Goal: Check status: Check status

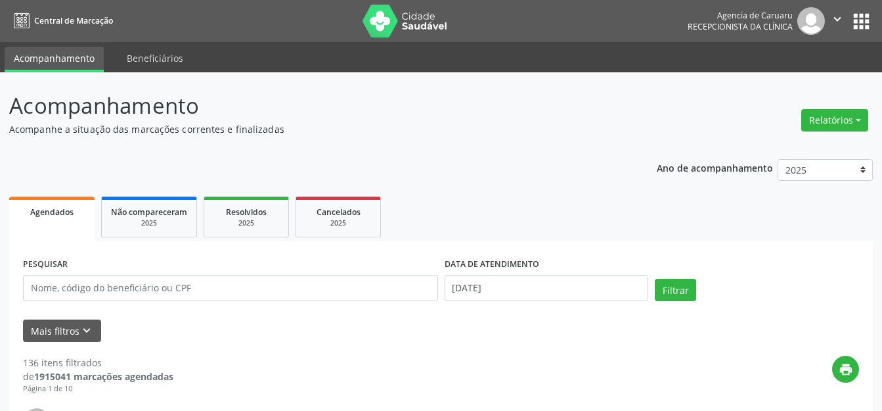
click at [332, 110] on p "Acompanhamento" at bounding box center [311, 105] width 605 height 33
click at [185, 286] on input "text" at bounding box center [230, 288] width 415 height 26
paste input "[PERSON_NAME]"
type input "[PERSON_NAME]"
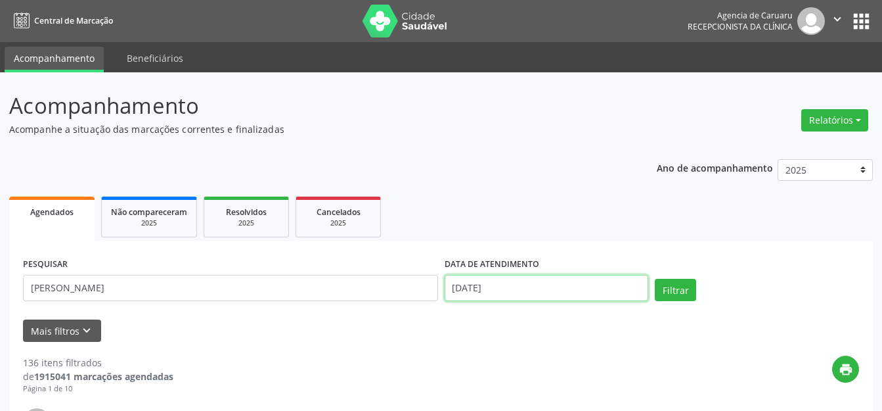
click at [557, 289] on input "[DATE]" at bounding box center [547, 288] width 204 height 26
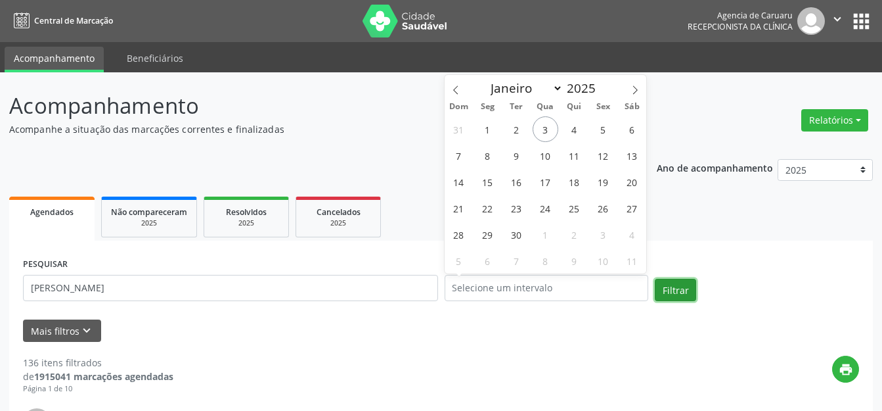
click at [693, 290] on button "Filtrar" at bounding box center [675, 290] width 41 height 22
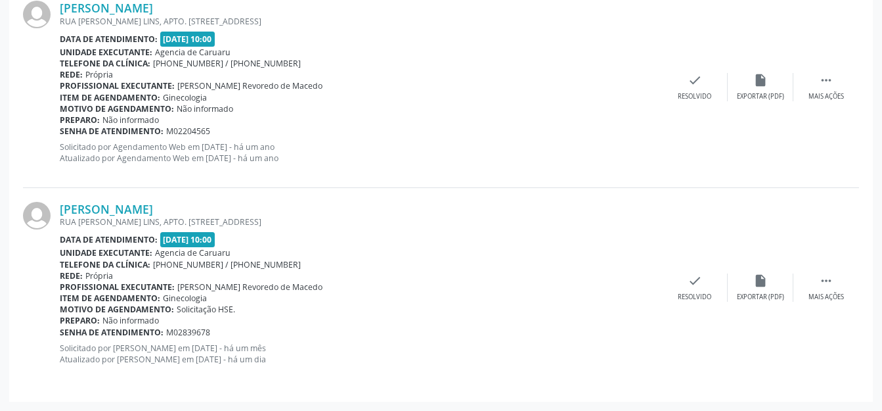
scroll to position [145, 0]
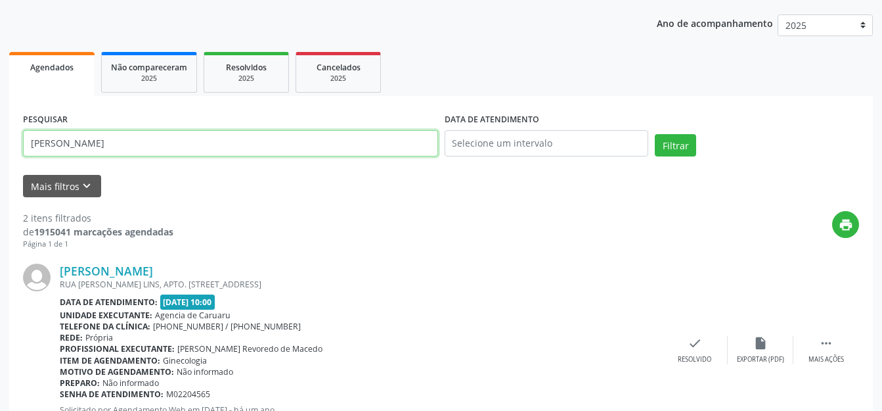
drag, startPoint x: 247, startPoint y: 144, endPoint x: 867, endPoint y: 29, distance: 630.8
click at [0, 76] on div "Acompanhamento Acompanhe a situação das marcações correntes e finalizadas Relat…" at bounding box center [441, 301] width 882 height 746
type input "ANILSON [PERSON_NAME]"
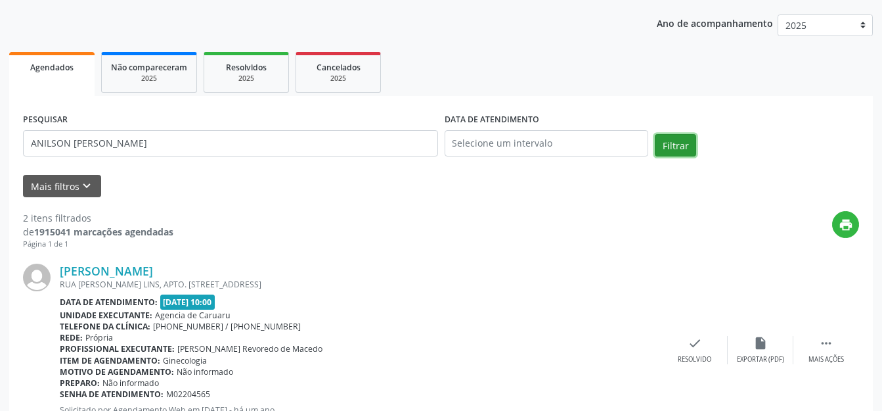
click at [669, 147] on button "Filtrar" at bounding box center [675, 145] width 41 height 22
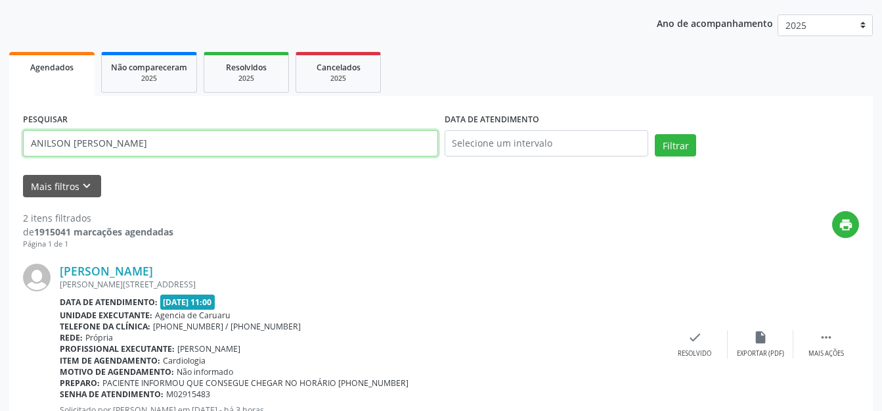
drag, startPoint x: 156, startPoint y: 134, endPoint x: 0, endPoint y: 171, distance: 160.8
click at [0, 169] on div "Acompanhamento Acompanhe a situação das marcações correntes e finalizadas Relat…" at bounding box center [441, 289] width 882 height 723
type input "J"
click at [208, 148] on input "text" at bounding box center [230, 143] width 415 height 26
paste input "[PERSON_NAME]"
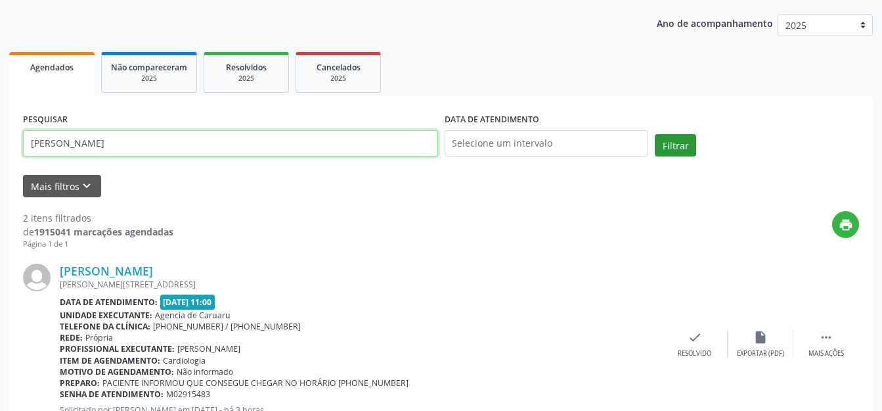
type input "[PERSON_NAME]"
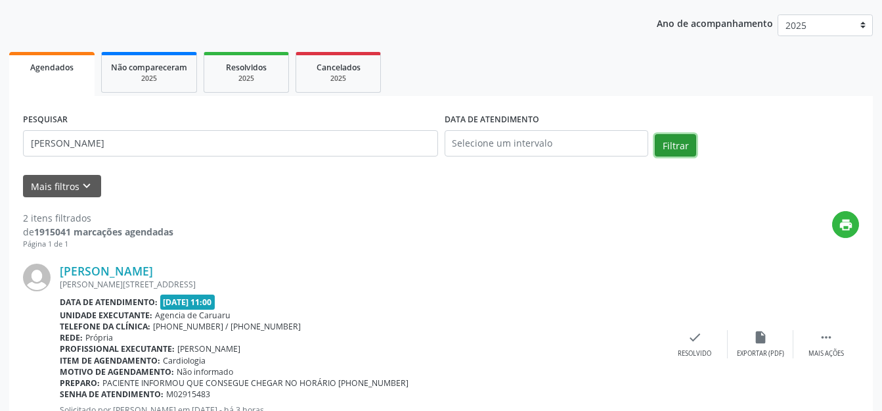
click at [687, 154] on button "Filtrar" at bounding box center [675, 145] width 41 height 22
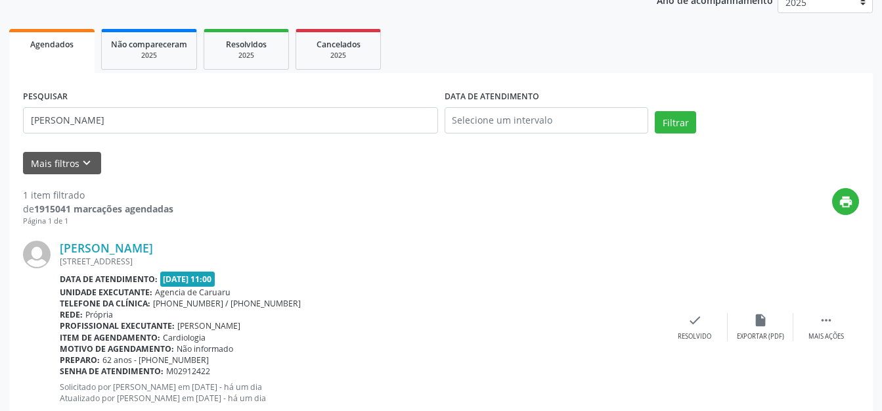
scroll to position [206, 0]
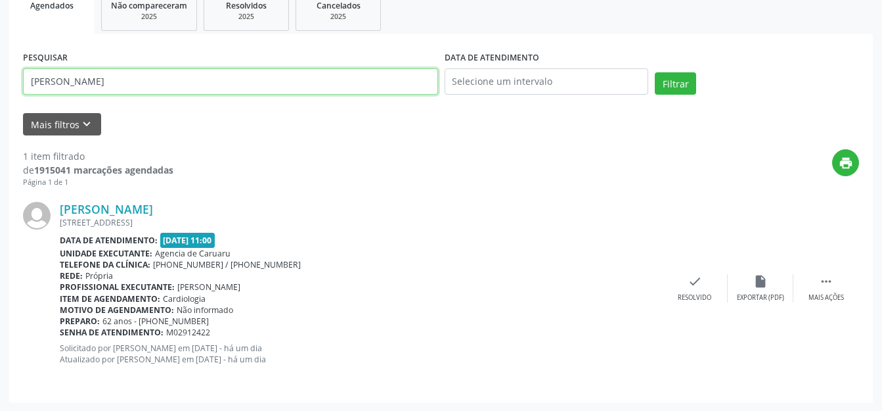
drag, startPoint x: 0, startPoint y: 83, endPoint x: 181, endPoint y: 85, distance: 180.7
click at [0, 91] on div "Acompanhamento Acompanhe a situação das marcações correntes e finalizadas Relat…" at bounding box center [441, 138] width 882 height 545
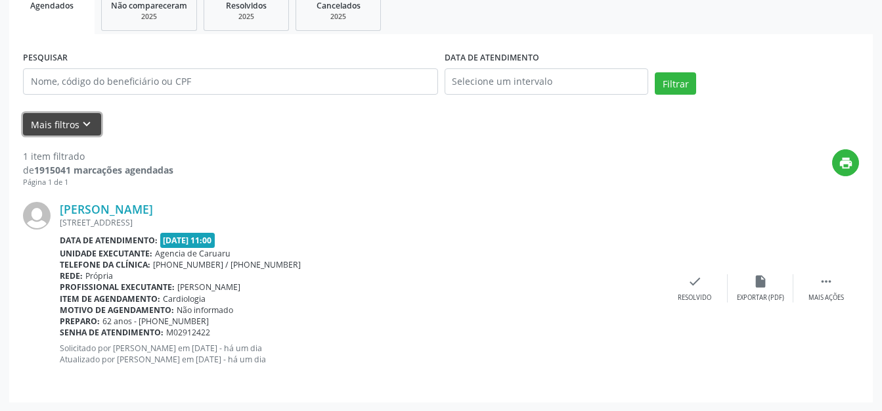
click at [52, 114] on button "Mais filtros keyboard_arrow_down" at bounding box center [62, 124] width 78 height 23
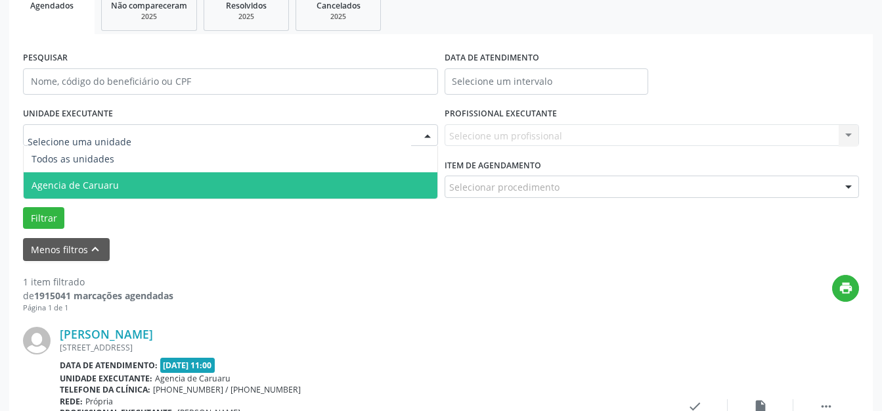
click at [132, 179] on span "Agencia de Caruaru" at bounding box center [231, 185] width 414 height 26
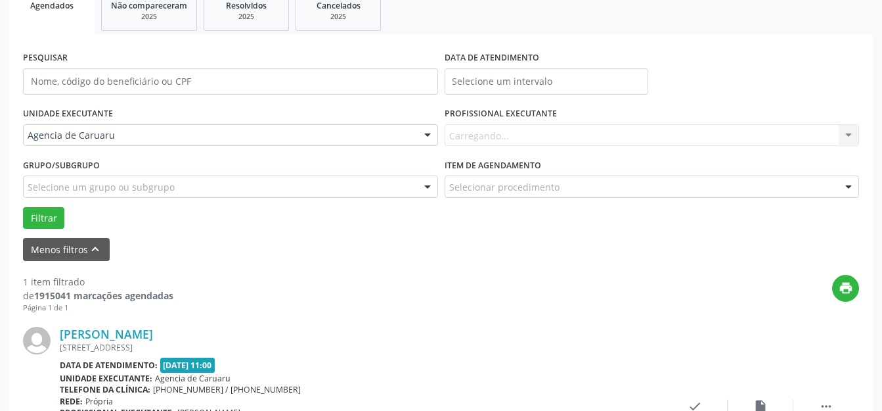
click at [508, 101] on div "DATA DE ATENDIMENTO" at bounding box center [547, 76] width 211 height 56
click at [516, 64] on label "DATA DE ATENDIMENTO" at bounding box center [492, 58] width 95 height 20
click at [520, 78] on input "text" at bounding box center [547, 81] width 204 height 26
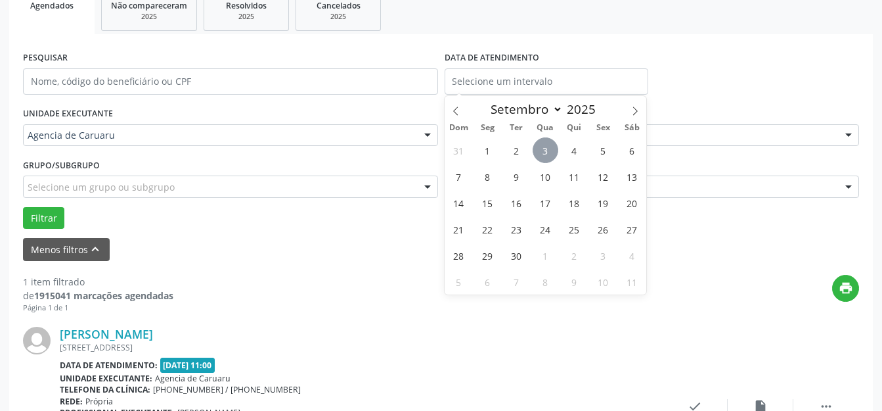
click at [541, 146] on span "3" at bounding box center [546, 150] width 26 height 26
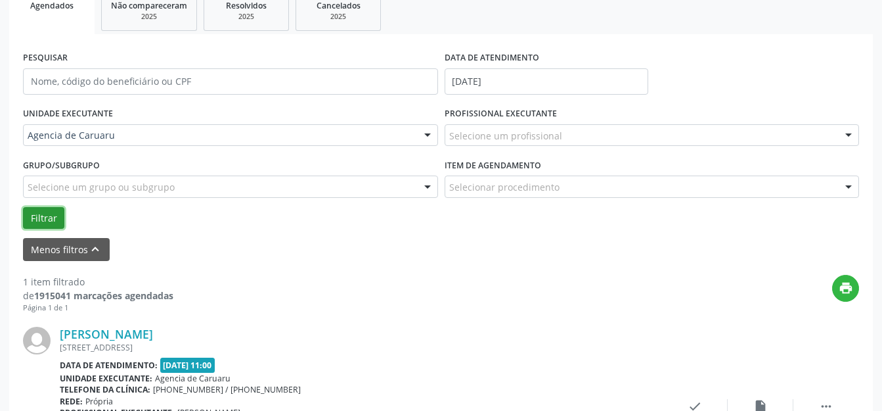
click at [53, 223] on button "Filtrar" at bounding box center [43, 218] width 41 height 22
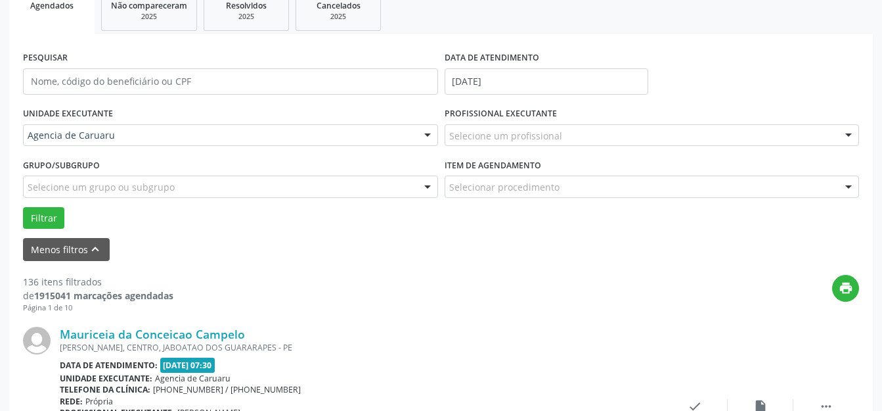
click at [562, 139] on div "Selecione um profissional" at bounding box center [652, 135] width 415 height 22
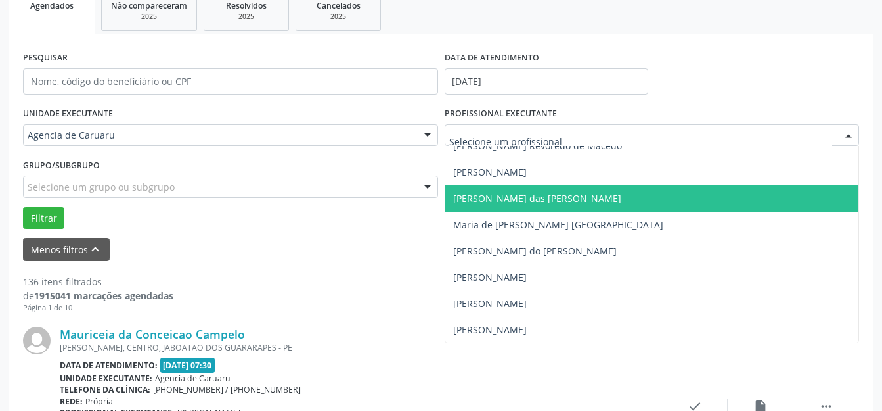
scroll to position [645, 0]
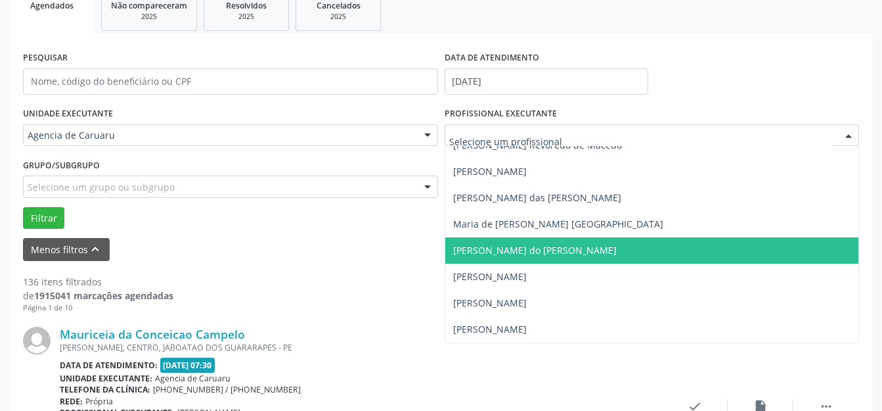
click at [518, 258] on span "[PERSON_NAME] do [PERSON_NAME]" at bounding box center [652, 250] width 414 height 26
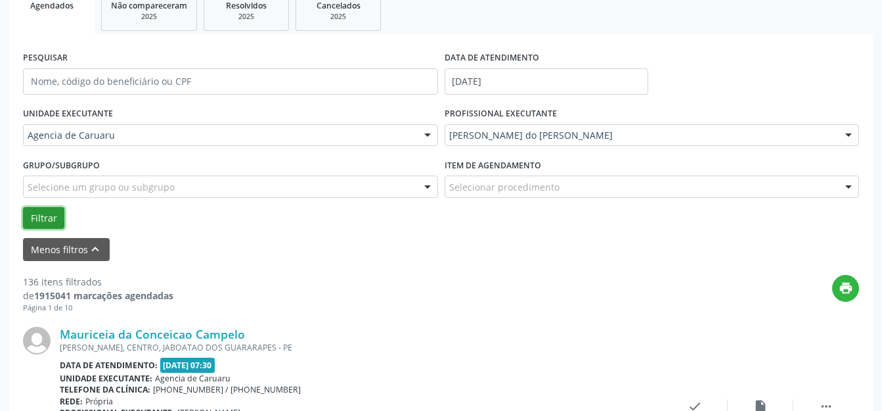
click at [38, 214] on button "Filtrar" at bounding box center [43, 218] width 41 height 22
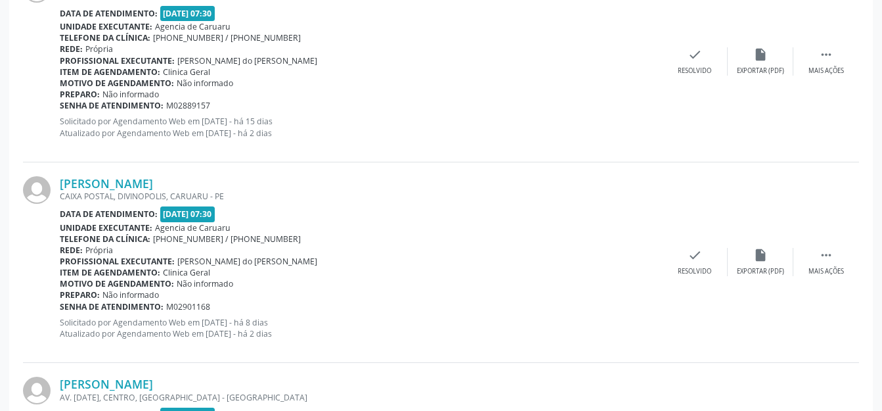
scroll to position [3177, 0]
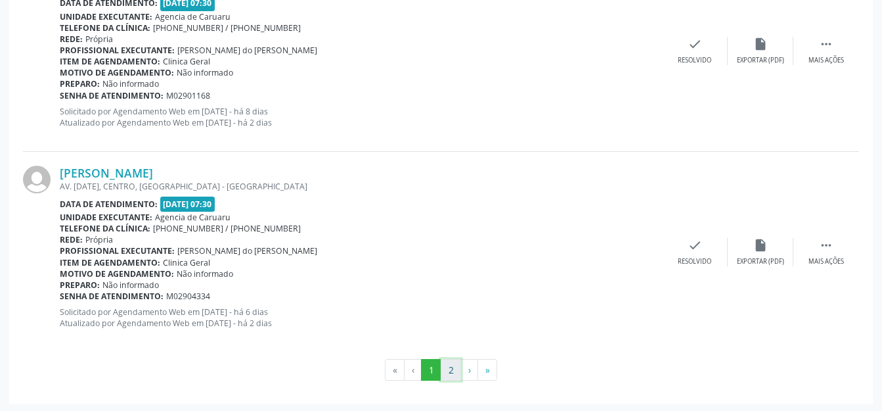
click at [453, 367] on button "2" at bounding box center [451, 370] width 20 height 22
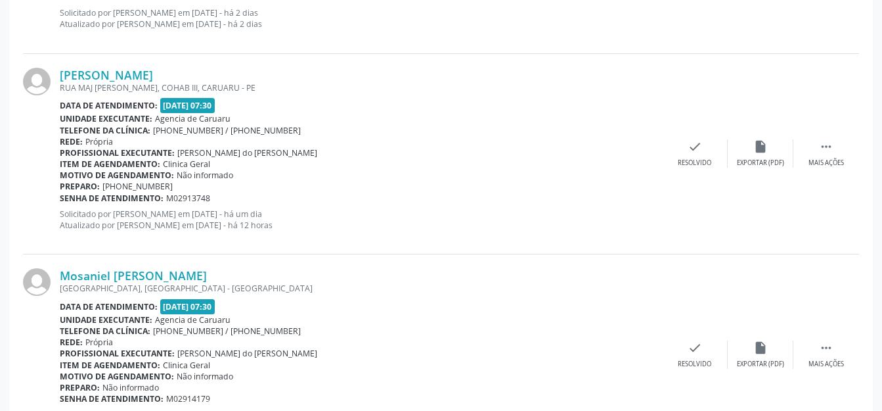
scroll to position [1172, 0]
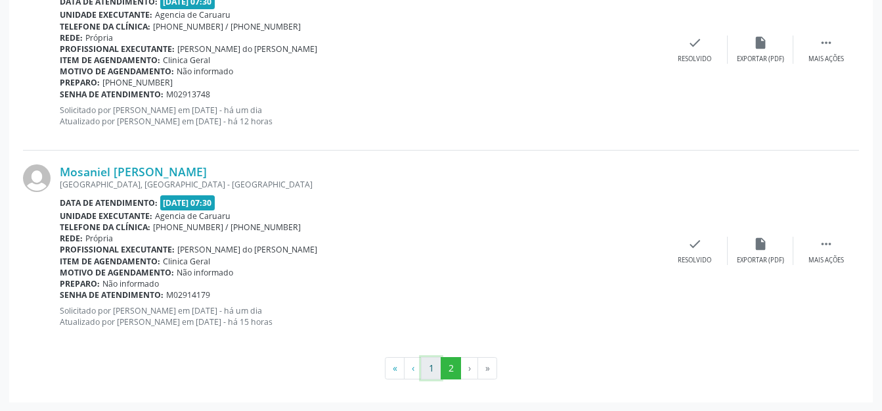
click at [426, 367] on button "1" at bounding box center [431, 368] width 20 height 22
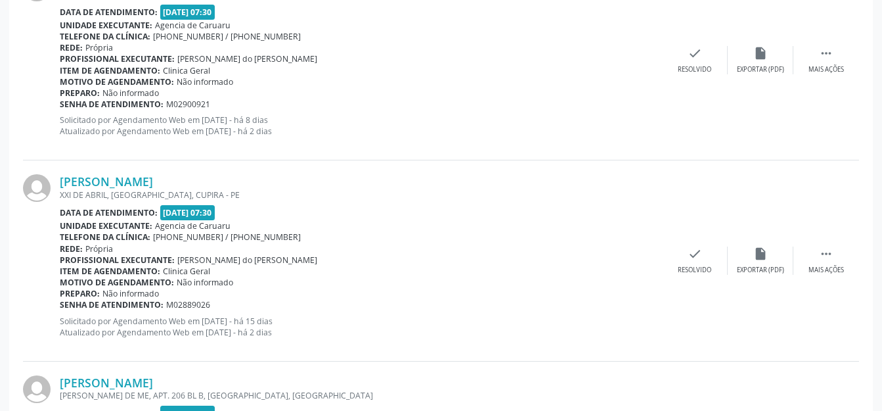
scroll to position [2486, 0]
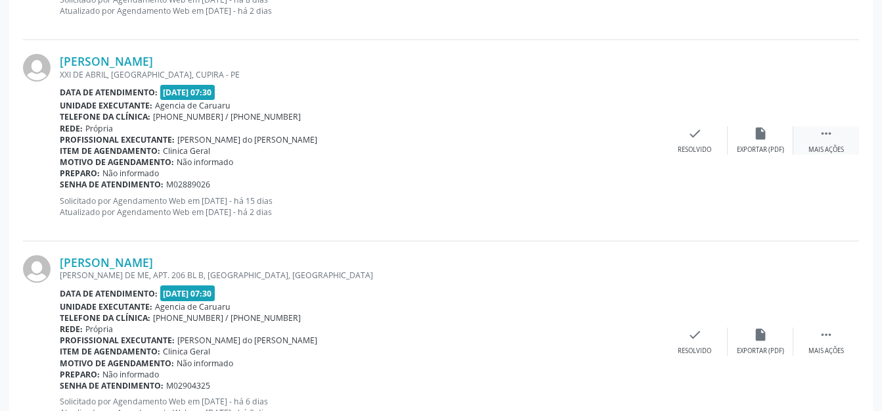
click at [826, 130] on icon "" at bounding box center [826, 133] width 14 height 14
click at [764, 132] on icon "alarm_off" at bounding box center [761, 133] width 14 height 14
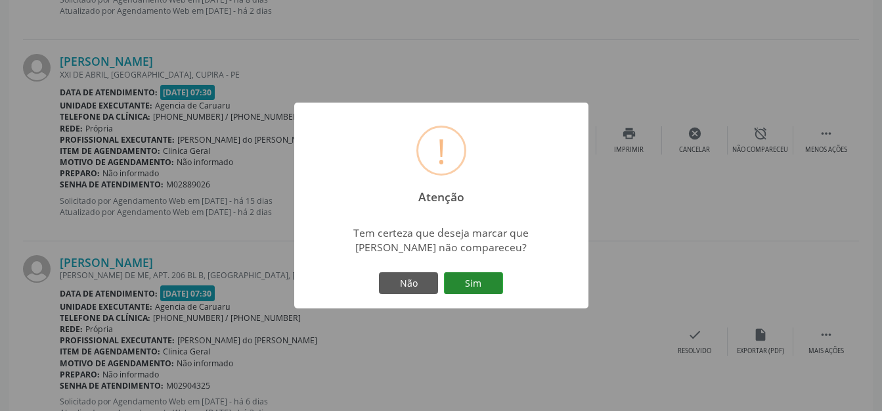
click at [472, 281] on button "Sim" at bounding box center [473, 283] width 59 height 22
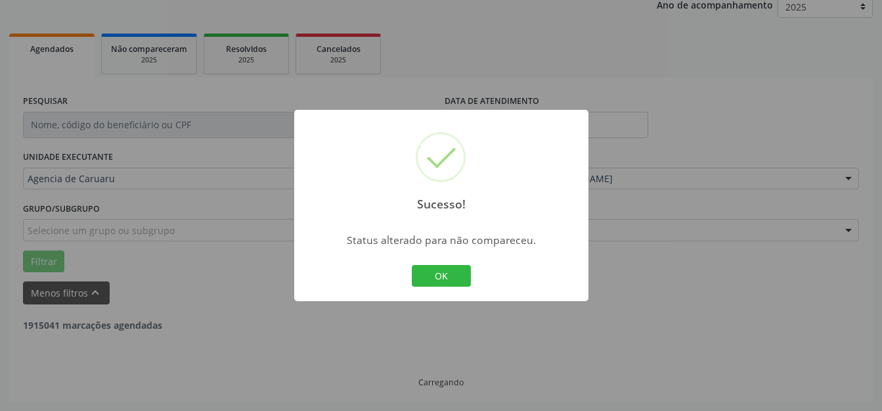
scroll to position [163, 0]
click at [442, 285] on button "OK" at bounding box center [441, 276] width 59 height 22
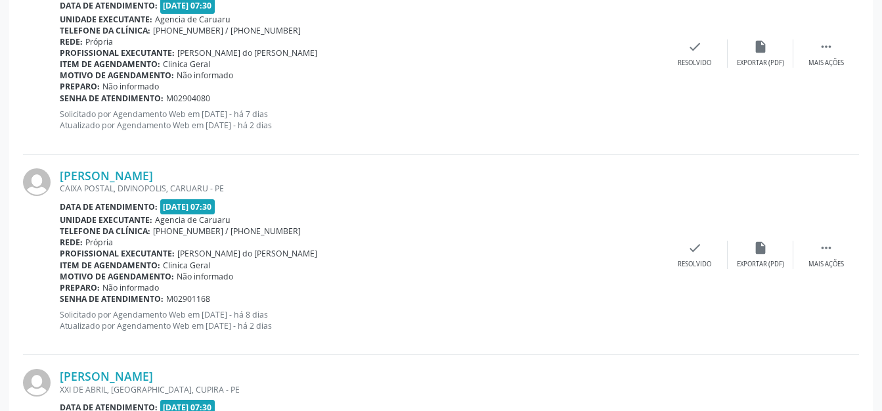
scroll to position [2126, 0]
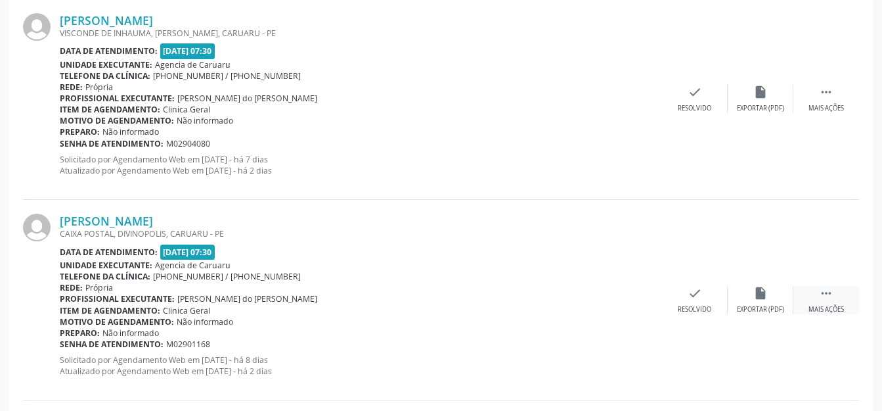
click at [814, 288] on div " Mais ações" at bounding box center [827, 300] width 66 height 28
click at [760, 302] on div "alarm_off Não compareceu" at bounding box center [761, 300] width 66 height 28
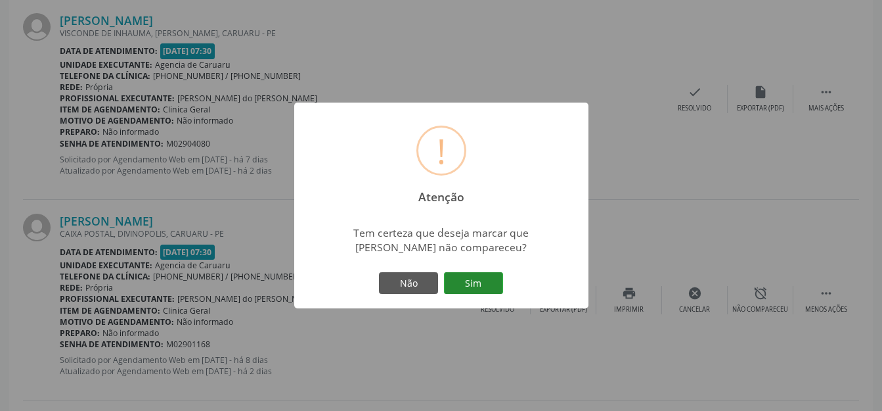
click at [477, 286] on button "Sim" at bounding box center [473, 283] width 59 height 22
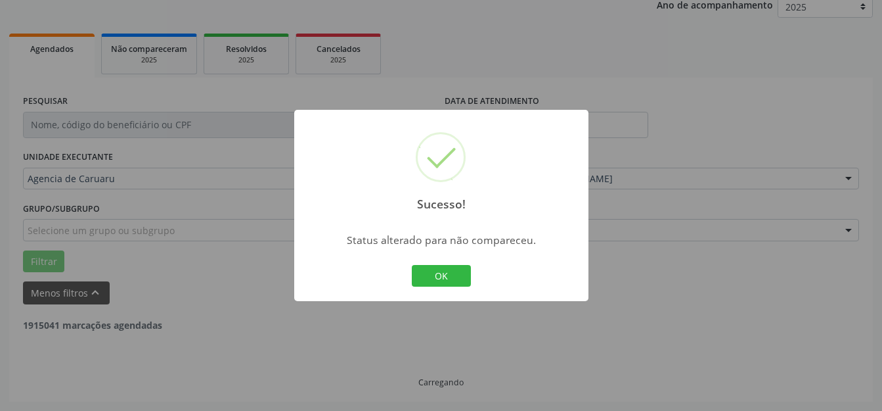
scroll to position [163, 0]
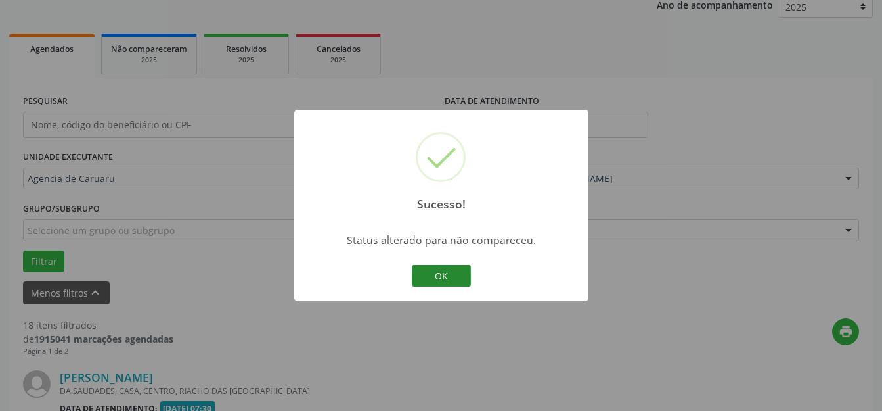
click at [424, 278] on button "OK" at bounding box center [441, 276] width 59 height 22
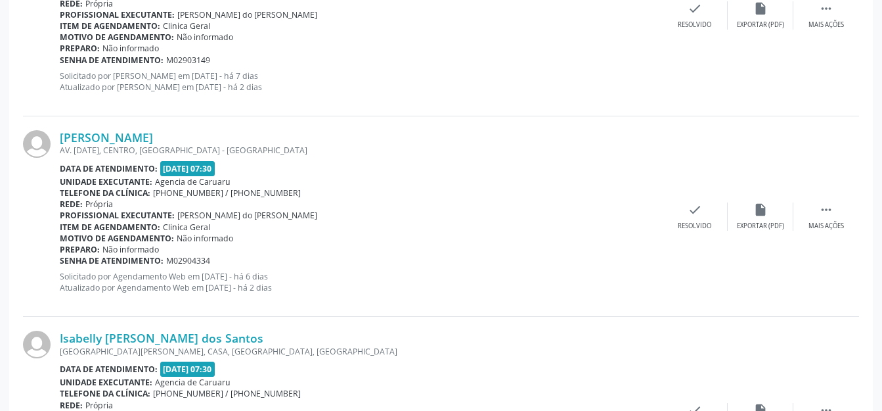
scroll to position [1403, 0]
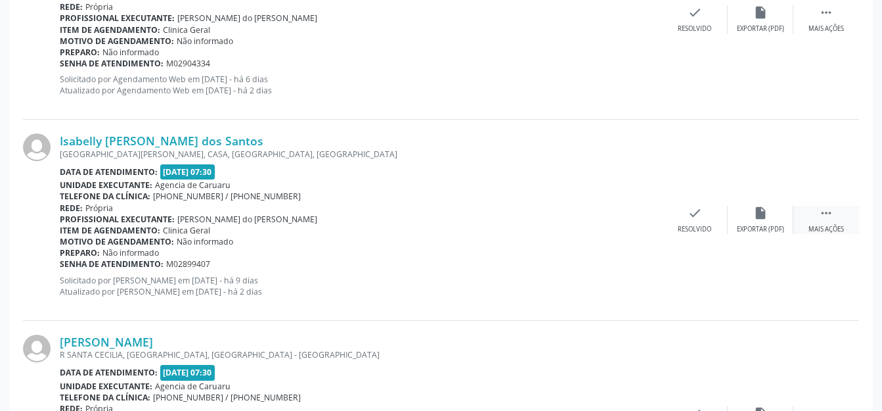
drag, startPoint x: 823, startPoint y: 214, endPoint x: 798, endPoint y: 220, distance: 26.5
click at [819, 216] on icon "" at bounding box center [826, 213] width 14 height 14
drag, startPoint x: 794, startPoint y: 220, endPoint x: 775, endPoint y: 222, distance: 19.8
click at [793, 221] on div " Menos ações alarm_off Não compareceu cancel Cancelar print Imprimir insert_dr…" at bounding box center [662, 220] width 394 height 28
click at [756, 214] on icon "alarm_off" at bounding box center [761, 213] width 14 height 14
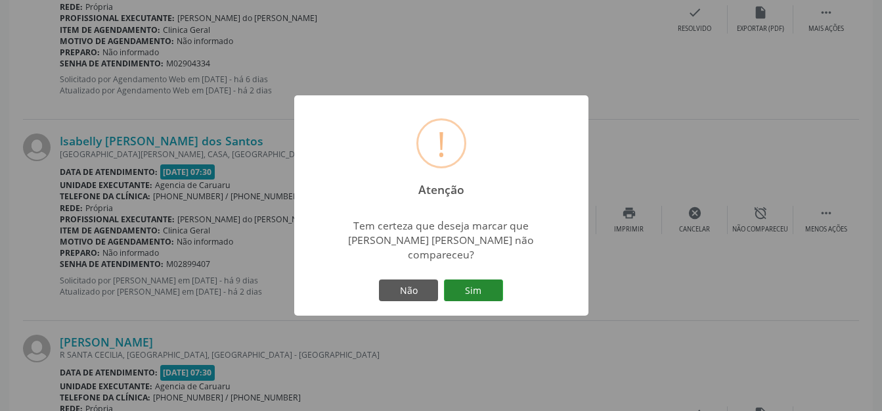
click at [484, 284] on button "Sim" at bounding box center [473, 290] width 59 height 22
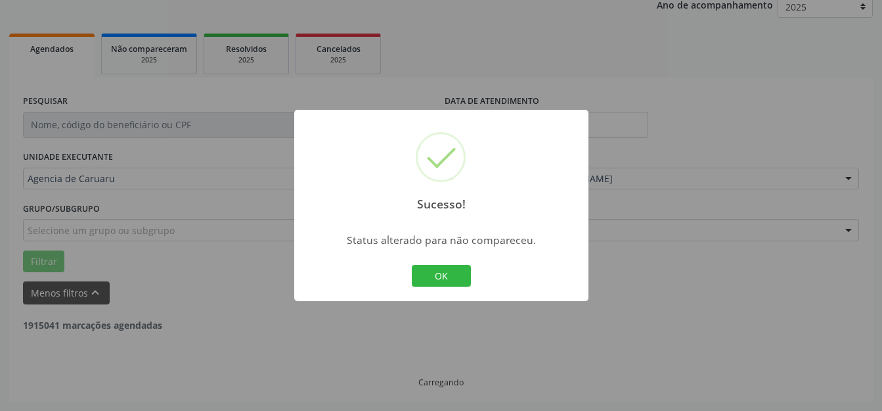
scroll to position [163, 0]
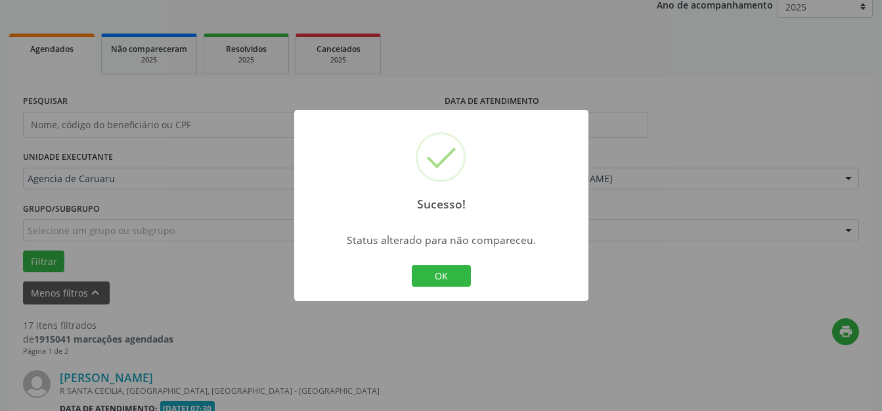
click at [458, 289] on div "OK Cancel" at bounding box center [441, 276] width 65 height 28
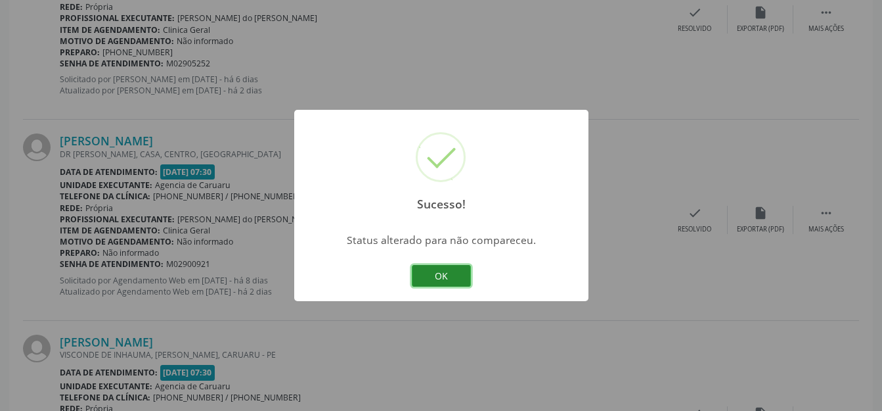
click at [459, 276] on button "OK" at bounding box center [441, 276] width 59 height 22
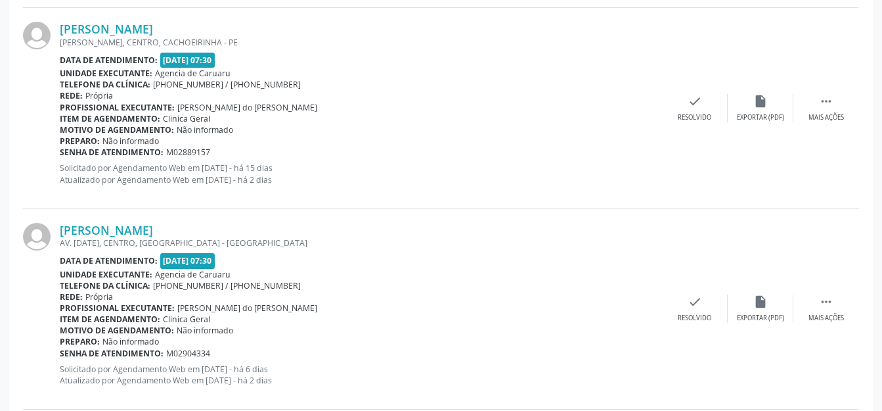
scroll to position [1929, 0]
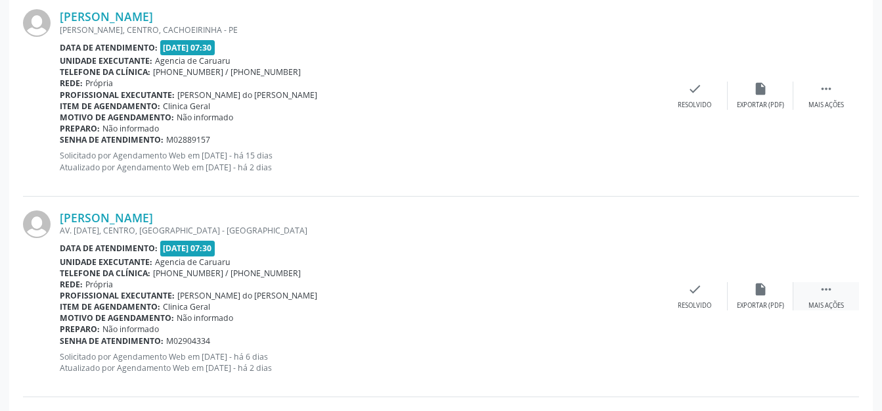
click at [824, 301] on div "Mais ações" at bounding box center [826, 305] width 35 height 9
click at [758, 292] on icon "alarm_off" at bounding box center [761, 289] width 14 height 14
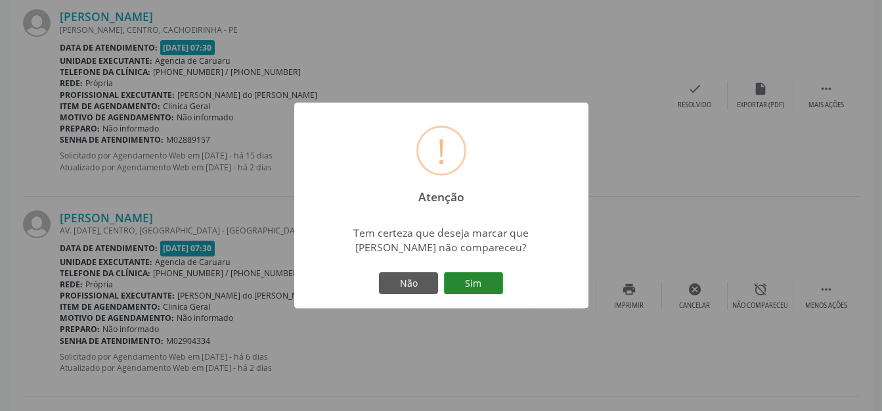
click at [468, 288] on button "Sim" at bounding box center [473, 283] width 59 height 22
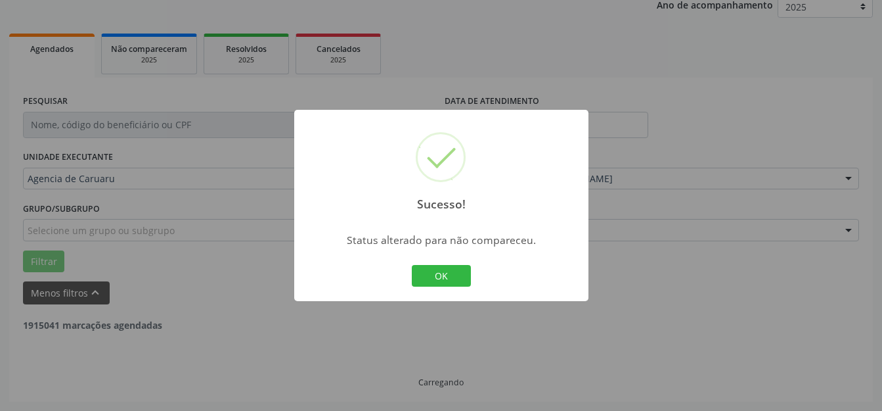
scroll to position [163, 0]
click at [459, 283] on button "OK" at bounding box center [441, 276] width 59 height 22
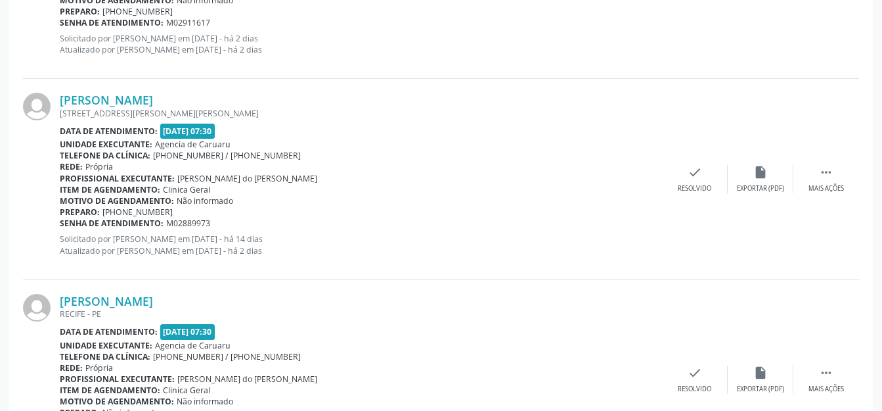
scroll to position [3177, 0]
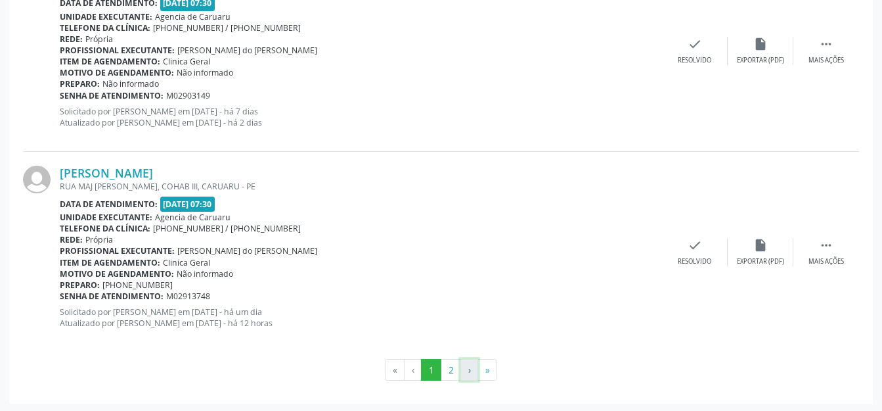
click at [462, 366] on button "›" at bounding box center [470, 370] width 18 height 22
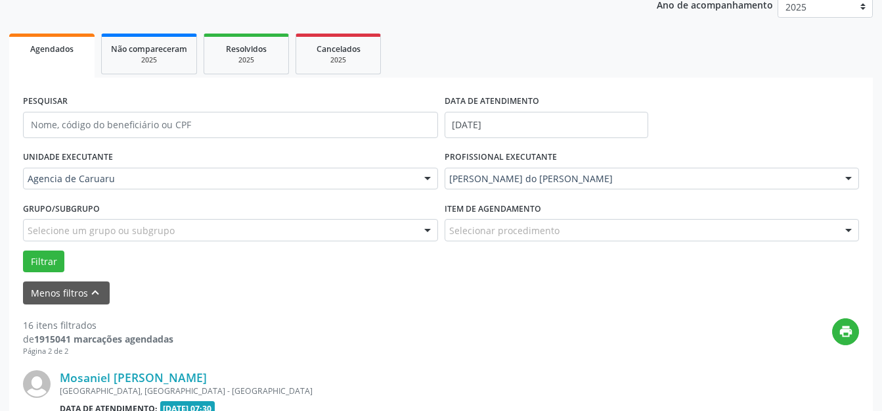
scroll to position [369, 0]
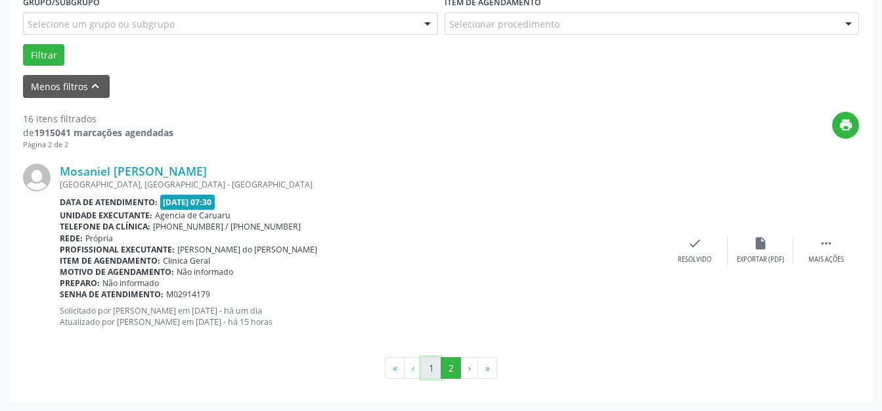
click at [437, 367] on button "1" at bounding box center [431, 368] width 20 height 22
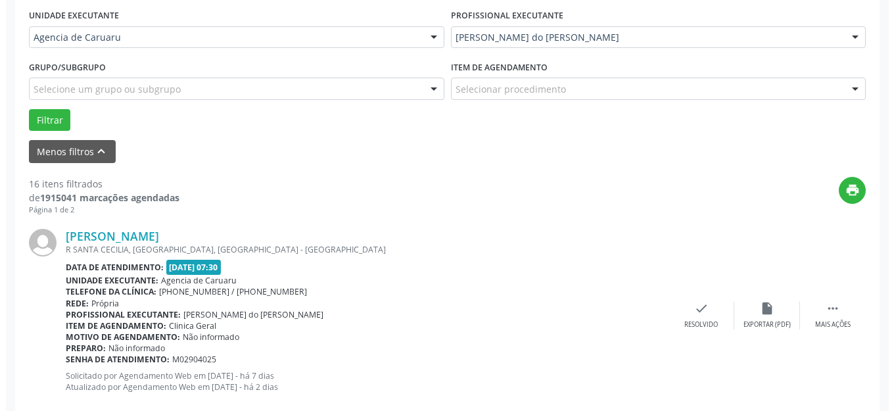
scroll to position [286, 0]
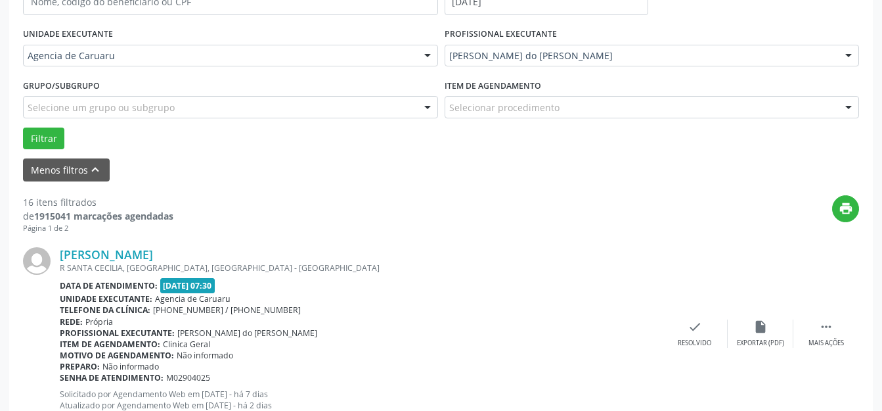
click at [704, 353] on div "[PERSON_NAME] R [GEOGRAPHIC_DATA], [GEOGRAPHIC_DATA], [GEOGRAPHIC_DATA] - [GEOG…" at bounding box center [441, 333] width 836 height 200
click at [693, 338] on div "Resolvido" at bounding box center [695, 342] width 34 height 9
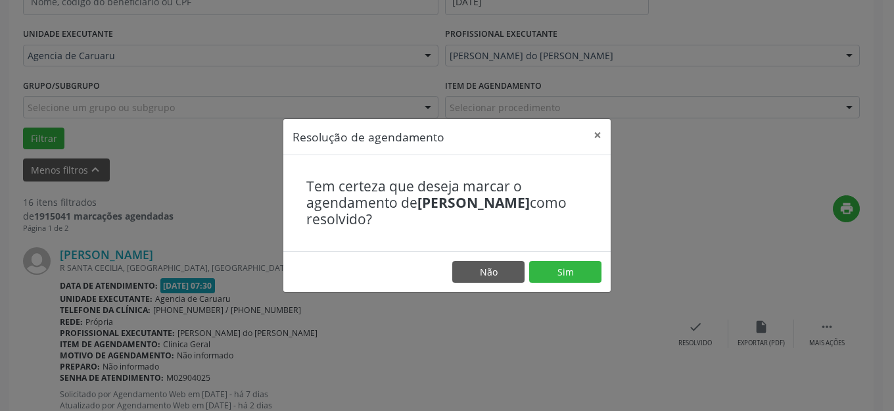
click at [531, 297] on div "Resolução de agendamento × Tem certeza que deseja marcar o agendamento de [PERS…" at bounding box center [447, 205] width 894 height 411
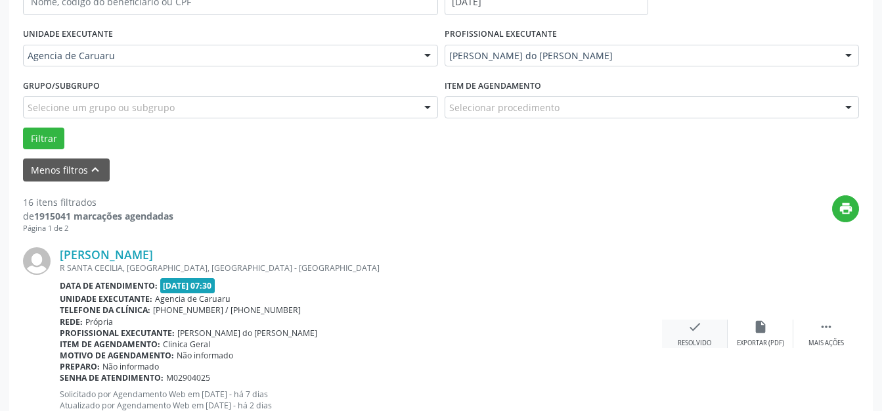
click at [690, 323] on icon "check" at bounding box center [695, 326] width 14 height 14
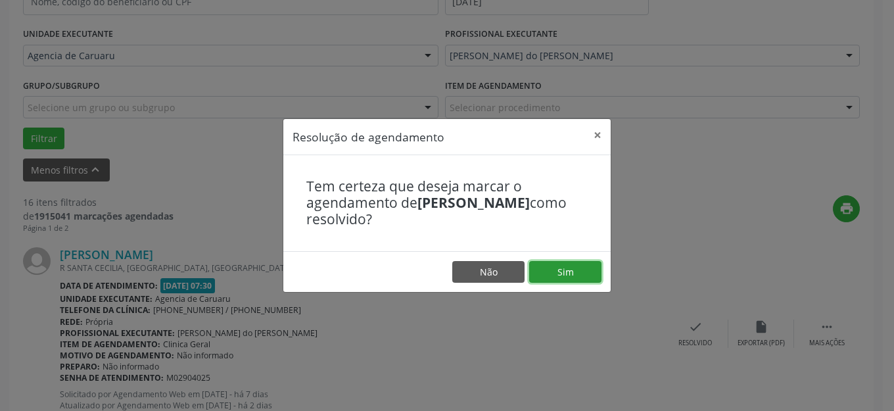
click at [576, 279] on button "Sim" at bounding box center [565, 272] width 72 height 22
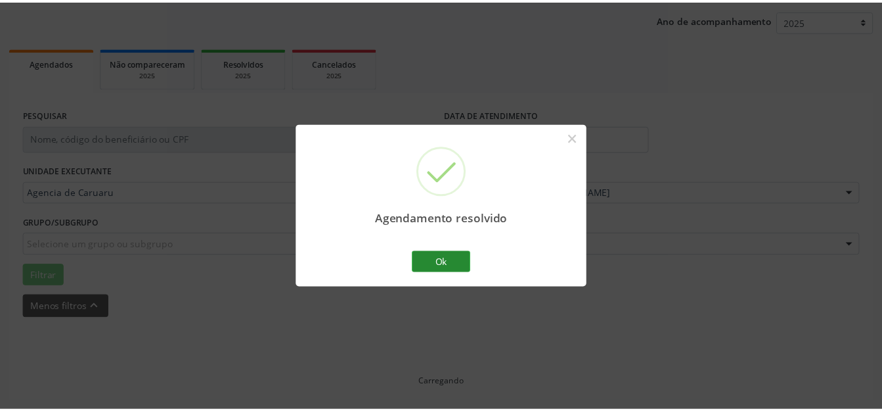
scroll to position [149, 0]
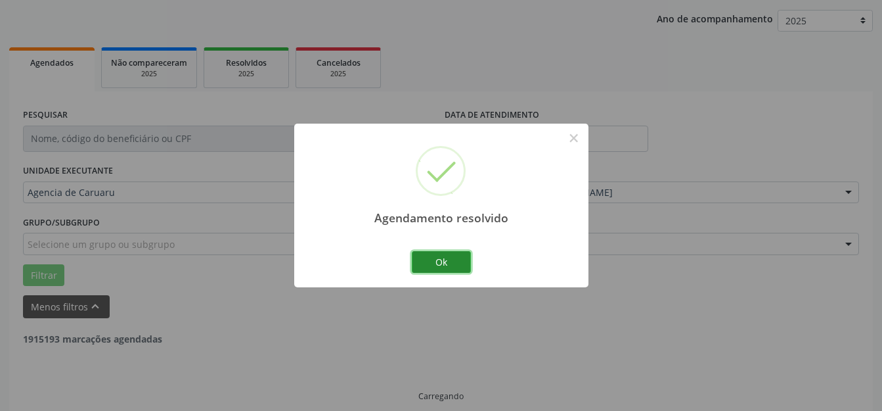
click at [421, 265] on button "Ok" at bounding box center [441, 262] width 59 height 22
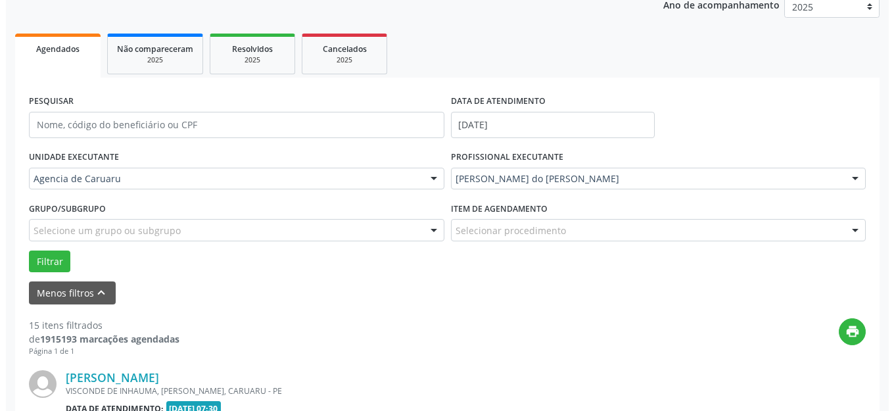
scroll to position [360, 0]
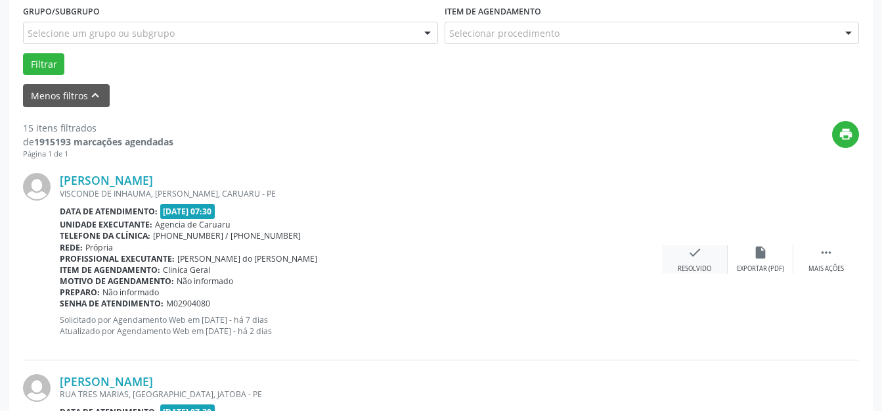
click at [703, 258] on div "check Resolvido" at bounding box center [695, 259] width 66 height 28
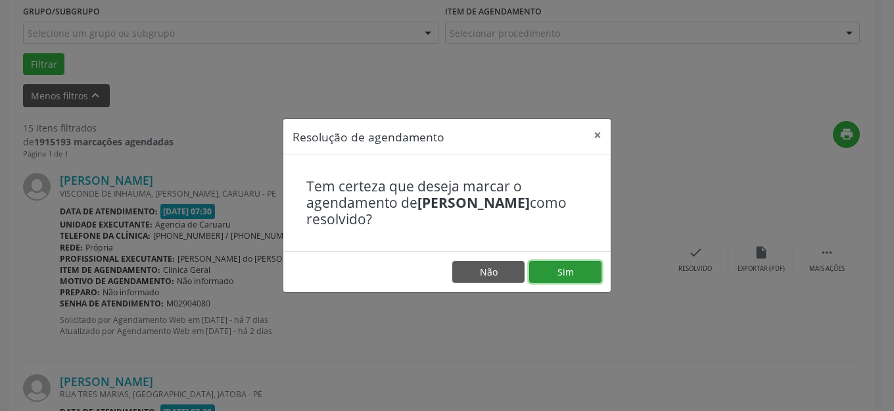
click at [562, 267] on button "Sim" at bounding box center [565, 272] width 72 height 22
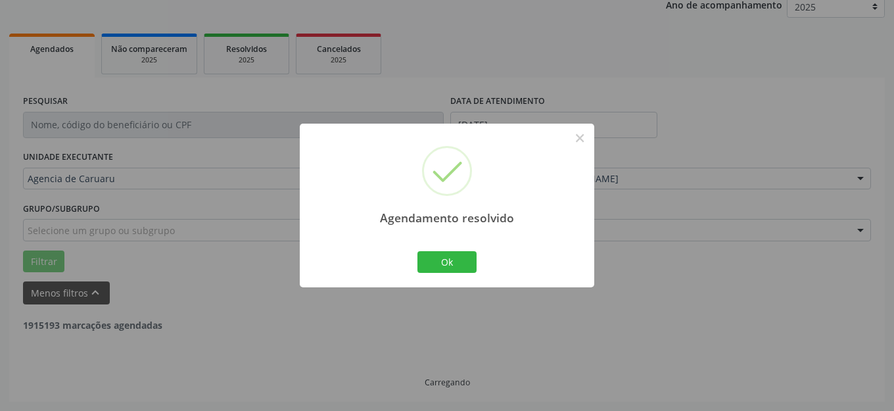
click at [451, 268] on button "Ok" at bounding box center [446, 262] width 59 height 22
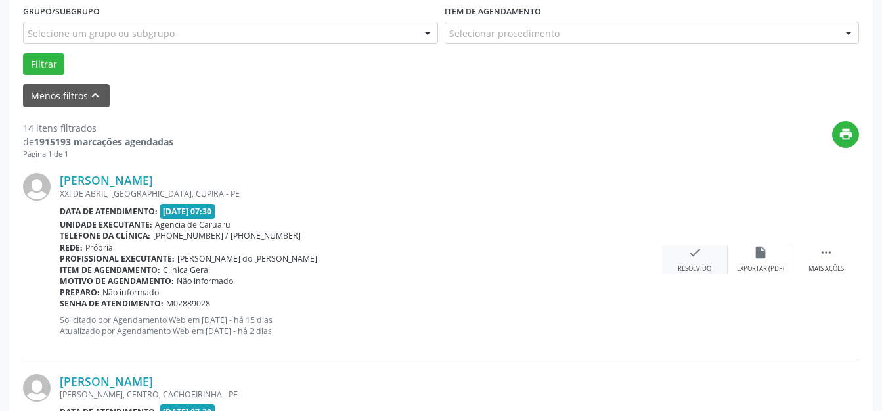
click at [688, 271] on div "Resolvido" at bounding box center [695, 268] width 34 height 9
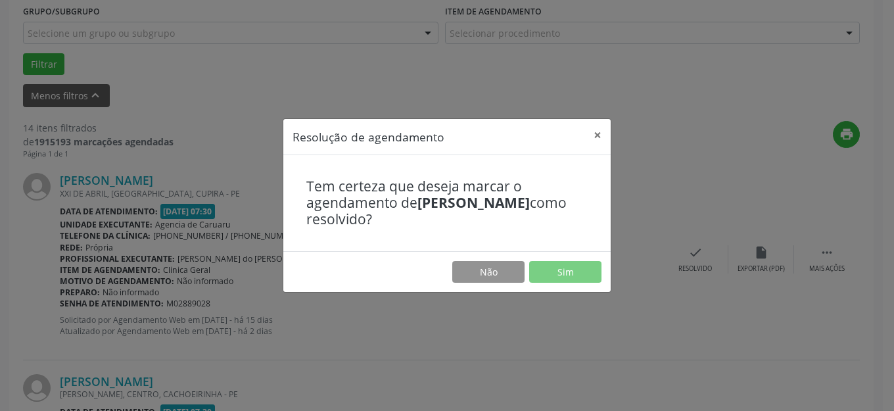
click at [528, 275] on footer "Não Sim" at bounding box center [446, 271] width 327 height 41
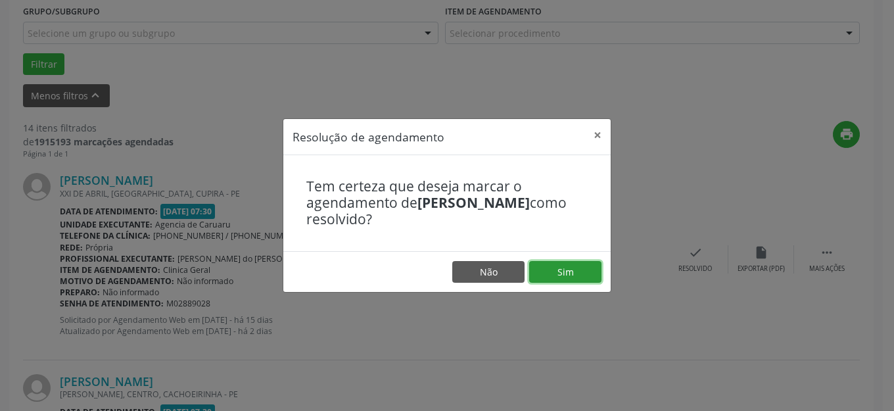
click at [545, 279] on button "Sim" at bounding box center [565, 272] width 72 height 22
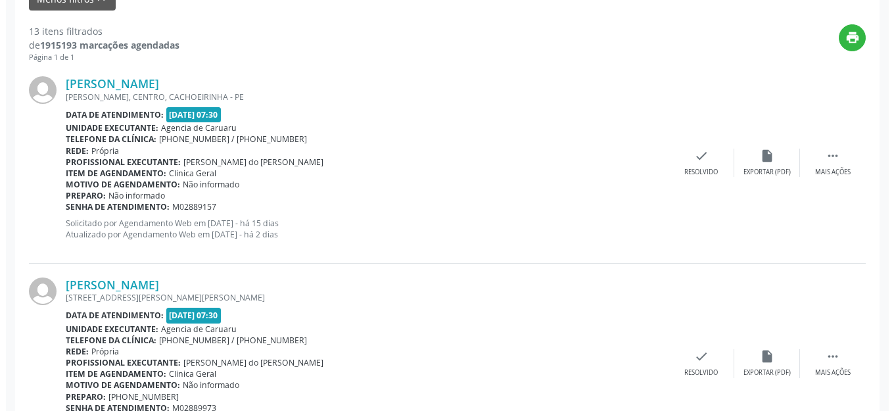
scroll to position [460, 0]
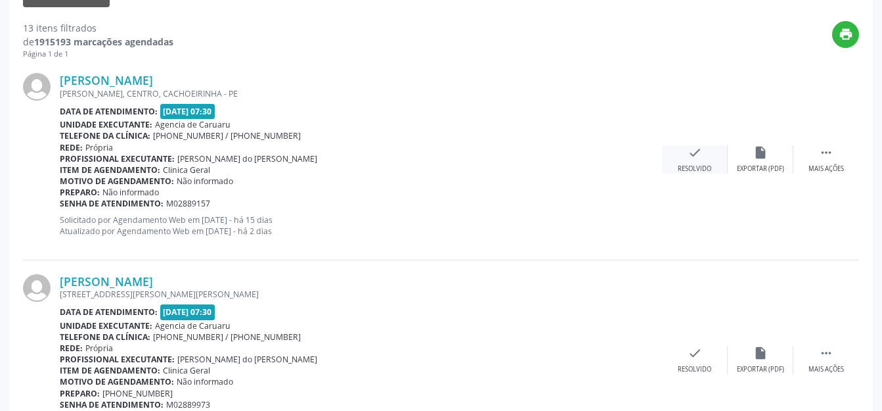
click at [695, 165] on div "Resolvido" at bounding box center [695, 168] width 34 height 9
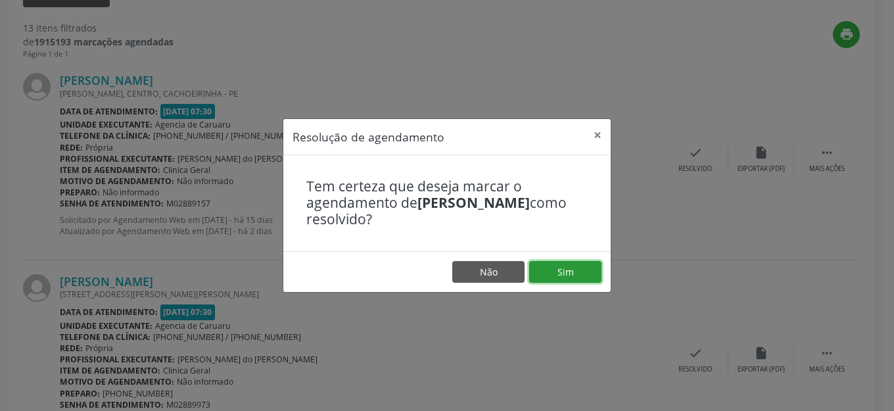
click at [556, 263] on button "Sim" at bounding box center [565, 272] width 72 height 22
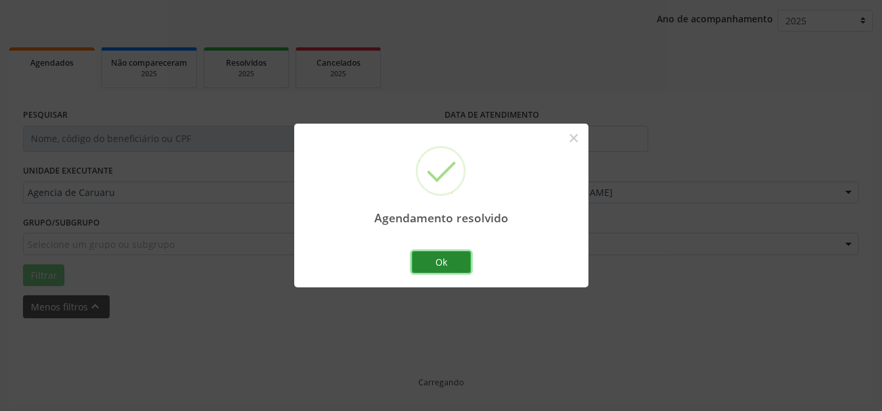
scroll to position [163, 0]
click at [433, 263] on button "Ok" at bounding box center [441, 262] width 59 height 22
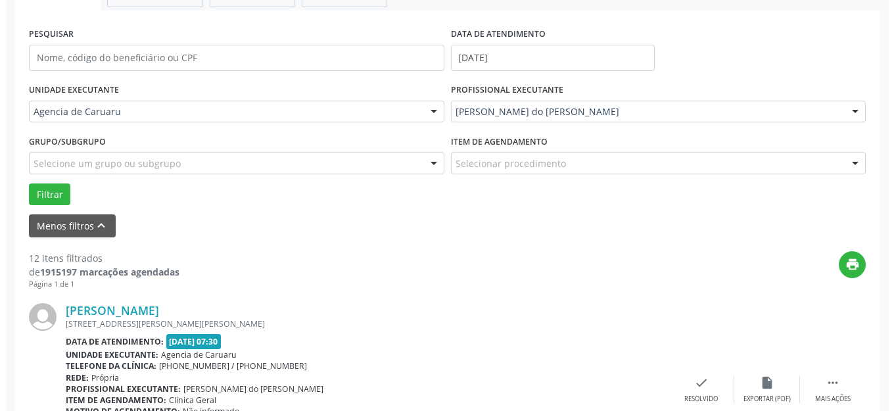
scroll to position [491, 0]
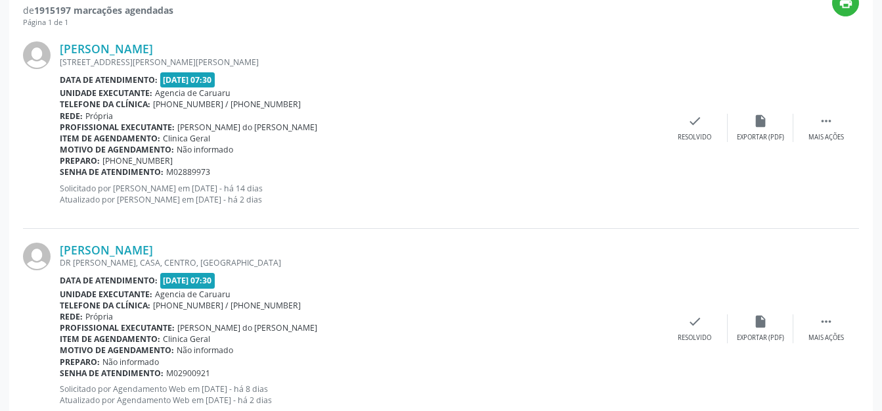
click at [708, 144] on div "[PERSON_NAME] [STREET_ADDRESS][PERSON_NAME][PERSON_NAME] Data de atendimento: […" at bounding box center [441, 128] width 836 height 200
click at [695, 126] on icon "check" at bounding box center [695, 121] width 14 height 14
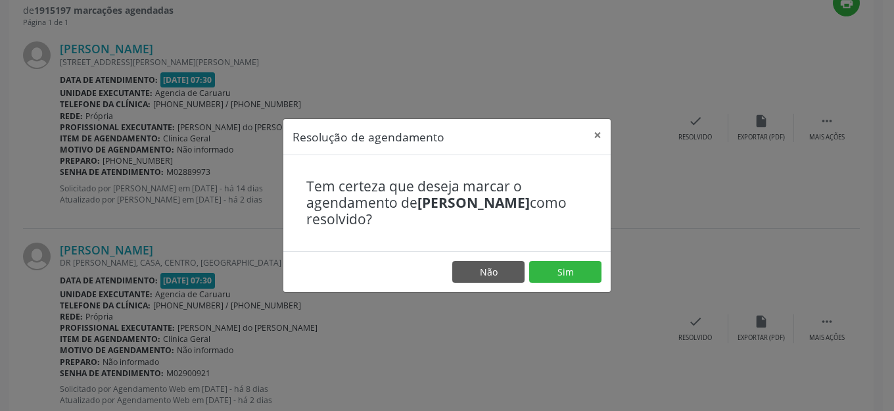
click at [576, 252] on footer "Não Sim" at bounding box center [446, 271] width 327 height 41
click at [574, 279] on button "Sim" at bounding box center [565, 272] width 72 height 22
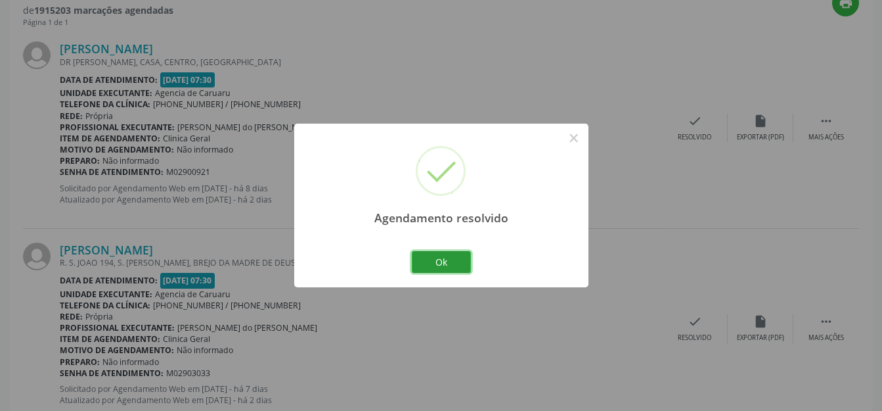
drag, startPoint x: 444, startPoint y: 252, endPoint x: 430, endPoint y: 260, distance: 16.5
click at [443, 253] on button "Ok" at bounding box center [441, 262] width 59 height 22
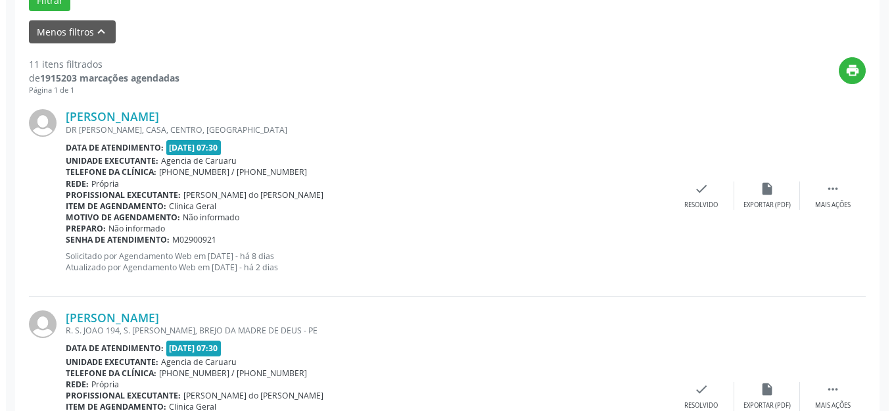
scroll to position [360, 0]
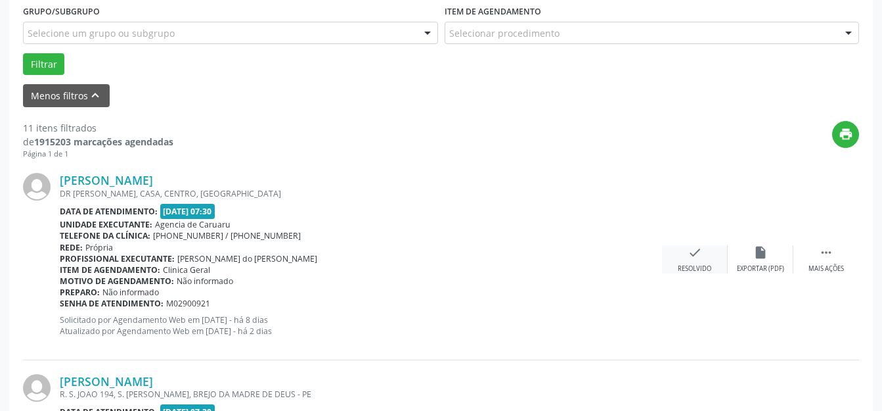
click at [698, 261] on div "check Resolvido" at bounding box center [695, 259] width 66 height 28
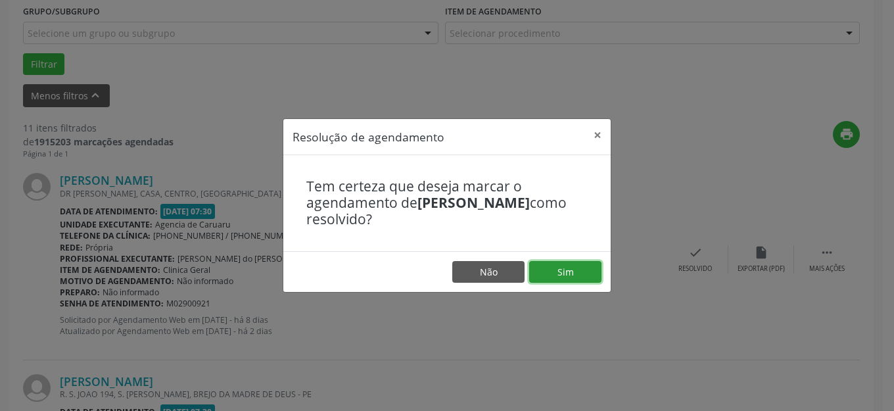
click at [572, 268] on button "Sim" at bounding box center [565, 272] width 72 height 22
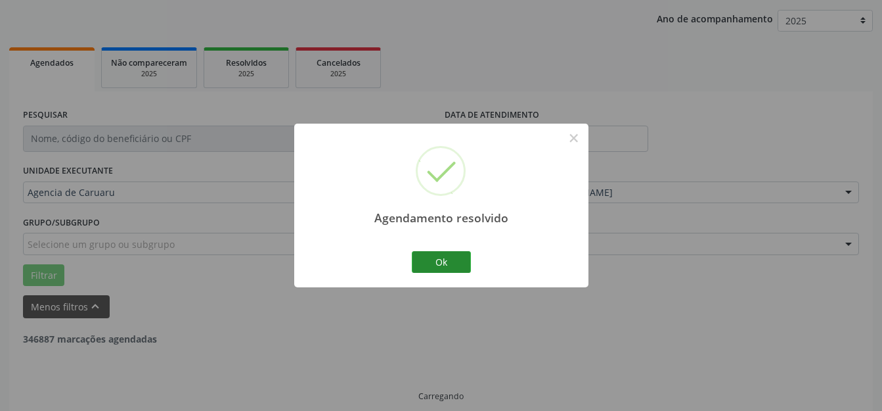
scroll to position [163, 0]
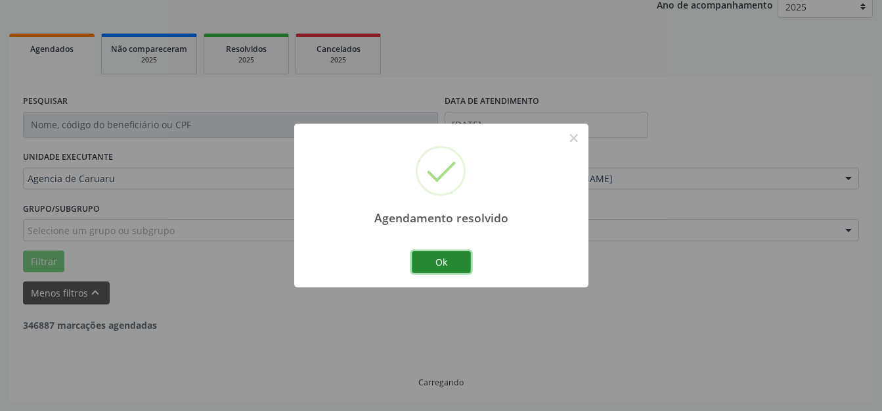
click at [457, 272] on button "Ok" at bounding box center [441, 262] width 59 height 22
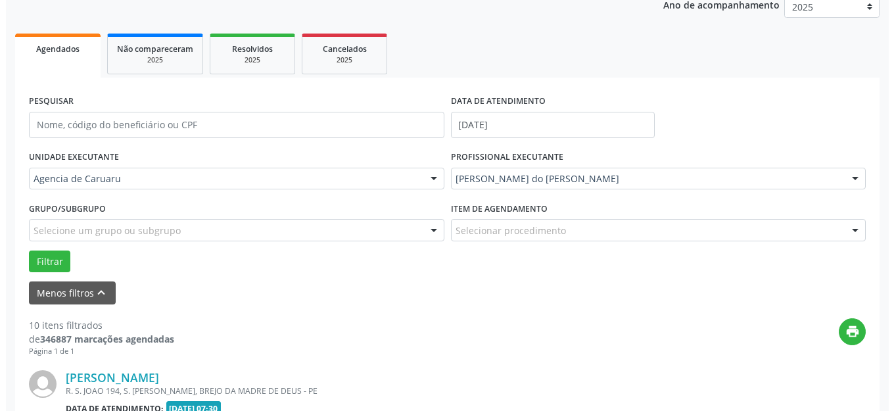
scroll to position [360, 0]
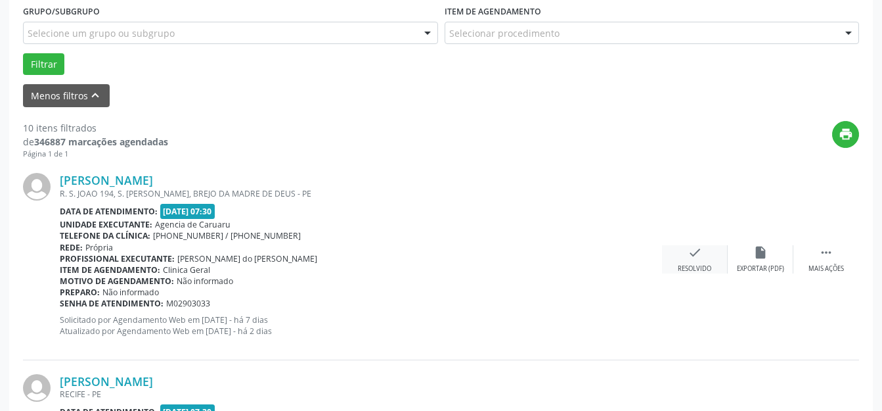
click at [727, 248] on div " Mais ações insert_drive_file Exportar (PDF) check Resolvido" at bounding box center [760, 259] width 197 height 28
click at [710, 249] on div "check Resolvido" at bounding box center [695, 259] width 66 height 28
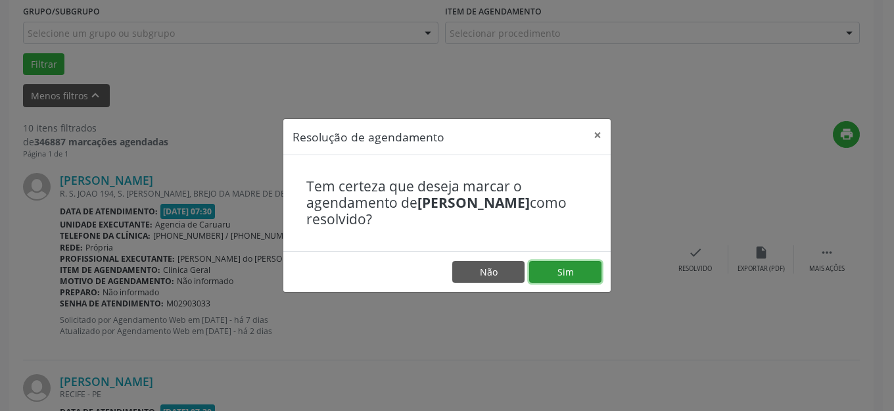
click at [549, 267] on button "Sim" at bounding box center [565, 272] width 72 height 22
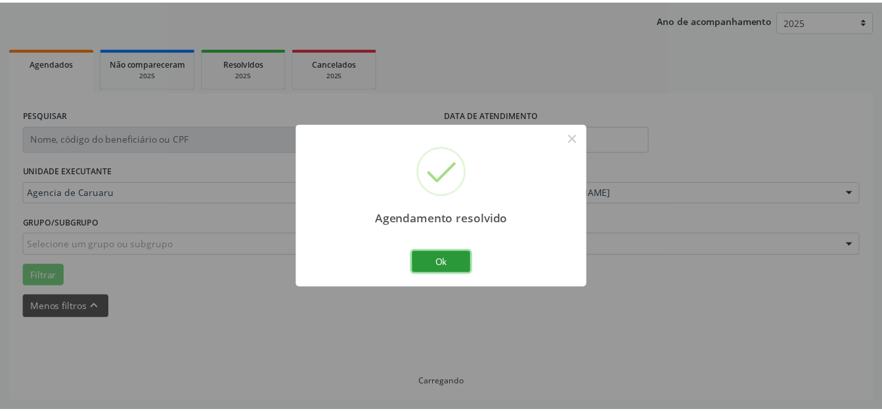
scroll to position [163, 0]
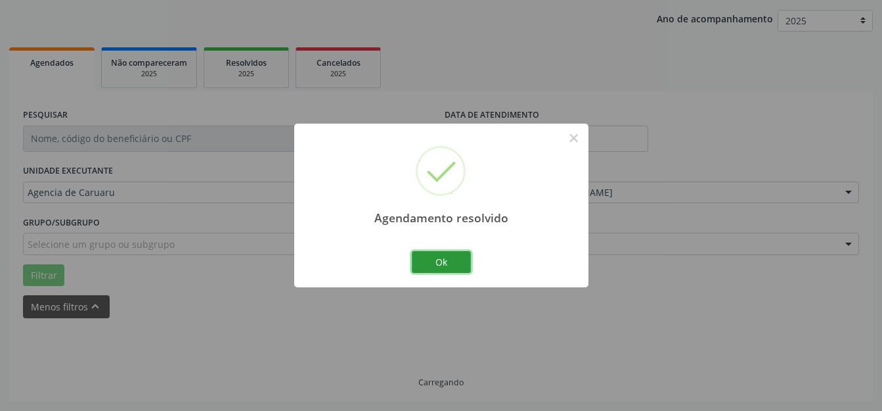
click at [426, 260] on button "Ok" at bounding box center [441, 262] width 59 height 22
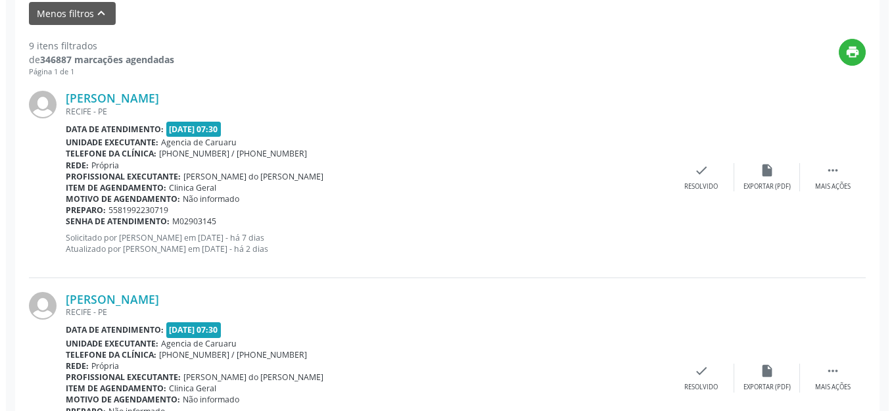
scroll to position [491, 0]
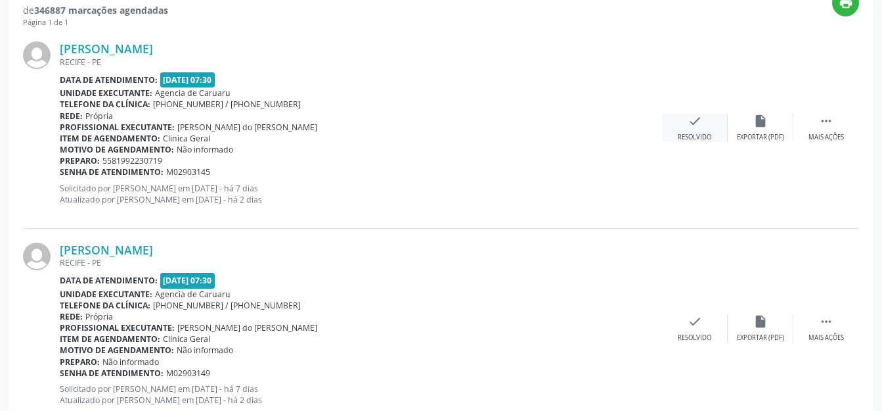
click at [695, 135] on div "Resolvido" at bounding box center [695, 137] width 34 height 9
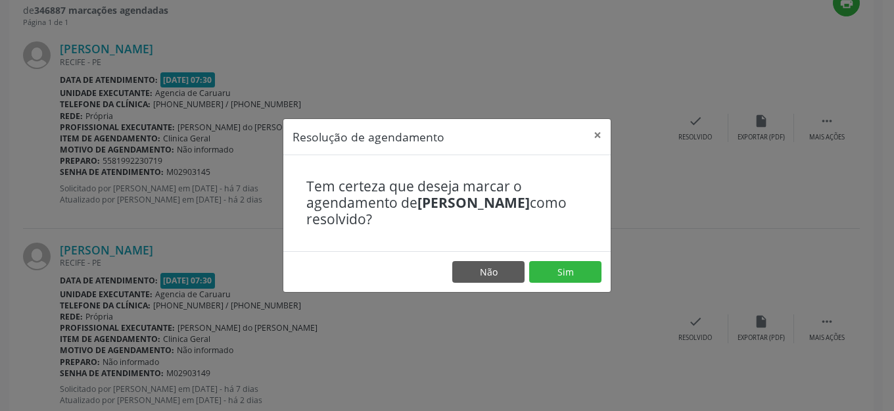
click at [540, 260] on footer "Não Sim" at bounding box center [446, 271] width 327 height 41
click at [547, 259] on footer "Não Sim" at bounding box center [446, 271] width 327 height 41
drag, startPoint x: 548, startPoint y: 260, endPoint x: 560, endPoint y: 273, distance: 17.7
click at [560, 273] on button "Sim" at bounding box center [565, 272] width 72 height 22
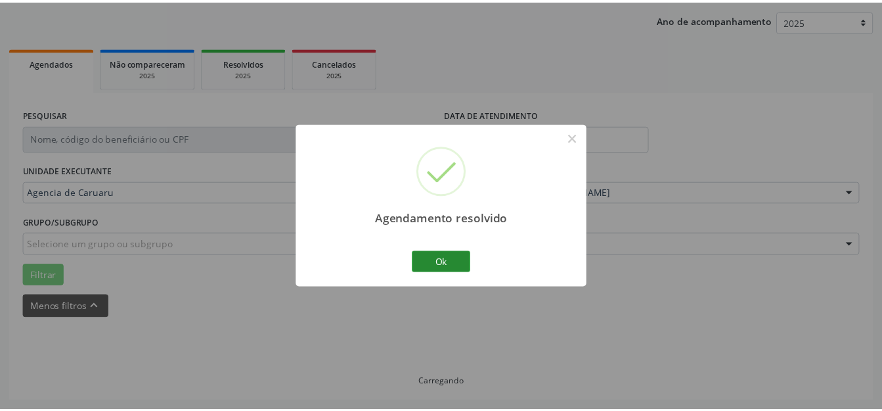
scroll to position [163, 0]
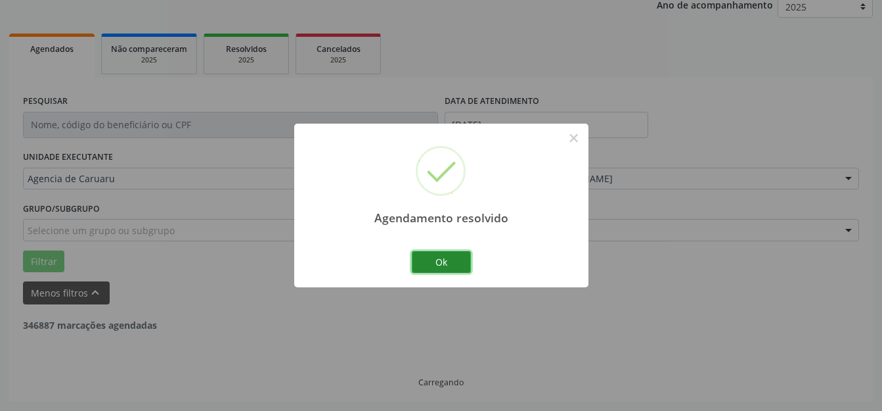
click at [426, 270] on button "Ok" at bounding box center [441, 262] width 59 height 22
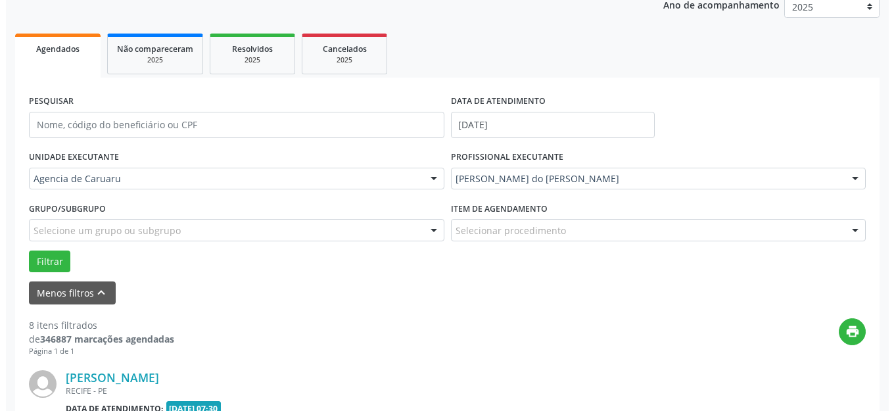
scroll to position [426, 0]
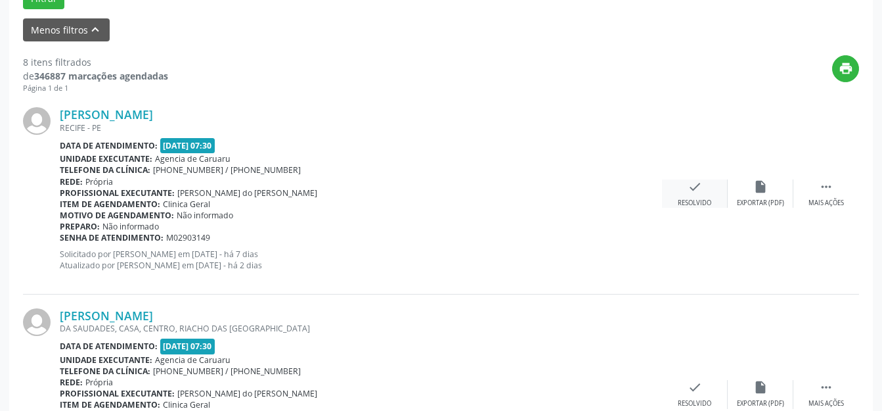
click at [692, 192] on icon "check" at bounding box center [695, 186] width 14 height 14
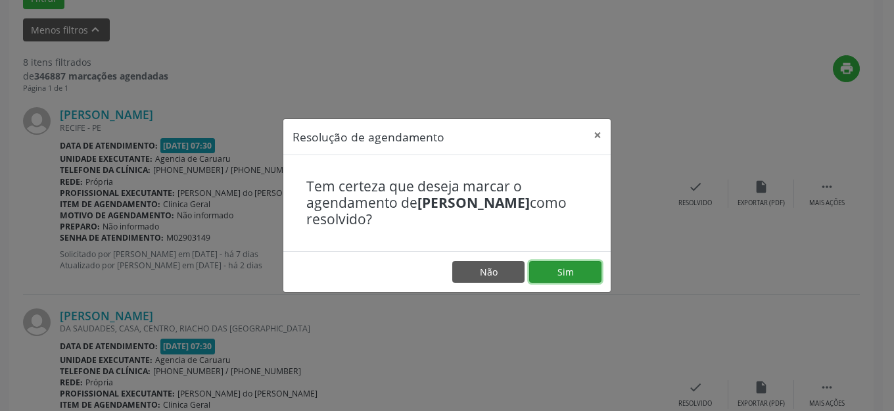
click at [553, 277] on button "Sim" at bounding box center [565, 272] width 72 height 22
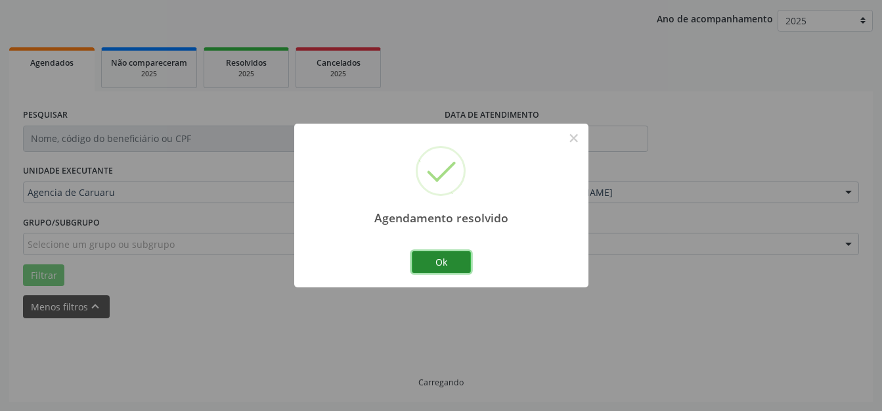
click at [430, 273] on button "Ok" at bounding box center [441, 262] width 59 height 22
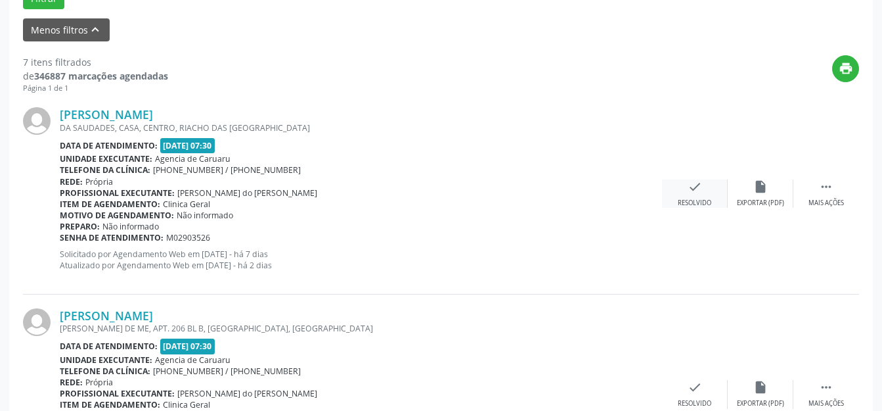
drag, startPoint x: 721, startPoint y: 176, endPoint x: 708, endPoint y: 181, distance: 14.8
click at [721, 177] on div "[PERSON_NAME] DA [GEOGRAPHIC_DATA], CASA, CENTRO, RIACHO DAS [GEOGRAPHIC_DATA] …" at bounding box center [441, 193] width 836 height 200
click at [698, 187] on icon "check" at bounding box center [695, 186] width 14 height 14
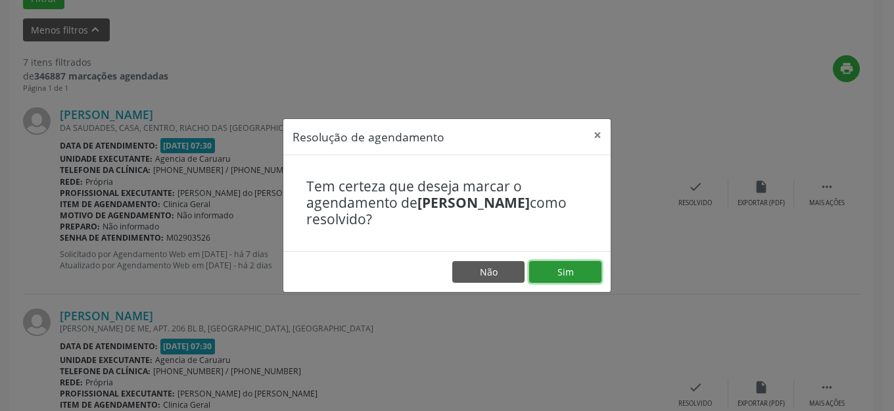
click at [555, 277] on button "Sim" at bounding box center [565, 272] width 72 height 22
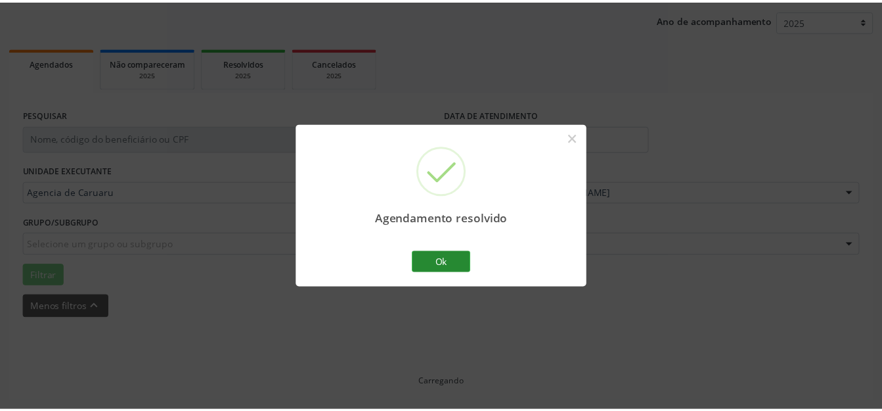
scroll to position [149, 0]
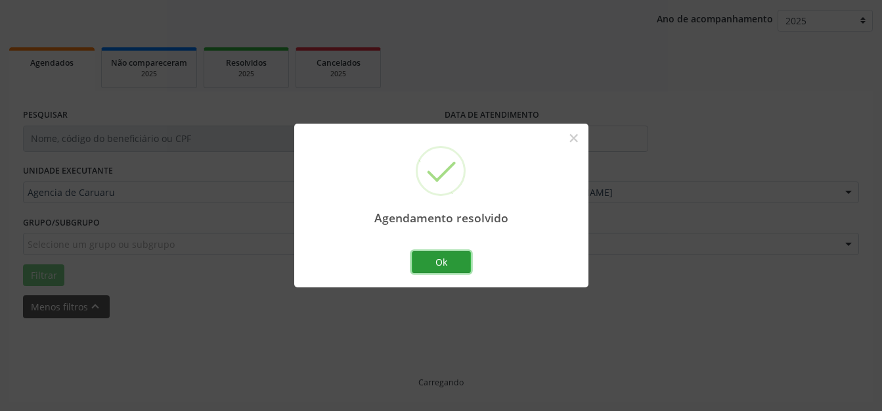
drag, startPoint x: 459, startPoint y: 264, endPoint x: 509, endPoint y: 235, distance: 58.3
click at [458, 264] on button "Ok" at bounding box center [441, 262] width 59 height 22
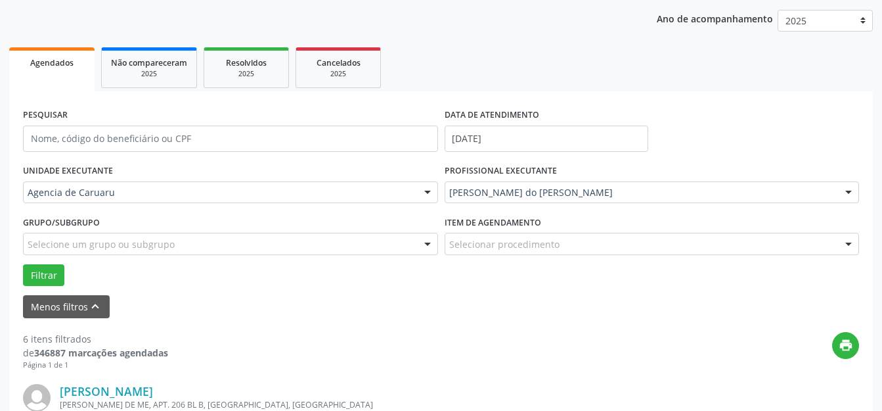
scroll to position [360, 0]
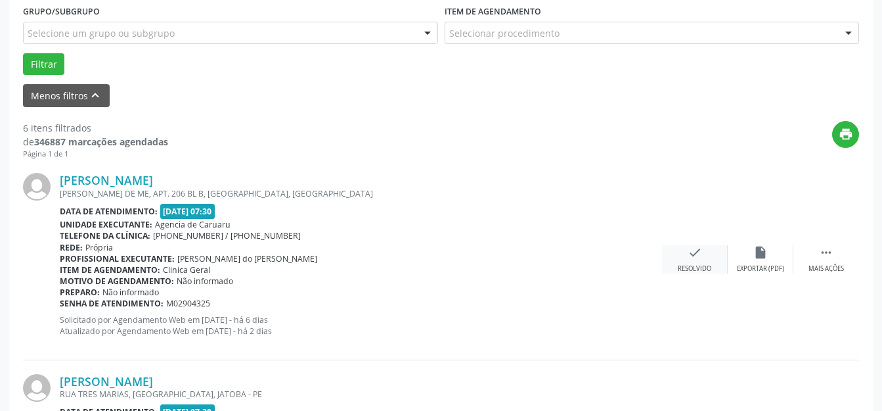
click at [688, 259] on icon "check" at bounding box center [695, 252] width 14 height 14
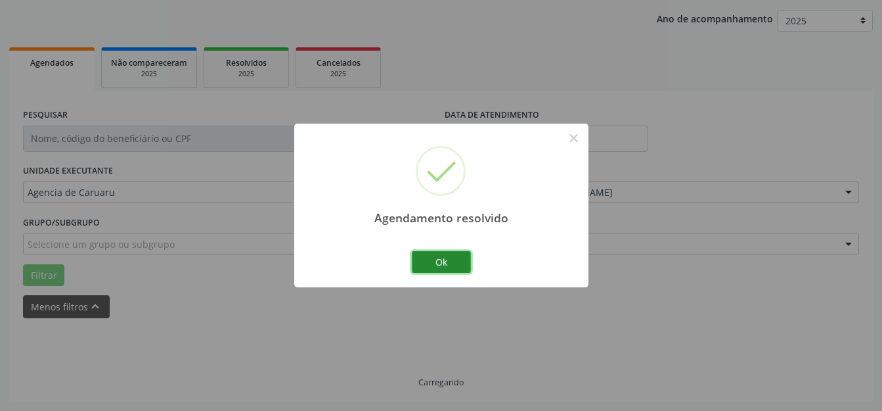
click at [449, 258] on button "Ok" at bounding box center [441, 262] width 59 height 22
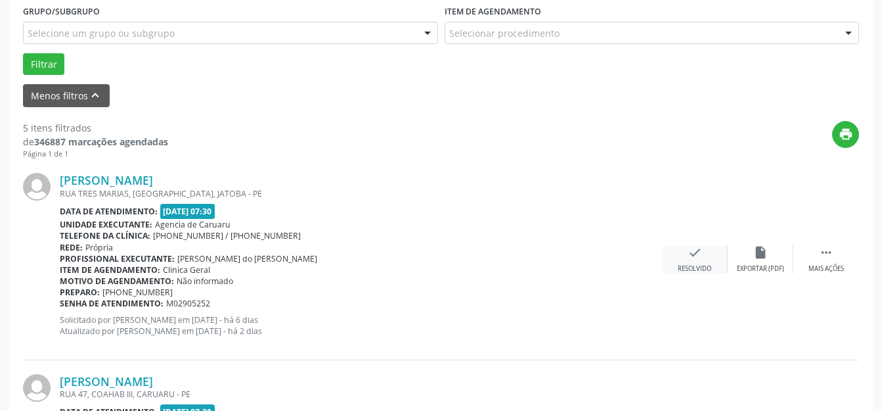
click at [691, 261] on div "check Resolvido" at bounding box center [695, 259] width 66 height 28
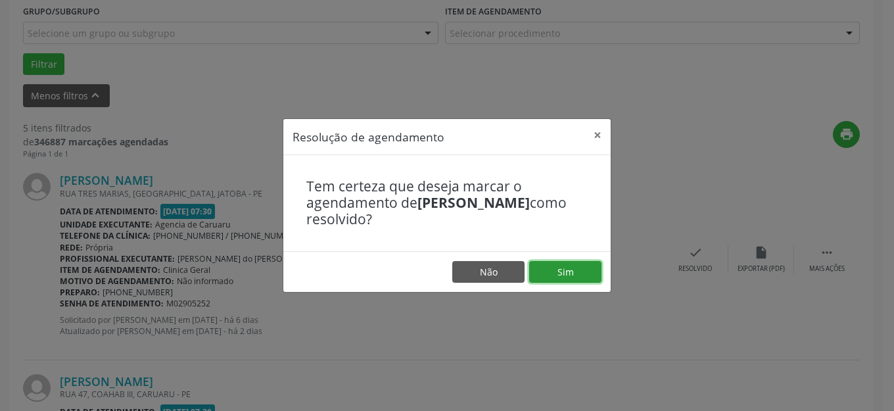
click at [593, 269] on button "Sim" at bounding box center [565, 272] width 72 height 22
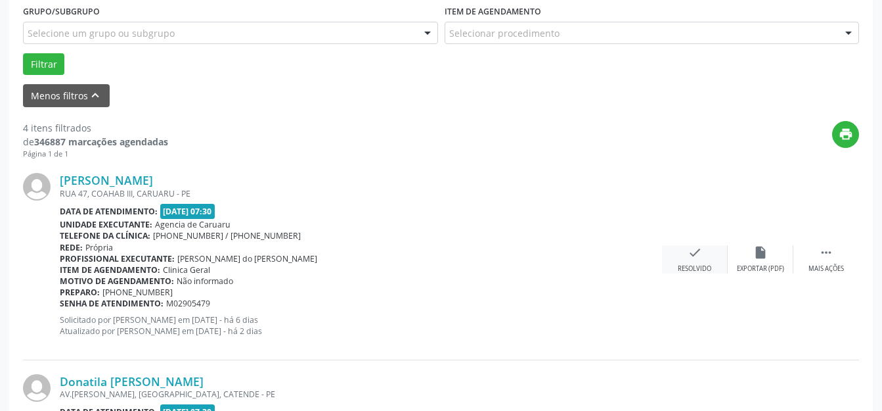
click at [707, 260] on div "check Resolvido" at bounding box center [695, 259] width 66 height 28
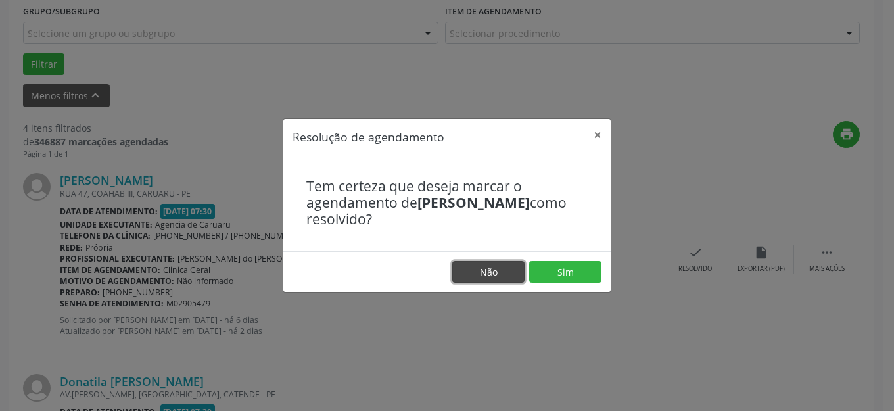
click at [514, 261] on button "Não" at bounding box center [488, 272] width 72 height 22
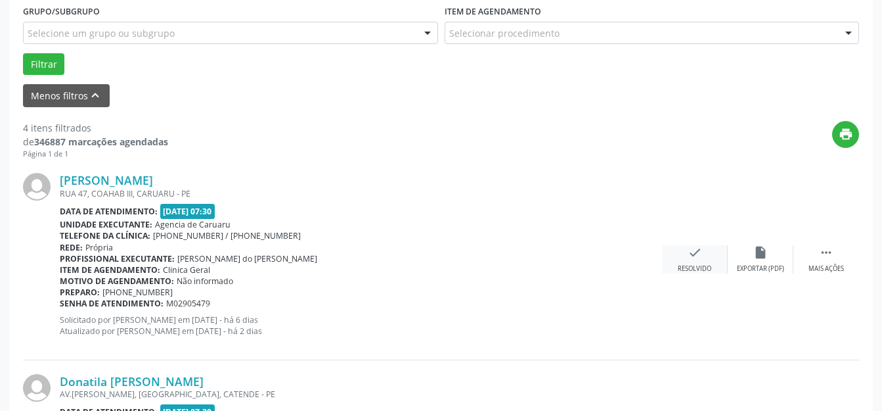
click at [706, 261] on div "check Resolvido" at bounding box center [695, 259] width 66 height 28
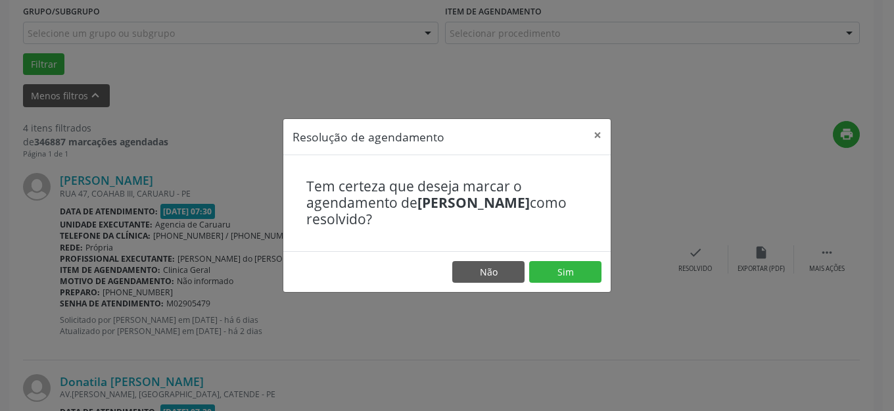
click at [566, 256] on footer "Não Sim" at bounding box center [446, 271] width 327 height 41
click at [549, 265] on button "Sim" at bounding box center [565, 272] width 72 height 22
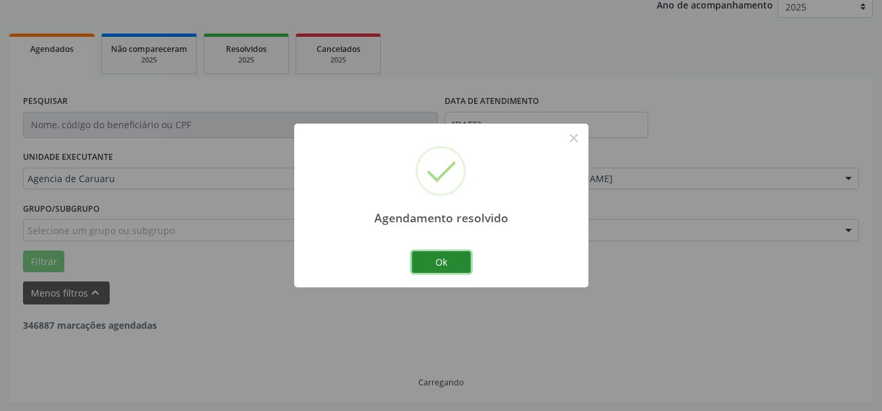
click at [453, 262] on button "Ok" at bounding box center [441, 262] width 59 height 22
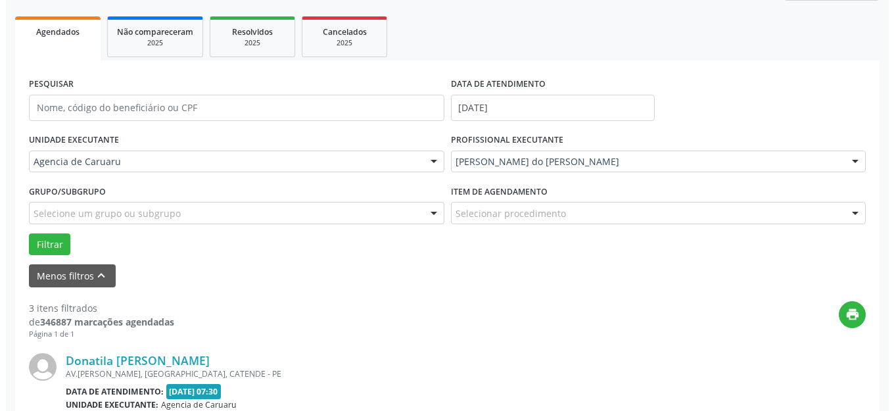
scroll to position [294, 0]
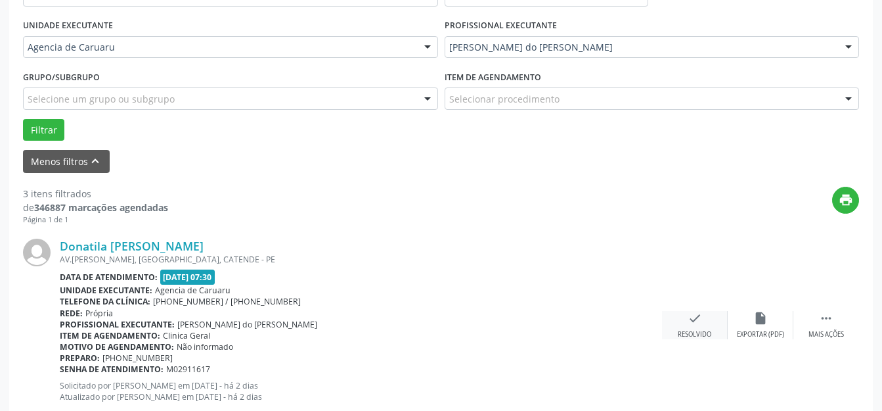
click at [709, 325] on div "check Resolvido" at bounding box center [695, 325] width 66 height 28
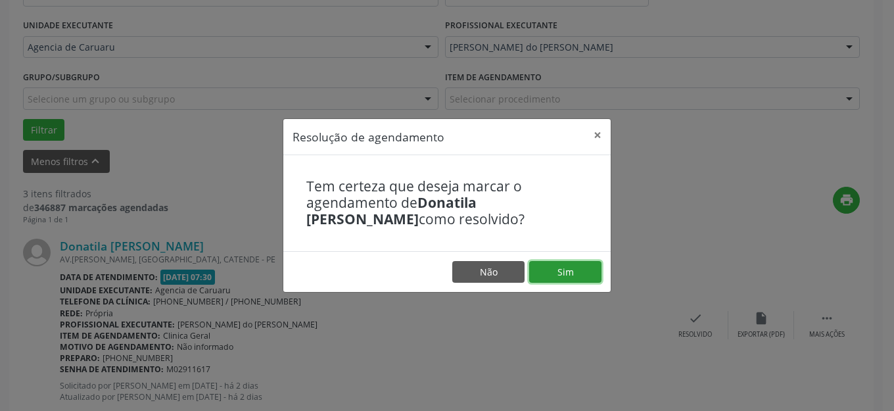
click at [567, 277] on button "Sim" at bounding box center [565, 272] width 72 height 22
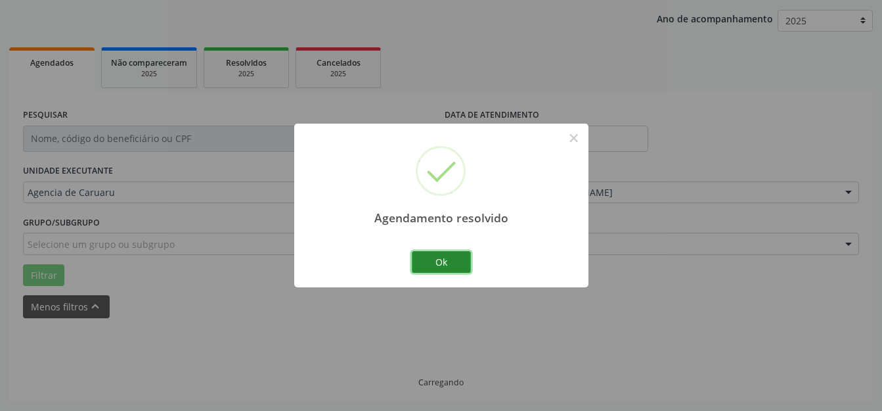
click at [456, 264] on button "Ok" at bounding box center [441, 262] width 59 height 22
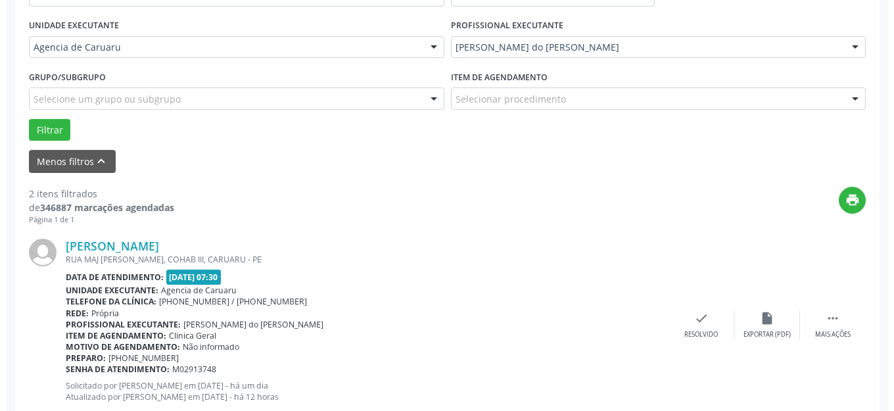
scroll to position [532, 0]
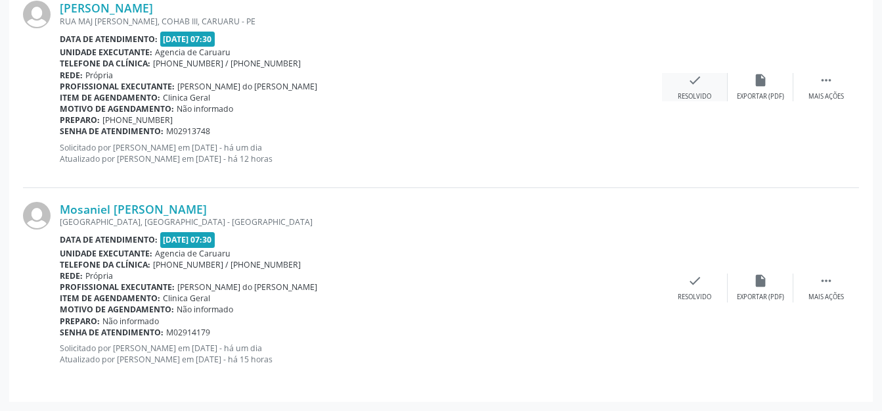
click at [689, 89] on div "check Resolvido" at bounding box center [695, 87] width 66 height 28
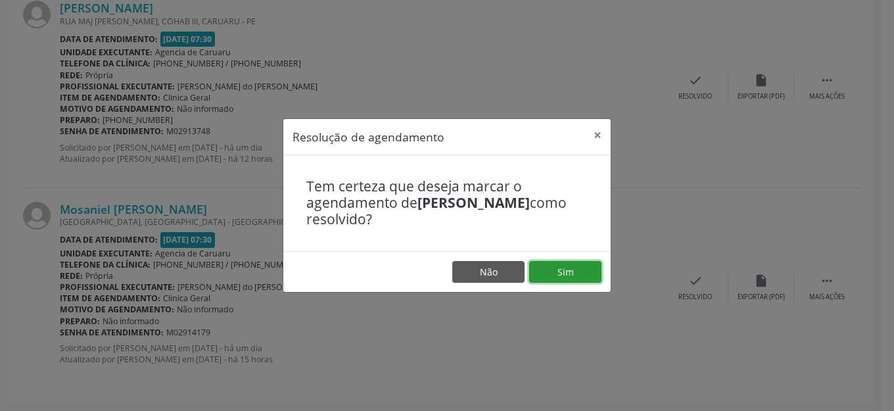
click at [590, 267] on button "Sim" at bounding box center [565, 272] width 72 height 22
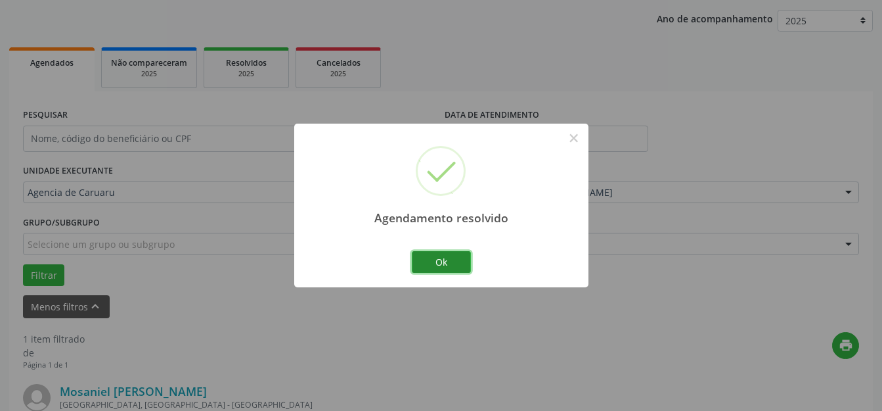
click at [465, 259] on button "Ok" at bounding box center [441, 262] width 59 height 22
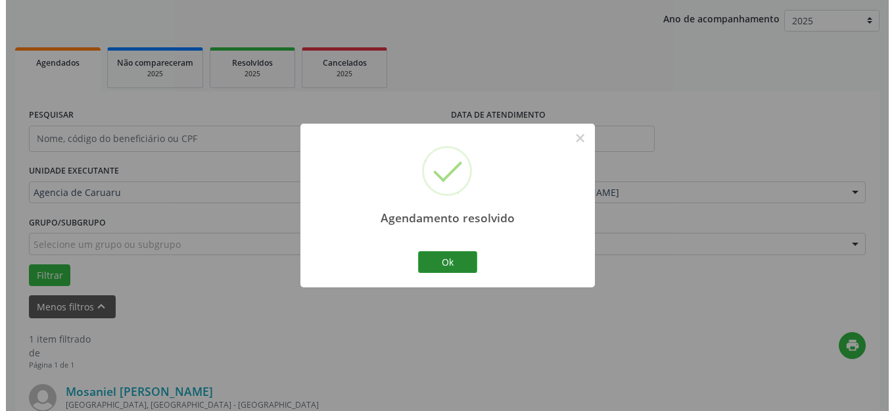
scroll to position [332, 0]
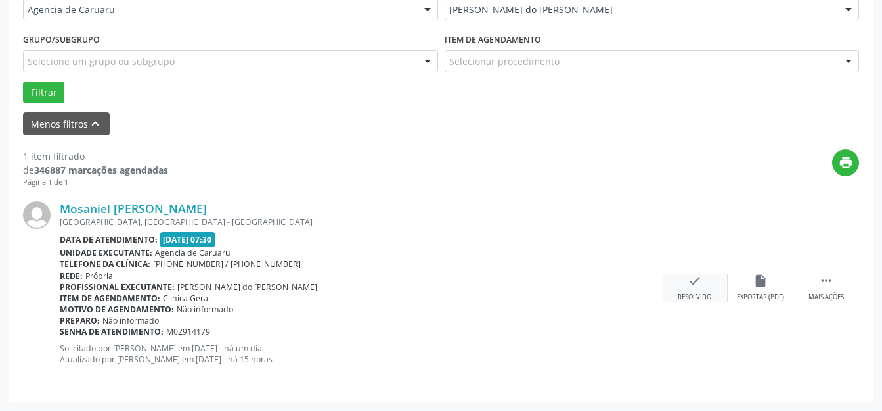
click at [670, 279] on div "check Resolvido" at bounding box center [695, 287] width 66 height 28
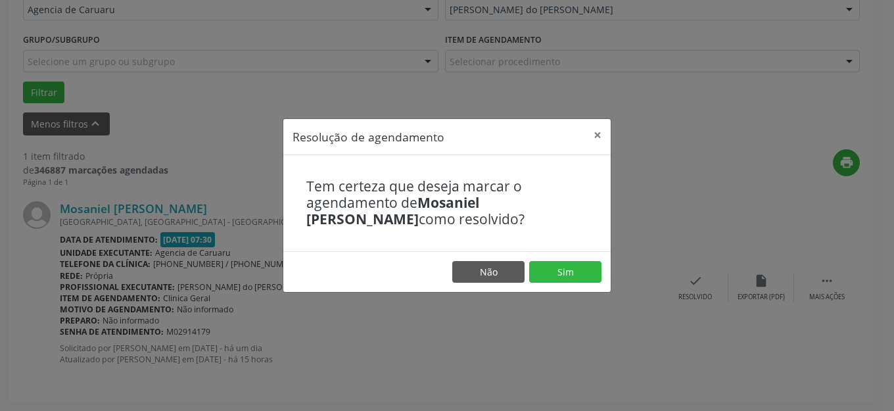
click at [574, 258] on footer "Não Sim" at bounding box center [446, 271] width 327 height 41
click at [572, 269] on button "Sim" at bounding box center [565, 272] width 72 height 22
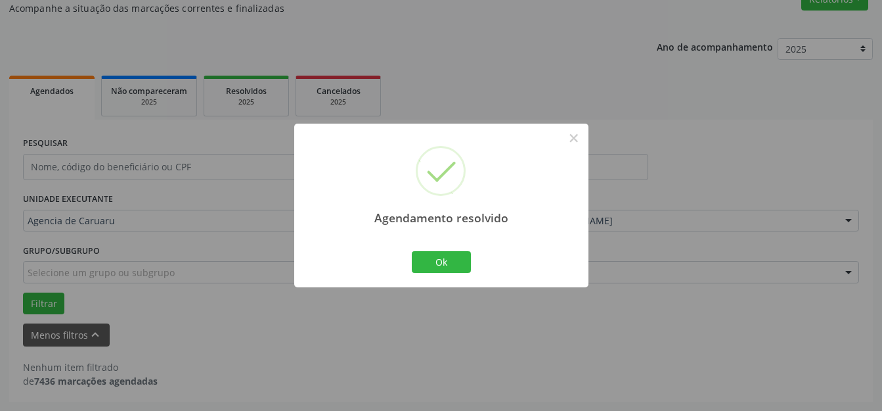
scroll to position [121, 0]
drag, startPoint x: 503, startPoint y: 255, endPoint x: 516, endPoint y: 233, distance: 25.9
click at [499, 255] on div "Agendamento resolvido × Ok Cancel" at bounding box center [441, 206] width 294 height 164
click at [449, 258] on button "Ok" at bounding box center [441, 262] width 59 height 22
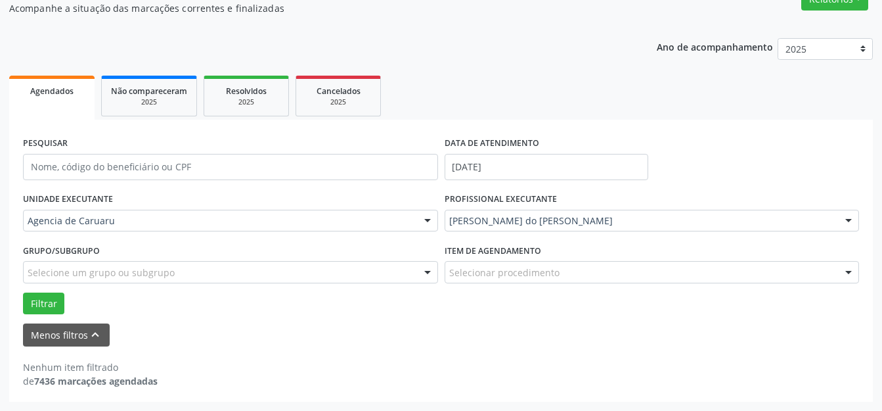
click at [576, 202] on div "PROFISSIONAL EXECUTANTE [PERSON_NAME] do [PERSON_NAME] Todos os profissionais […" at bounding box center [653, 214] width 422 height 51
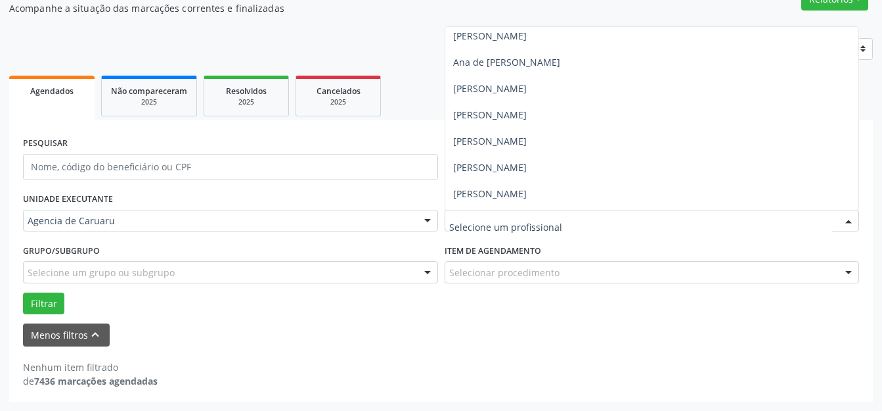
scroll to position [0, 0]
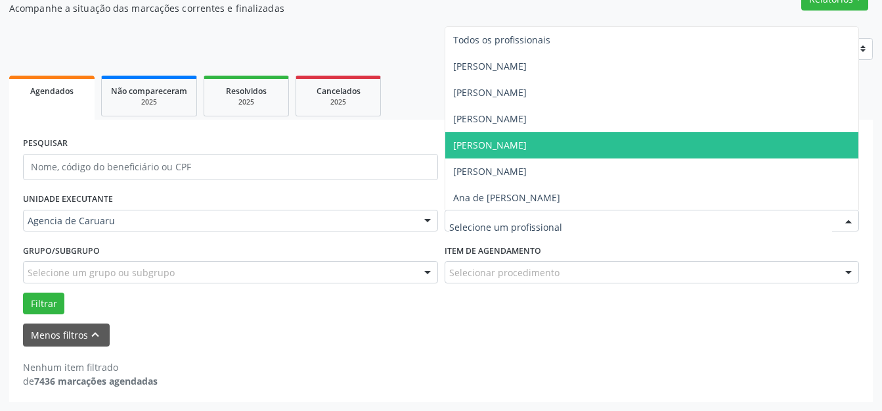
click at [495, 139] on span "[PERSON_NAME]" at bounding box center [490, 145] width 74 height 12
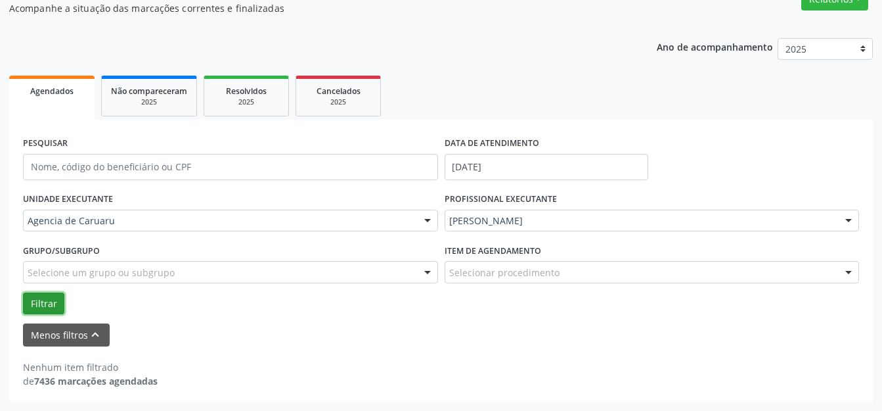
click at [48, 299] on button "Filtrar" at bounding box center [43, 303] width 41 height 22
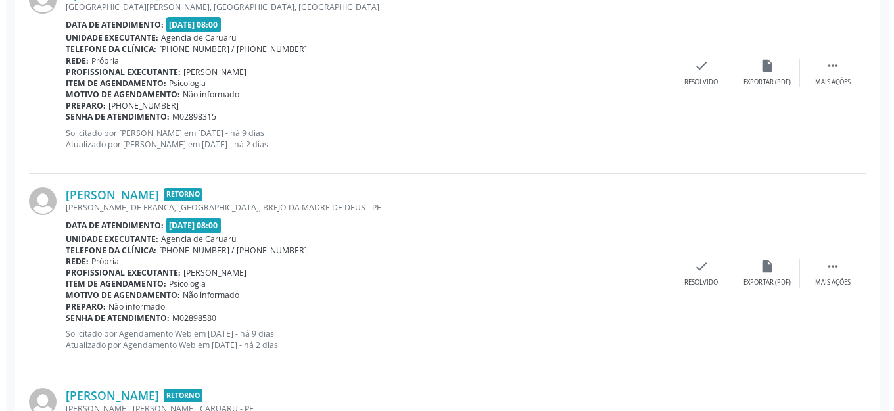
scroll to position [1632, 0]
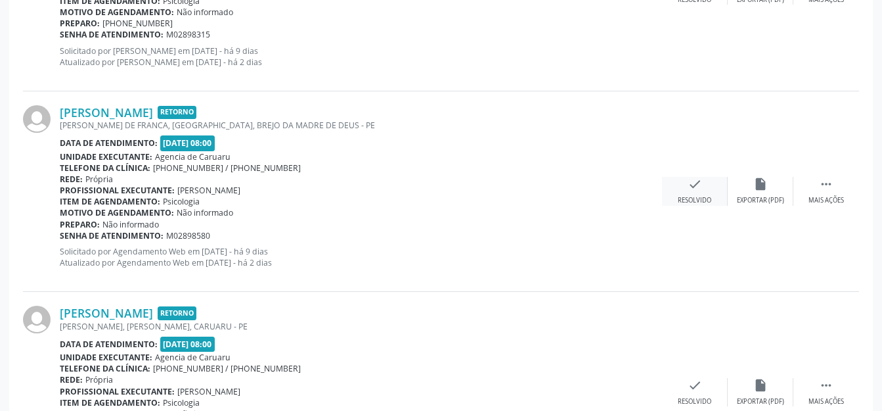
click at [701, 185] on icon "check" at bounding box center [695, 184] width 14 height 14
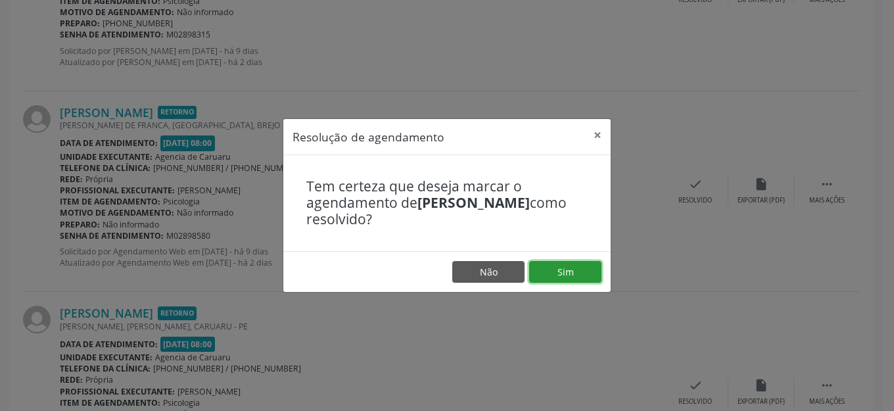
click at [565, 269] on button "Sim" at bounding box center [565, 272] width 72 height 22
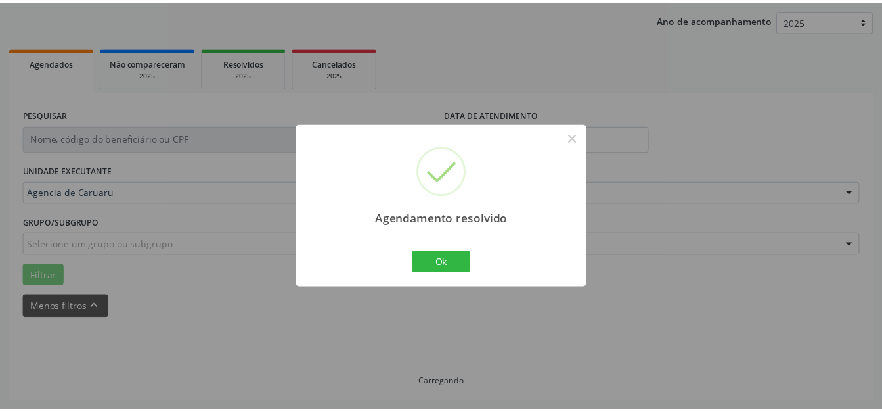
scroll to position [163, 0]
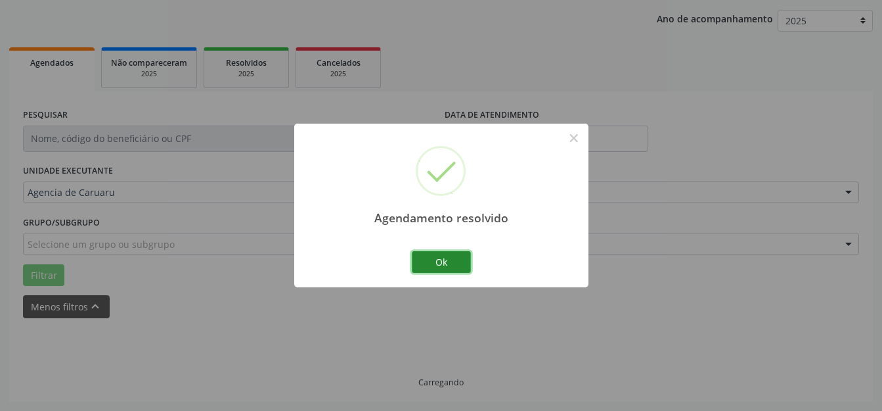
click at [461, 259] on button "Ok" at bounding box center [441, 262] width 59 height 22
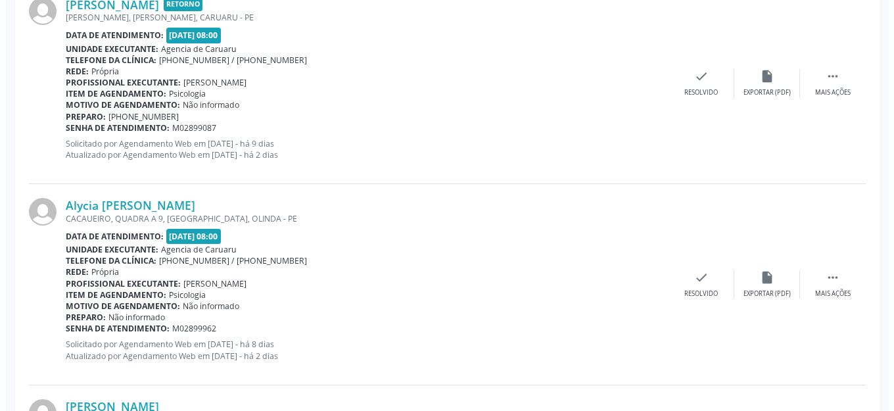
scroll to position [1936, 0]
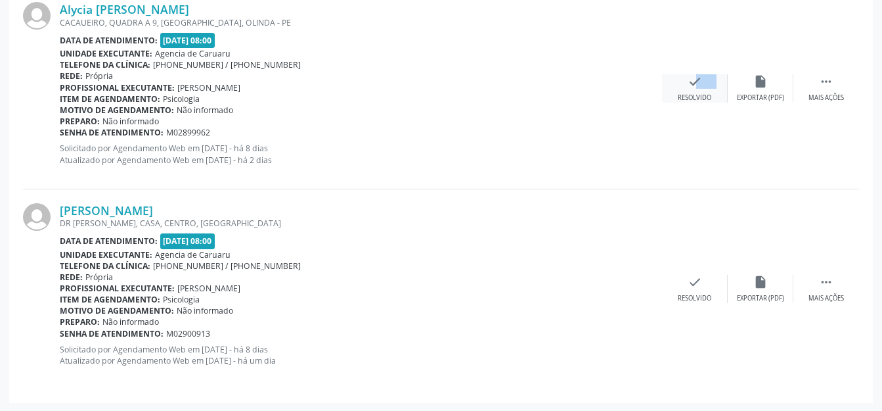
click at [679, 80] on div "check Resolvido" at bounding box center [695, 88] width 66 height 28
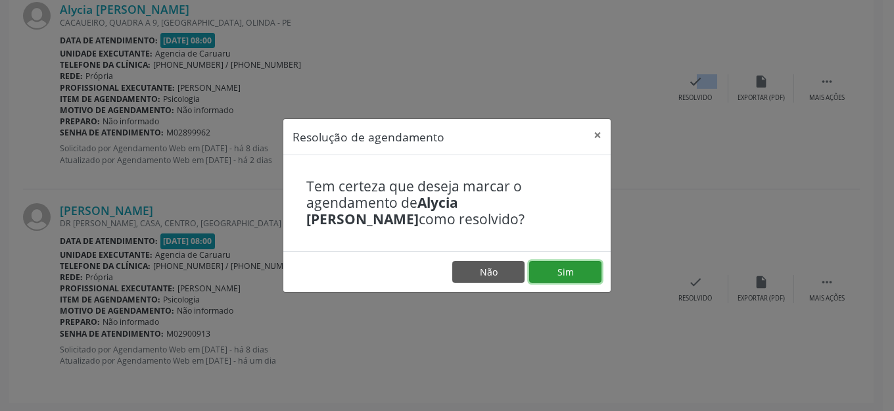
click at [562, 266] on button "Sim" at bounding box center [565, 272] width 72 height 22
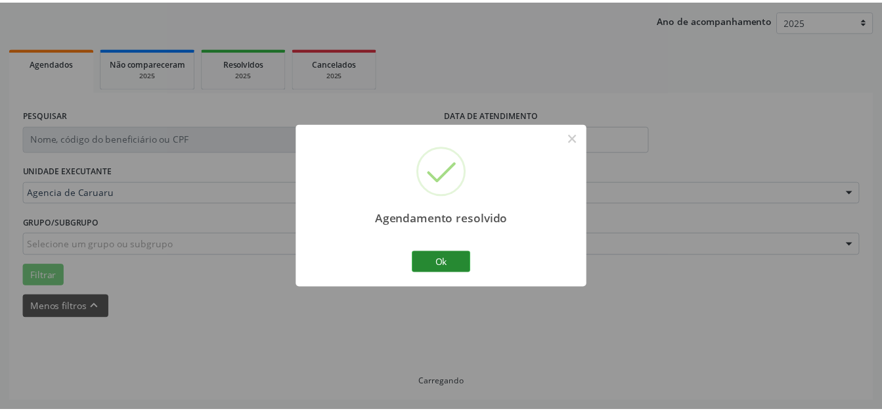
scroll to position [163, 0]
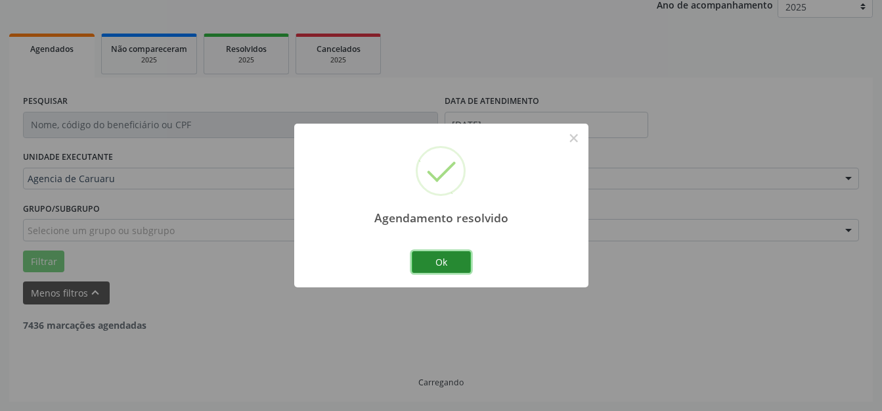
click at [453, 260] on button "Ok" at bounding box center [441, 262] width 59 height 22
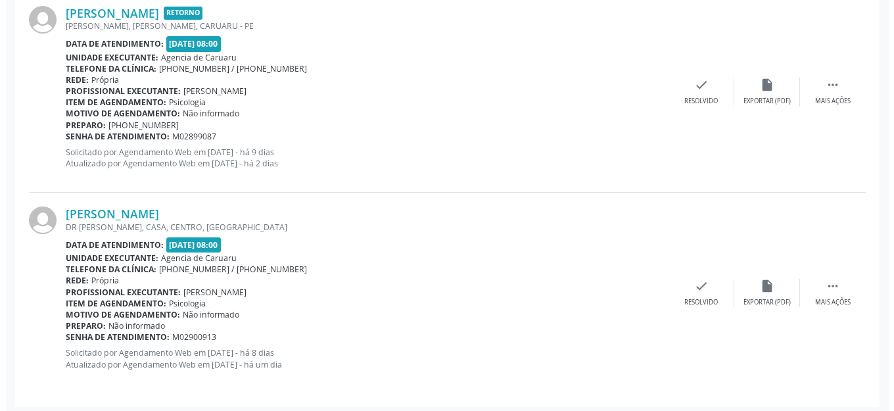
scroll to position [1735, 0]
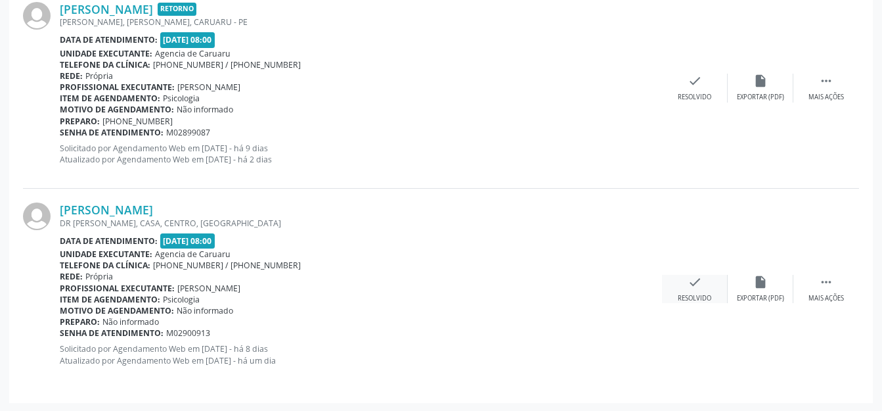
click at [697, 291] on div "check Resolvido" at bounding box center [695, 289] width 66 height 28
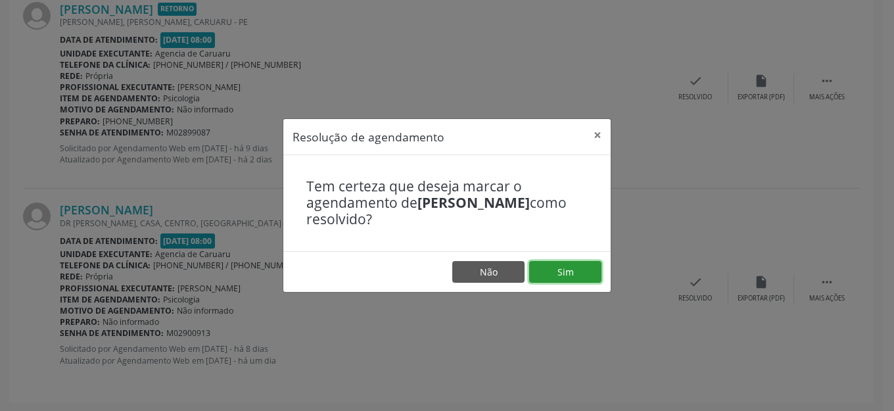
click at [580, 273] on button "Sim" at bounding box center [565, 272] width 72 height 22
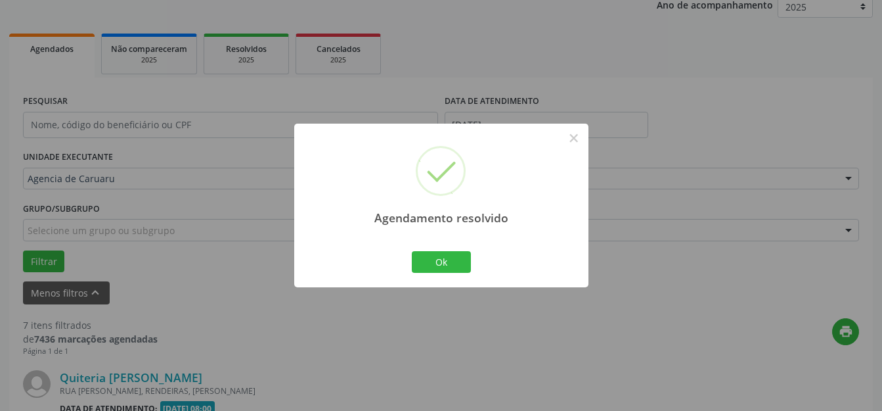
scroll to position [1535, 0]
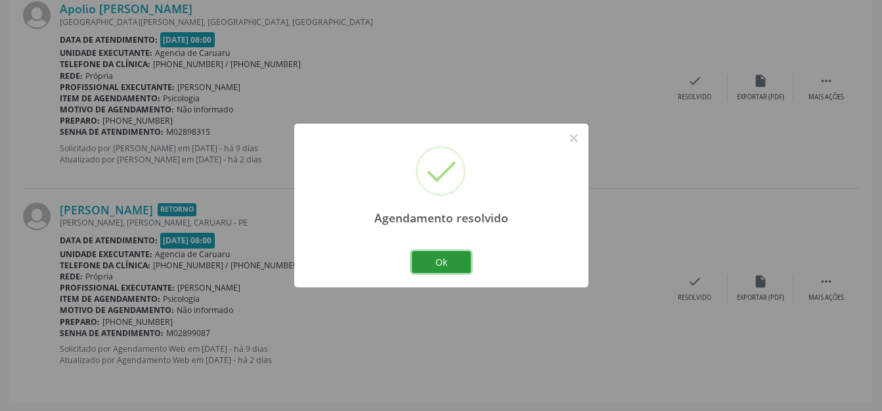
click at [437, 262] on button "Ok" at bounding box center [441, 262] width 59 height 22
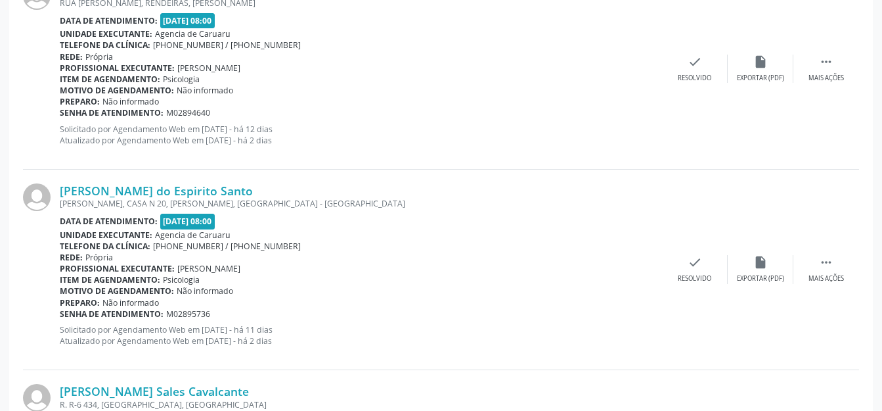
scroll to position [484, 0]
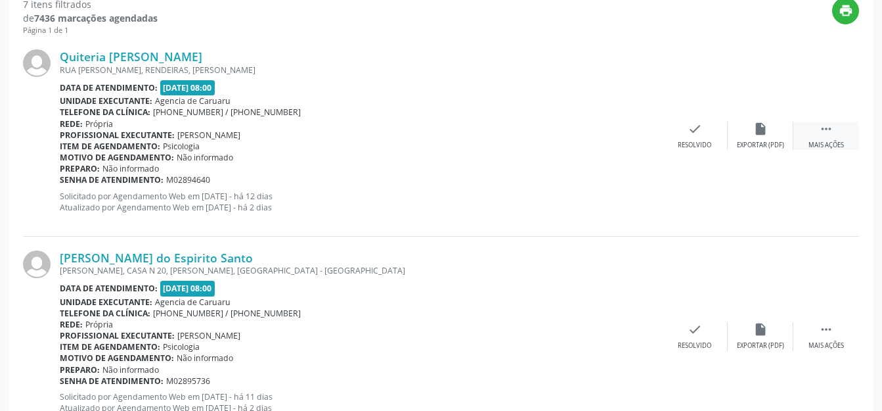
click at [829, 133] on icon "" at bounding box center [826, 129] width 14 height 14
click at [721, 129] on div "cancel Cancelar" at bounding box center [695, 136] width 66 height 28
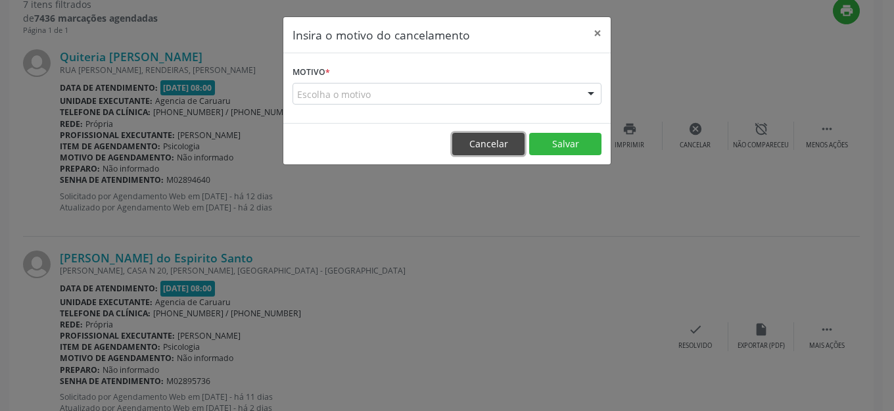
click at [481, 141] on button "Cancelar" at bounding box center [488, 144] width 72 height 22
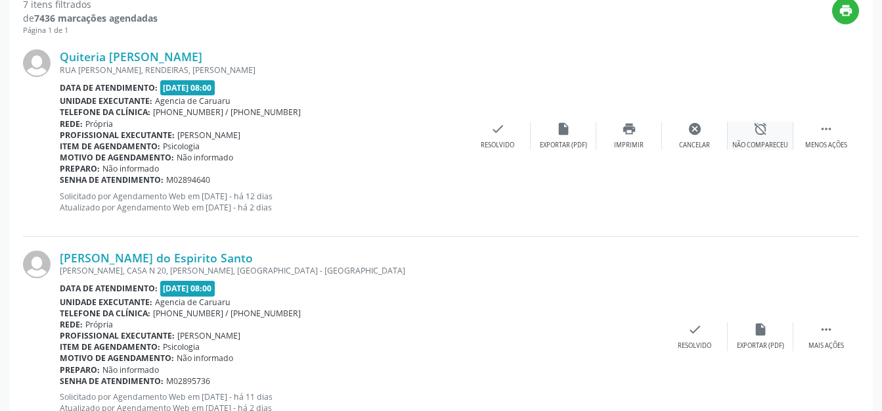
click at [761, 143] on div "Não compareceu" at bounding box center [761, 145] width 56 height 9
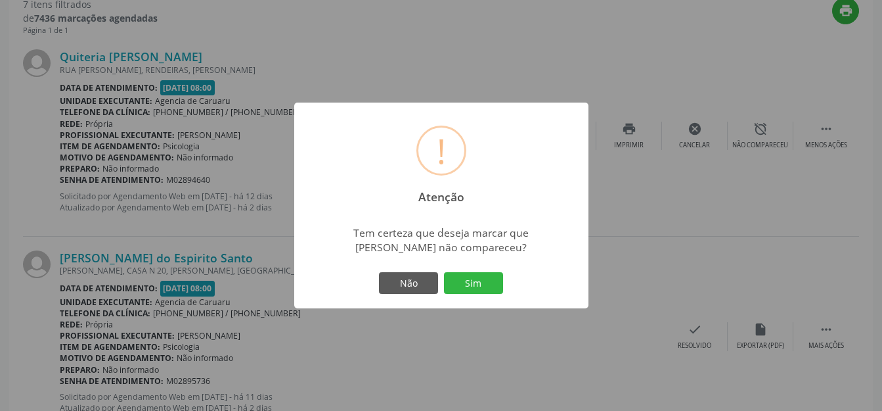
click at [483, 271] on div "! Atenção × Tem certeza que deseja marcar que Quiteria [PERSON_NAME] não compar…" at bounding box center [441, 206] width 294 height 206
click at [494, 287] on button "Sim" at bounding box center [473, 283] width 59 height 22
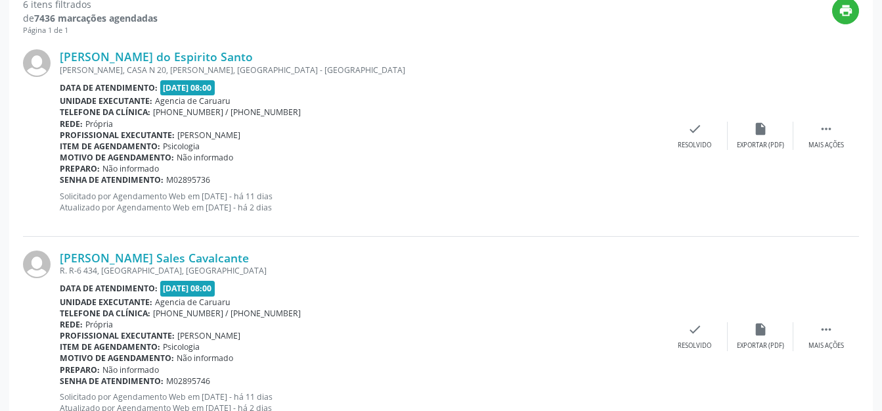
scroll to position [615, 0]
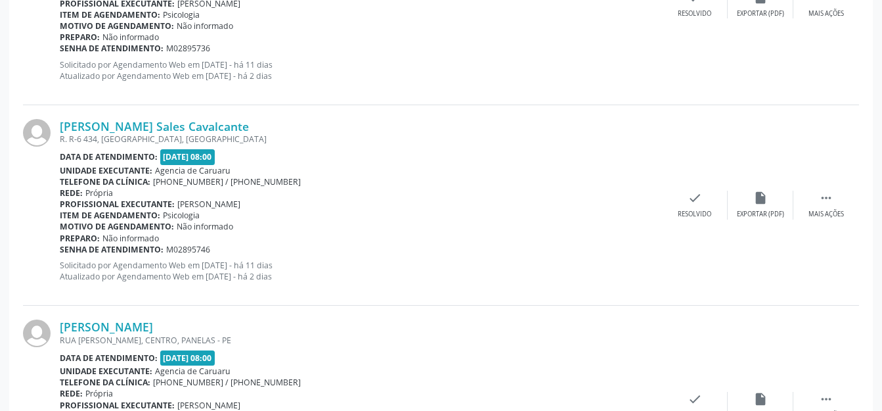
click at [824, 12] on div "Mais ações" at bounding box center [826, 13] width 35 height 9
click at [757, 28] on div "[PERSON_NAME] do Espirito Santo [PERSON_NAME], CASA N 20, [PERSON_NAME], [GEOGR…" at bounding box center [441, 4] width 836 height 200
click at [744, 15] on div "Não compareceu" at bounding box center [761, 13] width 56 height 9
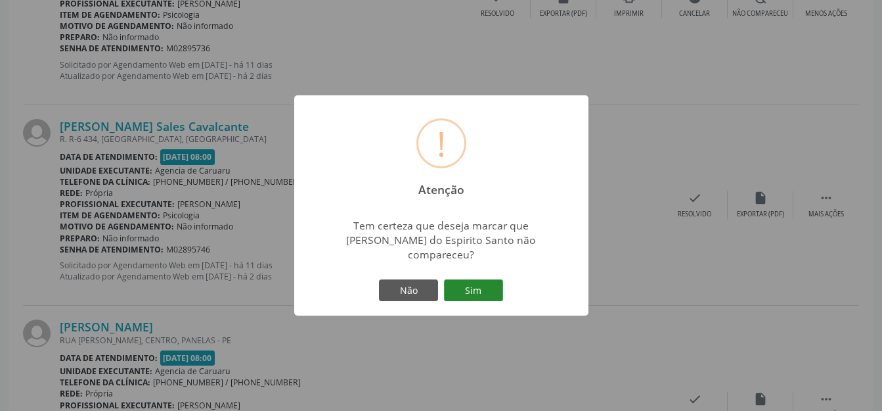
click at [470, 290] on button "Sim" at bounding box center [473, 290] width 59 height 22
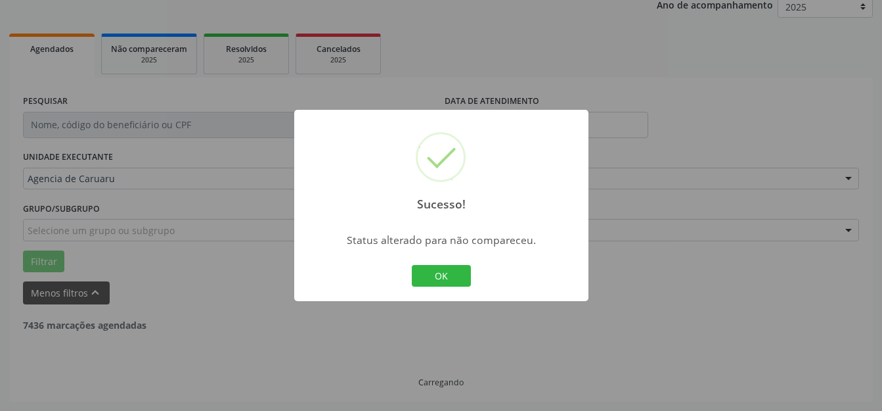
scroll to position [163, 0]
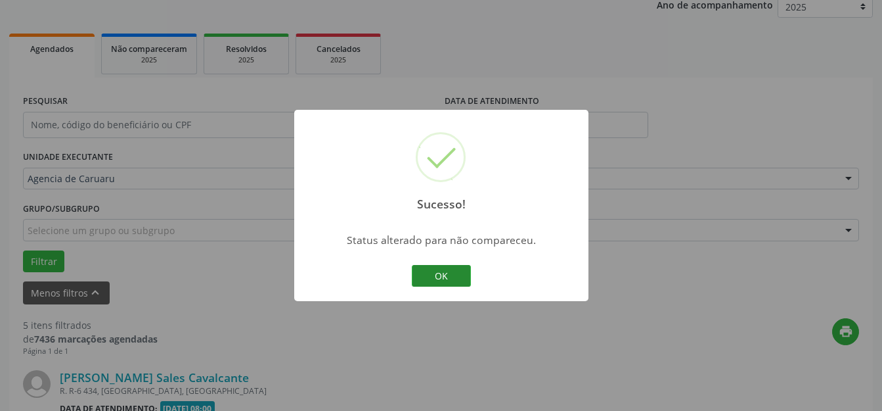
click at [460, 275] on button "OK" at bounding box center [441, 276] width 59 height 22
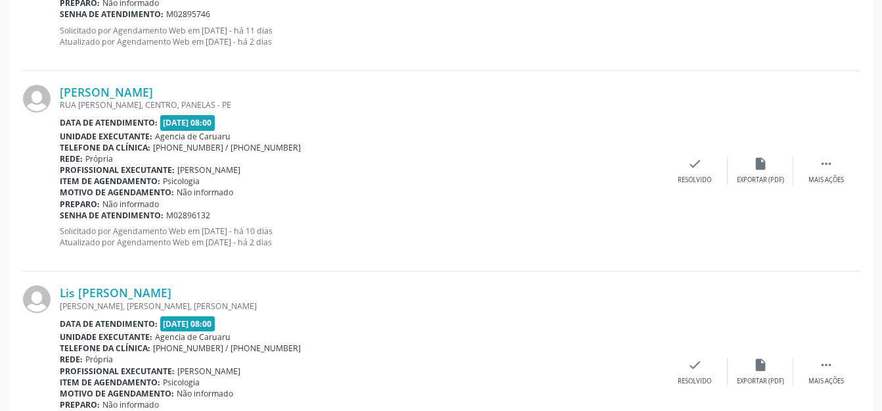
scroll to position [746, 0]
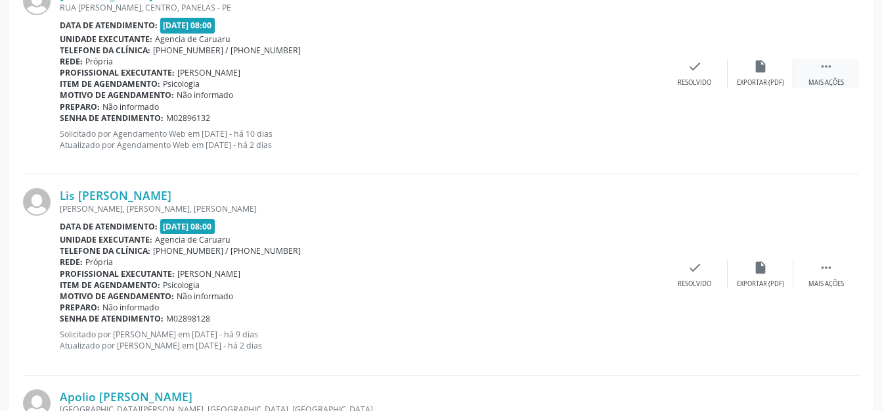
click at [825, 70] on icon "" at bounding box center [826, 66] width 14 height 14
click at [756, 80] on div "Não compareceu" at bounding box center [761, 82] width 56 height 9
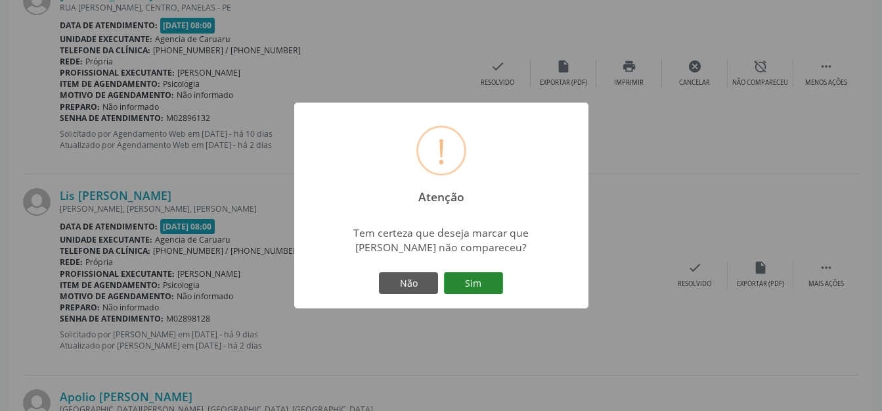
click at [473, 283] on button "Sim" at bounding box center [473, 283] width 59 height 22
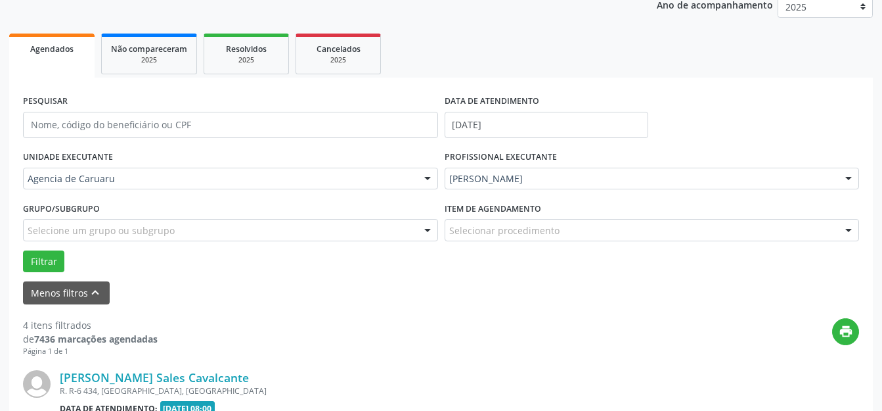
scroll to position [360, 0]
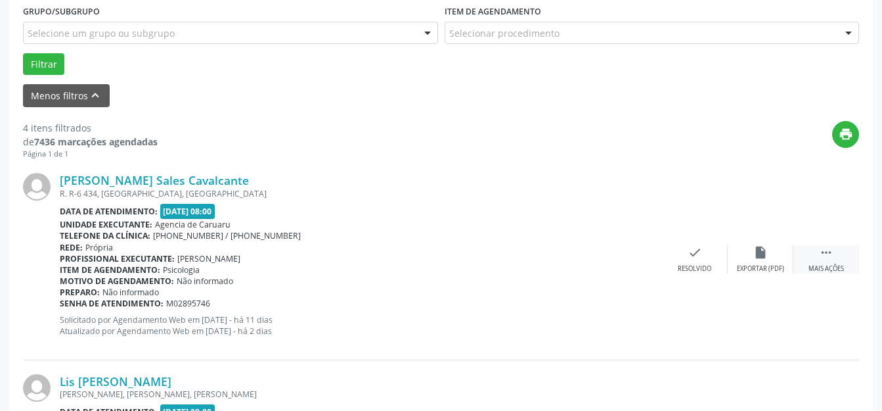
click at [842, 250] on div " Mais ações" at bounding box center [827, 259] width 66 height 28
click at [735, 260] on div "alarm_off Não compareceu" at bounding box center [761, 259] width 66 height 28
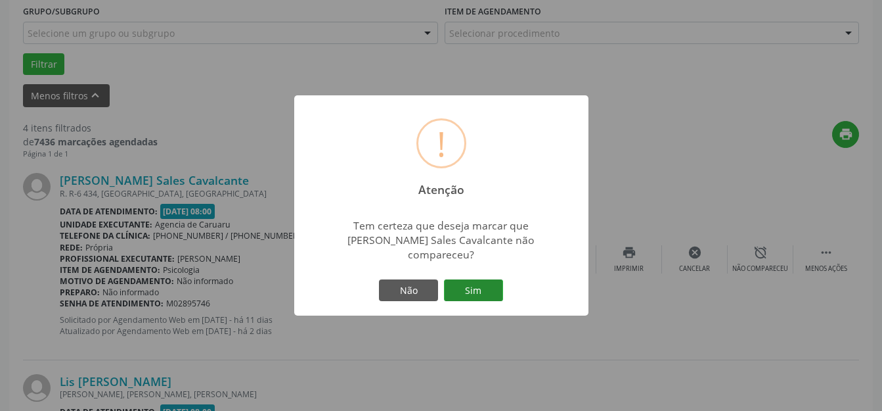
click at [462, 281] on button "Sim" at bounding box center [473, 290] width 59 height 22
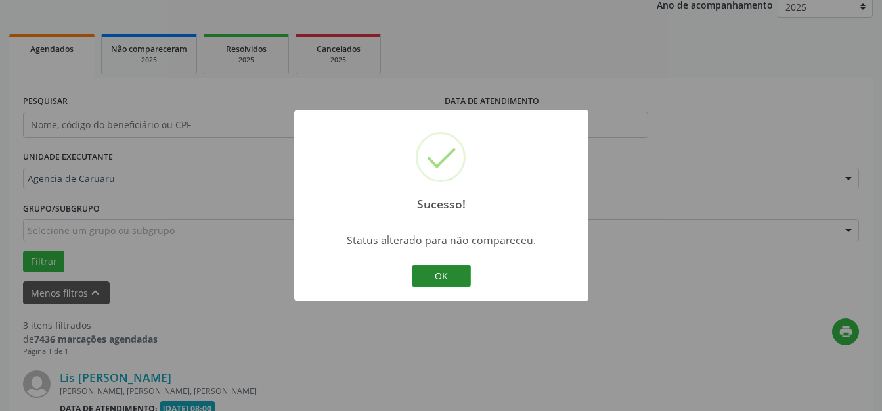
click at [412, 279] on button "OK" at bounding box center [441, 276] width 59 height 22
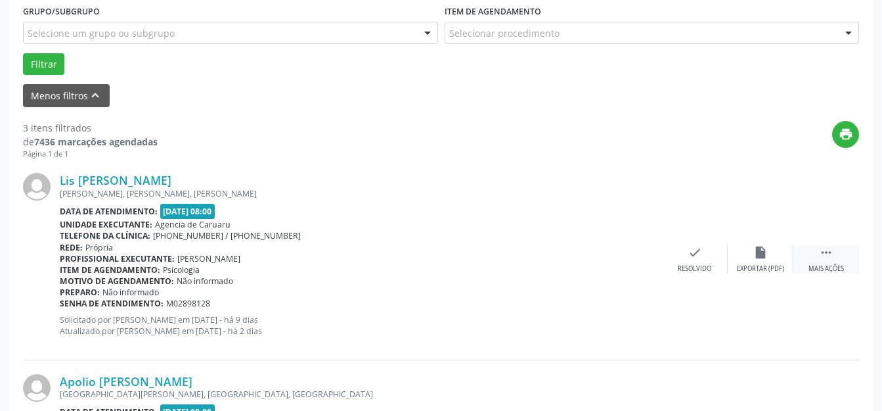
click at [800, 249] on div " Mais ações" at bounding box center [827, 259] width 66 height 28
click at [746, 249] on div "alarm_off Não compareceu" at bounding box center [761, 259] width 66 height 28
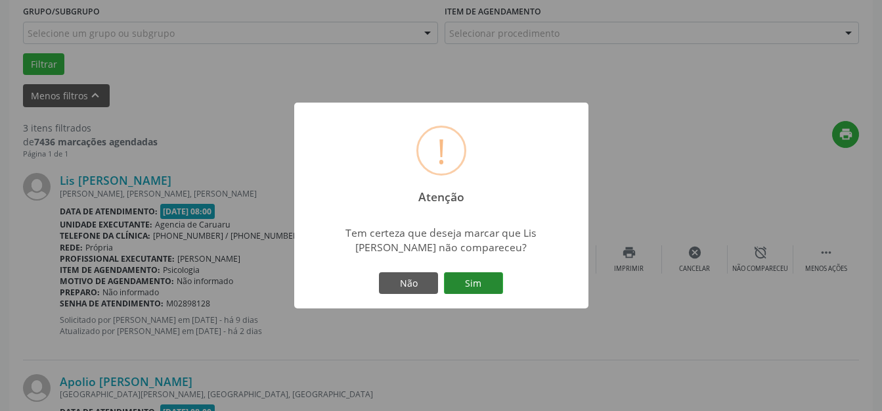
click at [484, 290] on button "Sim" at bounding box center [473, 283] width 59 height 22
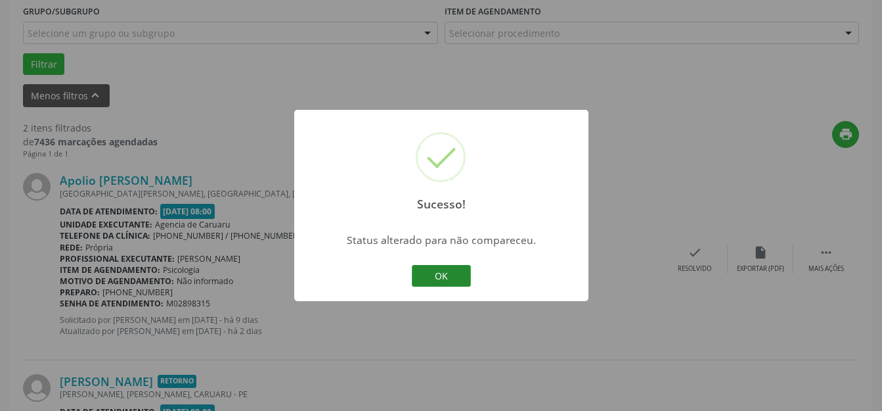
click at [465, 285] on button "OK" at bounding box center [441, 276] width 59 height 22
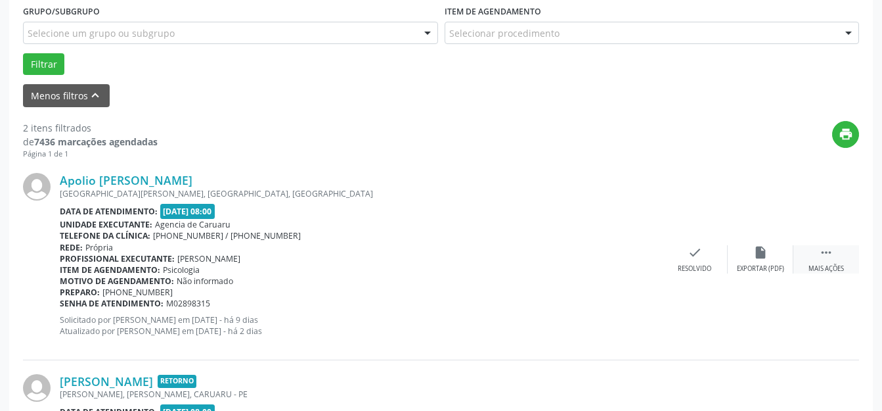
click at [831, 259] on icon "" at bounding box center [826, 252] width 14 height 14
click at [760, 252] on icon "alarm_off" at bounding box center [761, 252] width 14 height 14
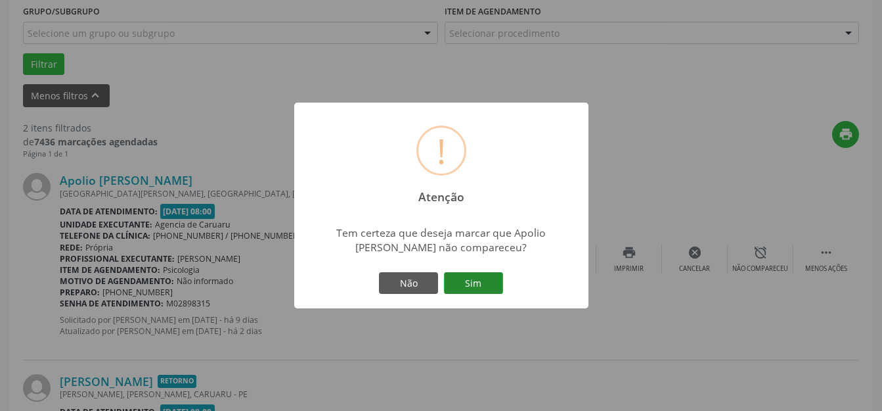
click at [459, 273] on button "Sim" at bounding box center [473, 283] width 59 height 22
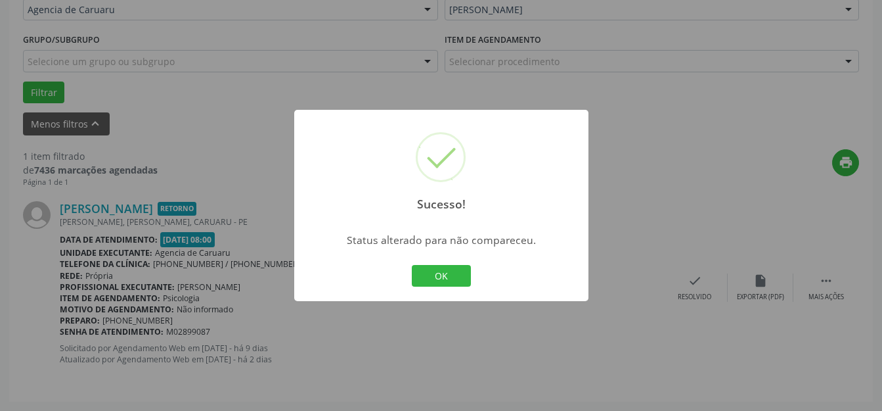
scroll to position [332, 0]
click at [433, 279] on button "OK" at bounding box center [441, 276] width 59 height 22
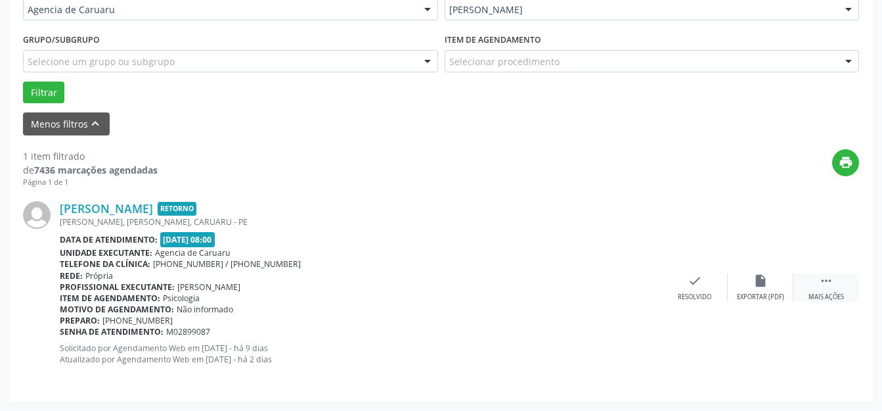
click at [805, 275] on div " Mais ações" at bounding box center [827, 287] width 66 height 28
click at [775, 283] on div "alarm_off Não compareceu" at bounding box center [761, 287] width 66 height 28
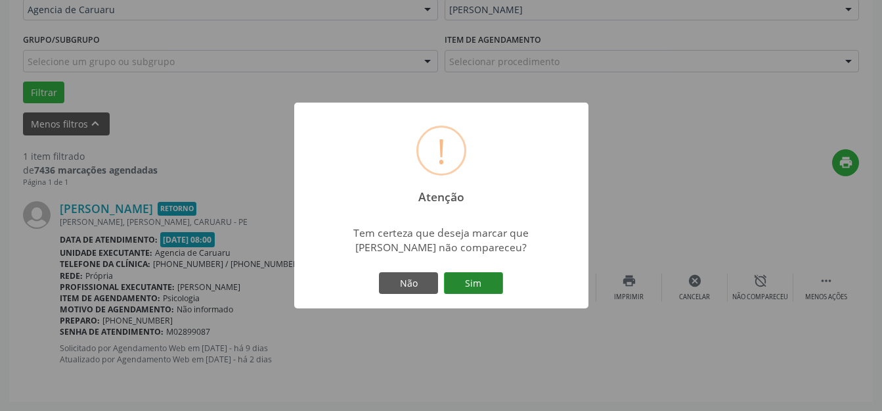
click at [494, 285] on button "Sim" at bounding box center [473, 283] width 59 height 22
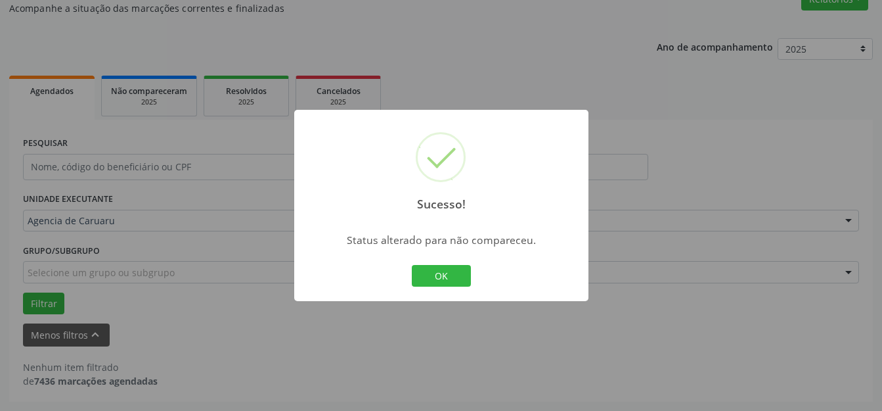
click at [419, 271] on button "OK" at bounding box center [441, 276] width 59 height 22
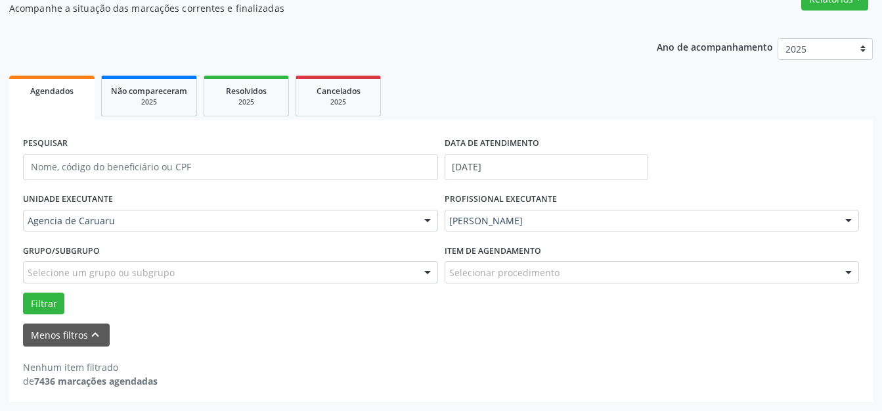
click at [570, 206] on div "PROFISSIONAL EXECUTANTE [PERSON_NAME] Todos os profissionais [PERSON_NAME] [PER…" at bounding box center [653, 214] width 422 height 51
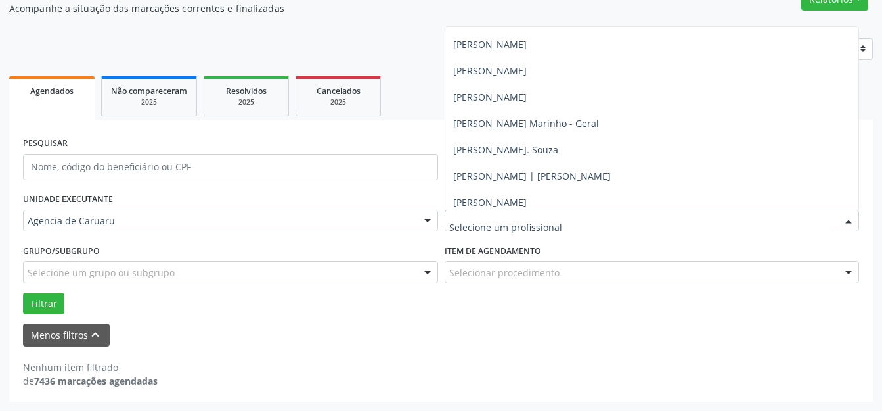
scroll to position [790, 0]
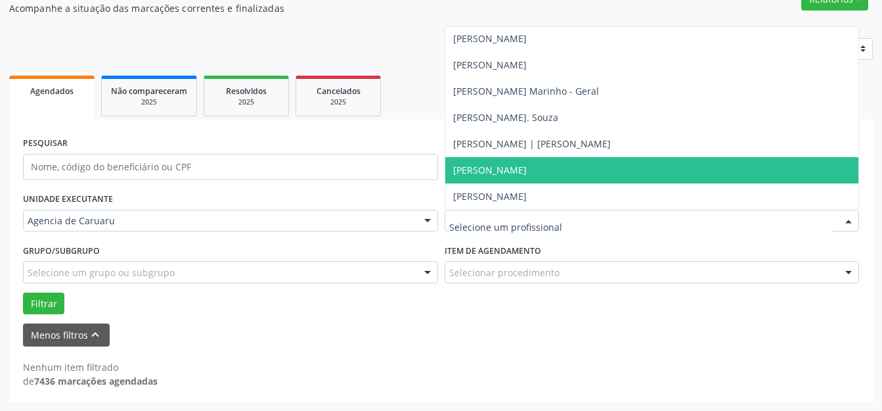
click at [497, 175] on span "[PERSON_NAME]" at bounding box center [490, 170] width 74 height 12
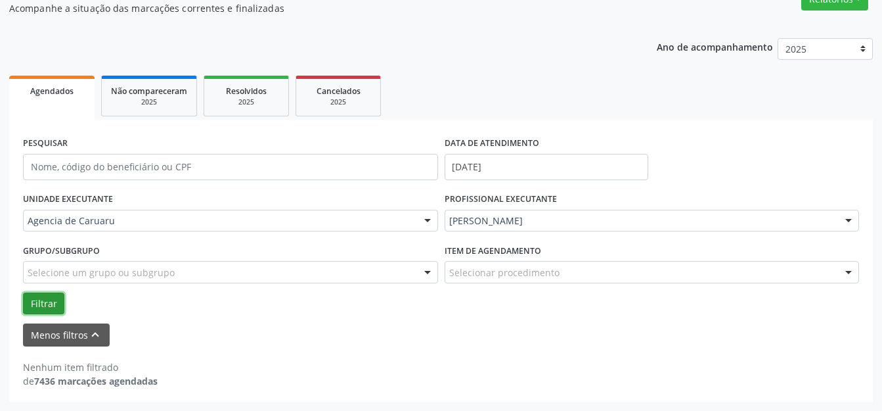
click at [33, 302] on button "Filtrar" at bounding box center [43, 303] width 41 height 22
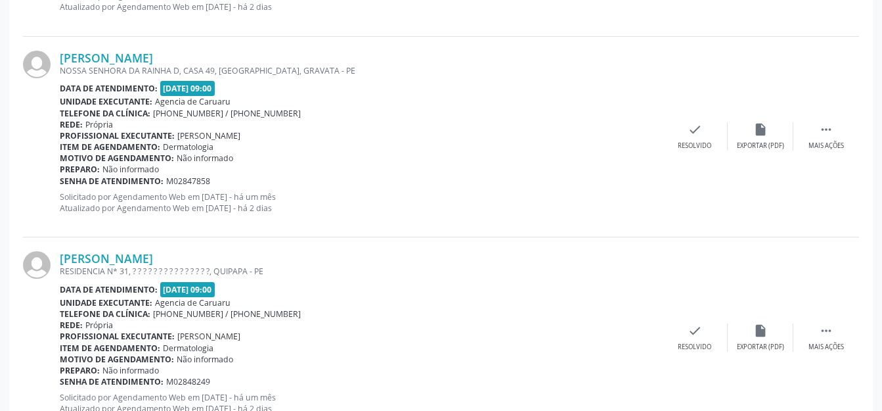
scroll to position [1107, 0]
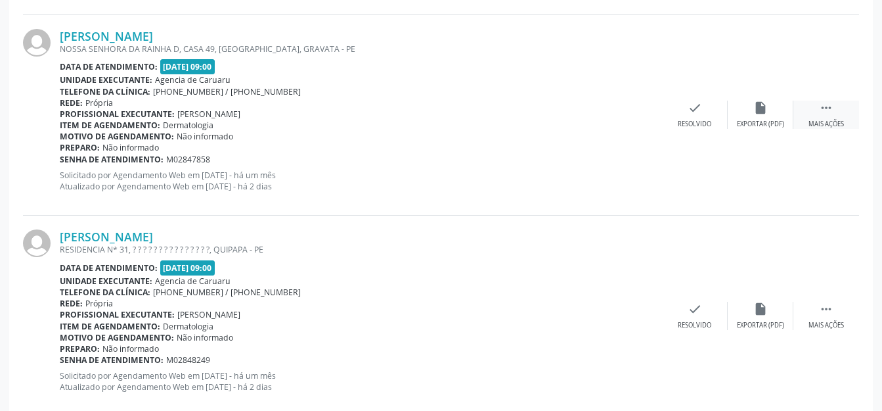
click at [814, 108] on div " Mais ações" at bounding box center [827, 115] width 66 height 28
click at [774, 120] on div "Não compareceu" at bounding box center [761, 124] width 56 height 9
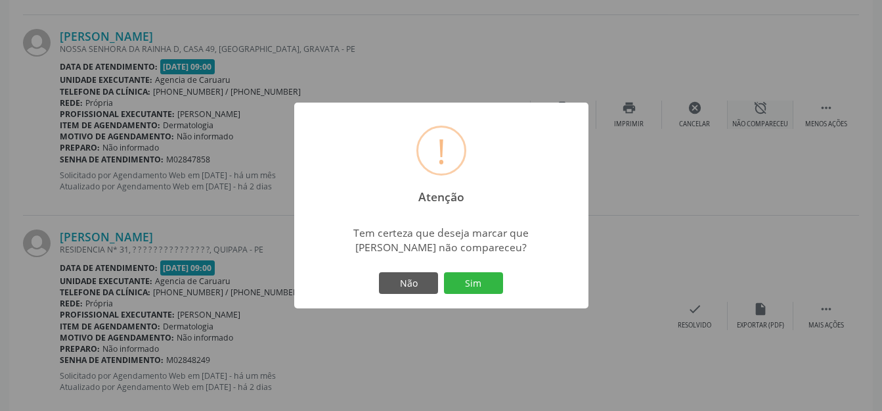
click at [468, 278] on button "Sim" at bounding box center [473, 283] width 59 height 22
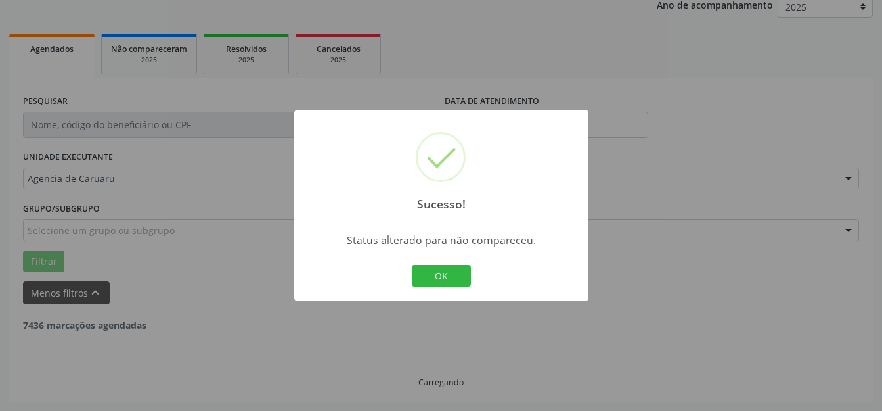
scroll to position [163, 0]
click at [423, 287] on div "OK Cancel" at bounding box center [441, 276] width 65 height 28
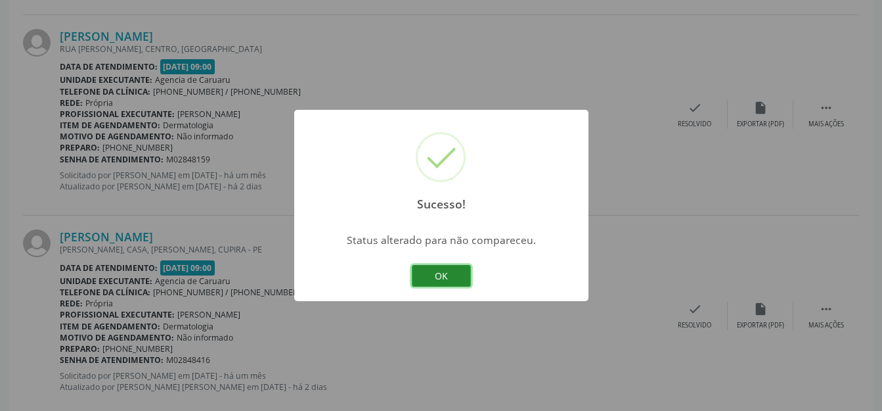
click at [436, 265] on button "OK" at bounding box center [441, 276] width 59 height 22
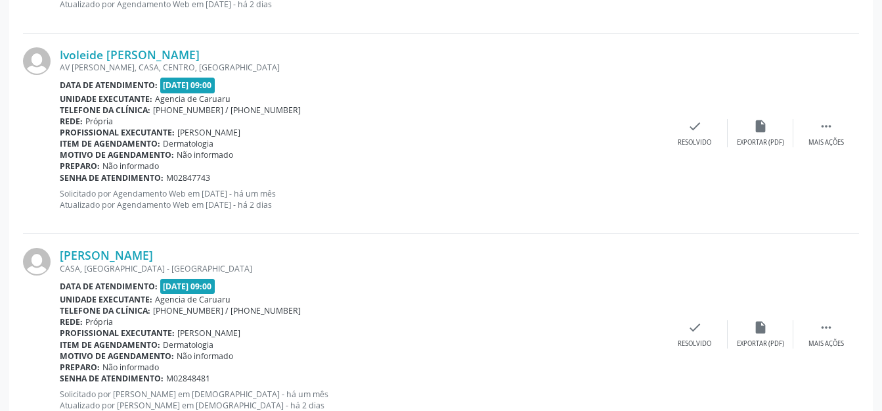
scroll to position [3177, 0]
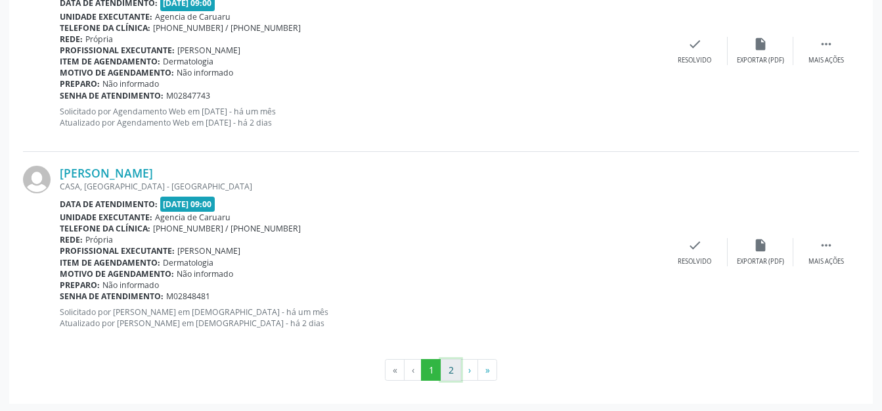
click at [459, 359] on button "2" at bounding box center [451, 370] width 20 height 22
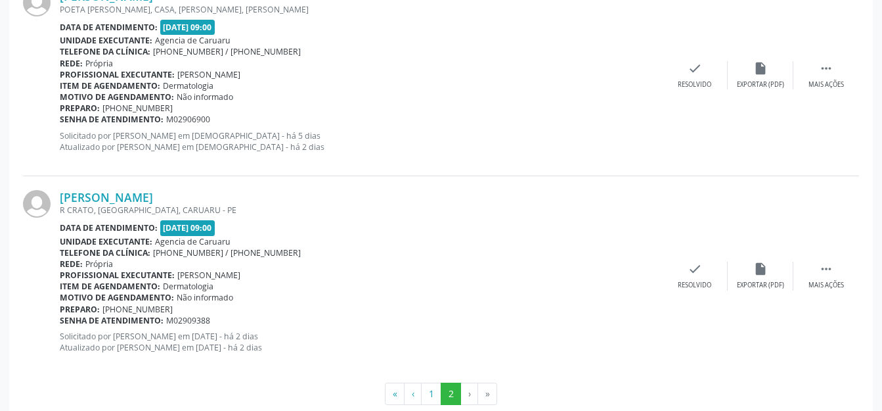
scroll to position [570, 0]
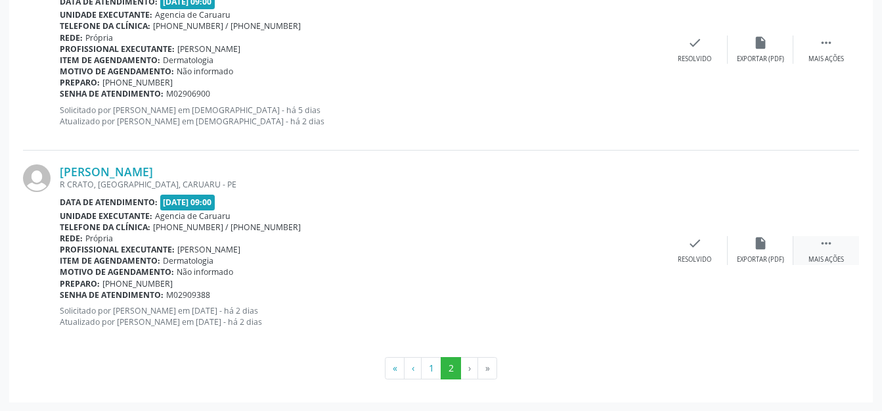
click at [811, 252] on div " Mais ações" at bounding box center [827, 250] width 66 height 28
click at [767, 256] on div "Não compareceu" at bounding box center [761, 259] width 56 height 9
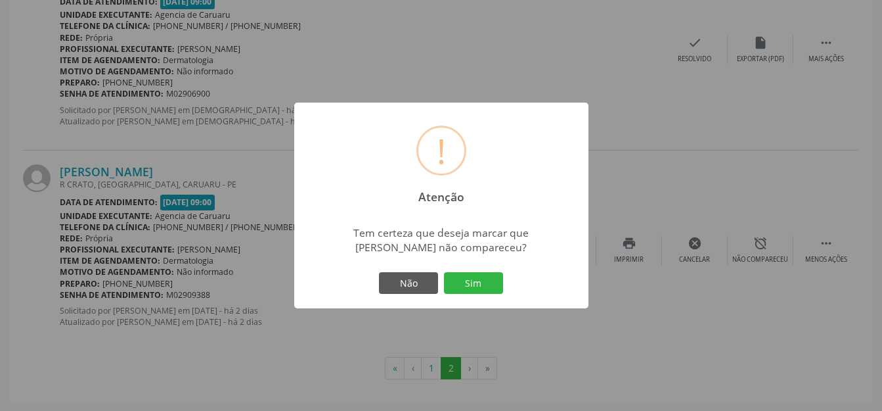
click at [472, 293] on button "Sim" at bounding box center [473, 283] width 59 height 22
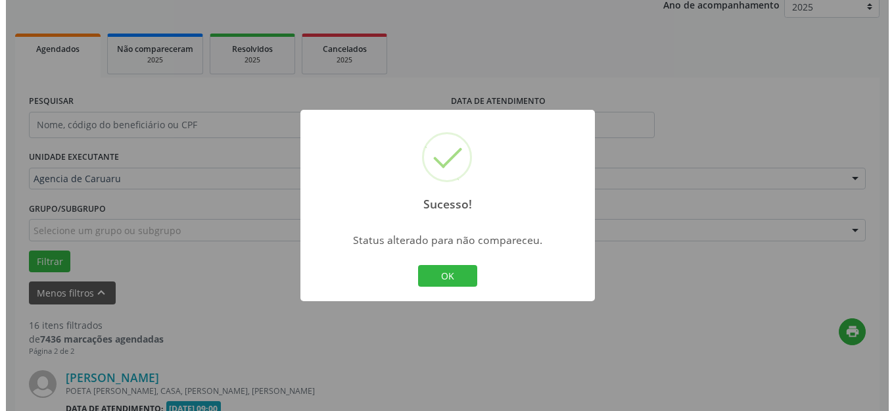
scroll to position [369, 0]
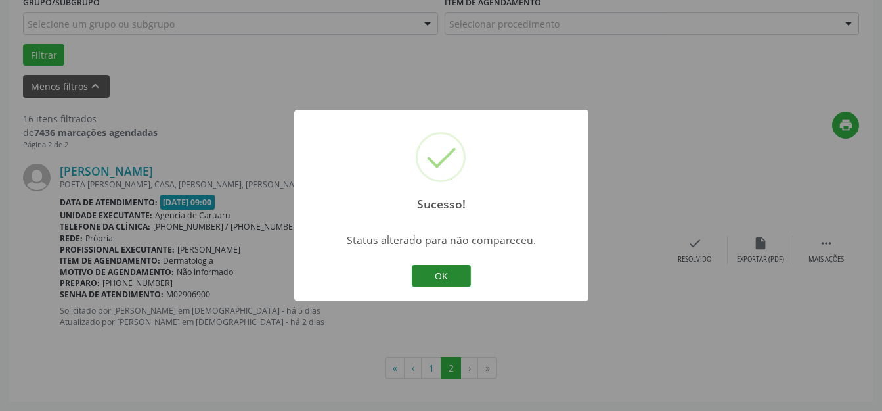
click at [449, 280] on button "OK" at bounding box center [441, 276] width 59 height 22
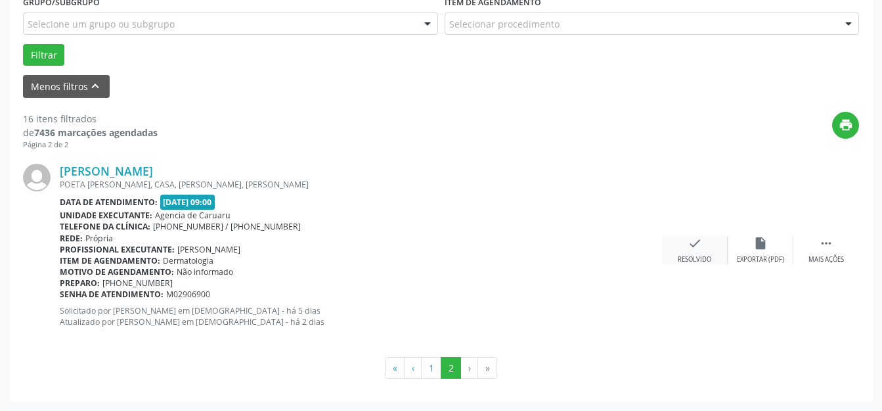
click at [702, 248] on div "check Resolvido" at bounding box center [695, 250] width 66 height 28
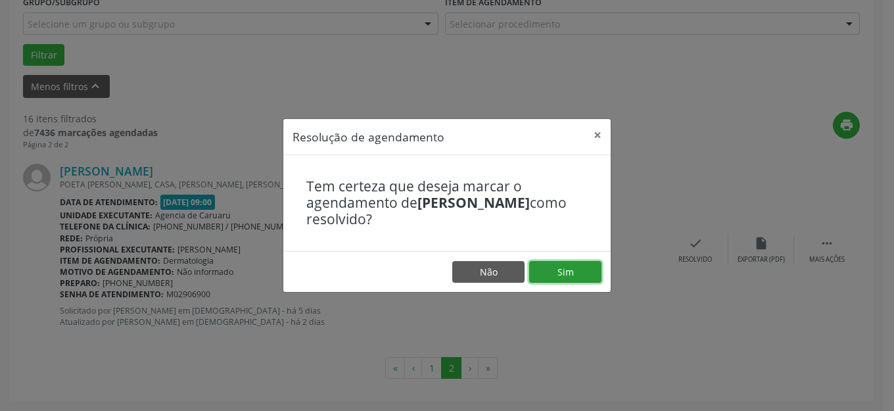
click at [560, 274] on button "Sim" at bounding box center [565, 272] width 72 height 22
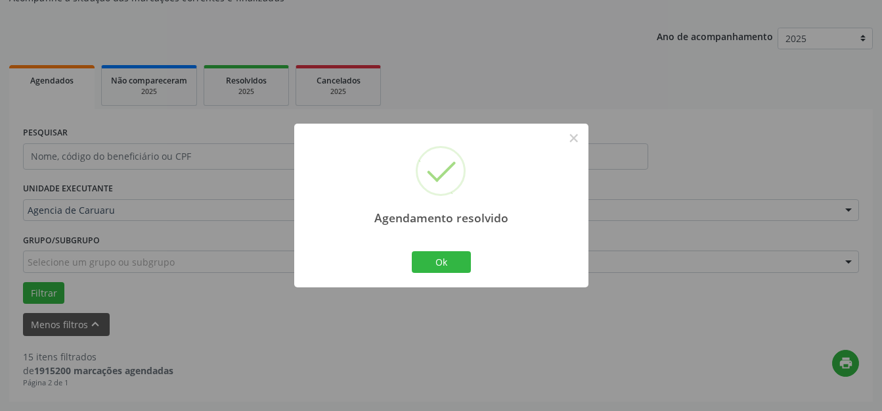
scroll to position [131, 0]
click at [456, 275] on div "Ok Cancel" at bounding box center [441, 262] width 65 height 28
click at [457, 263] on button "Ok" at bounding box center [441, 262] width 59 height 22
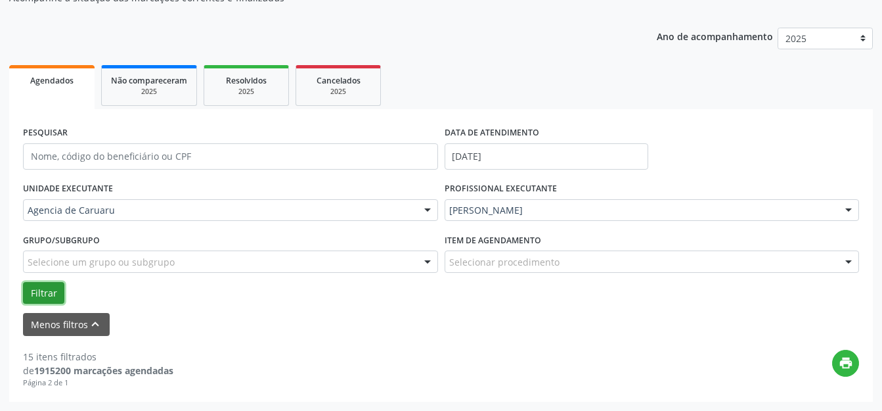
click at [29, 299] on button "Filtrar" at bounding box center [43, 293] width 41 height 22
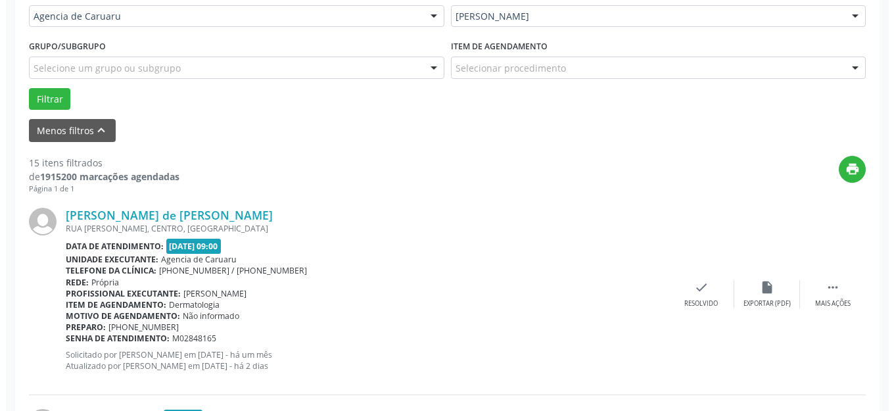
scroll to position [426, 0]
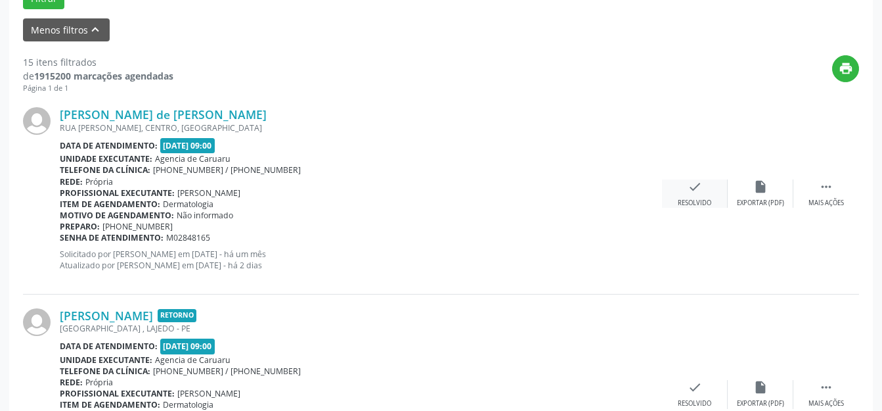
click at [695, 198] on div "Resolvido" at bounding box center [695, 202] width 34 height 9
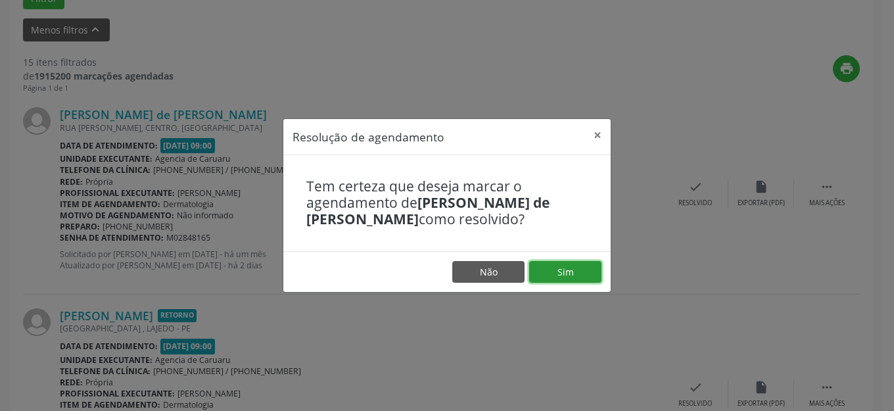
click at [588, 269] on button "Sim" at bounding box center [565, 272] width 72 height 22
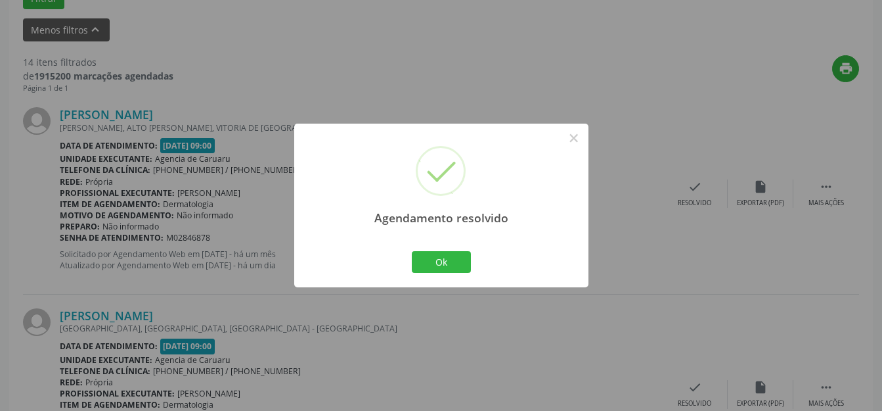
click at [474, 250] on div "Agendamento resolvido × Ok Cancel" at bounding box center [441, 206] width 294 height 164
click at [425, 275] on div "Ok Cancel" at bounding box center [441, 262] width 65 height 28
click at [461, 256] on button "Ok" at bounding box center [441, 262] width 59 height 22
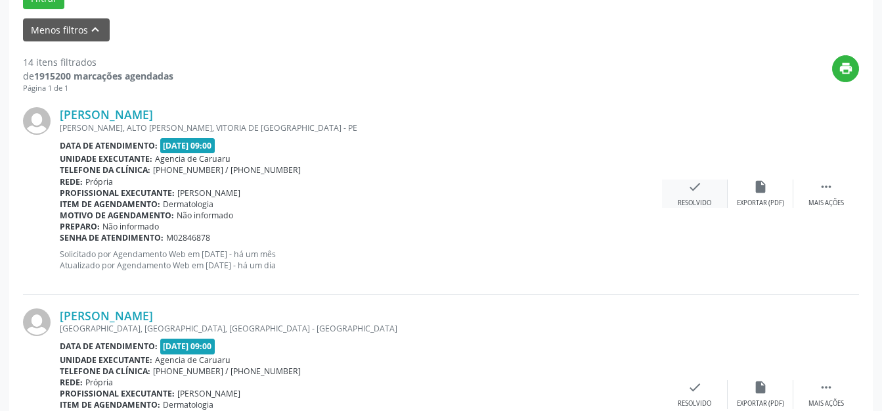
click at [696, 194] on div "check Resolvido" at bounding box center [695, 193] width 66 height 28
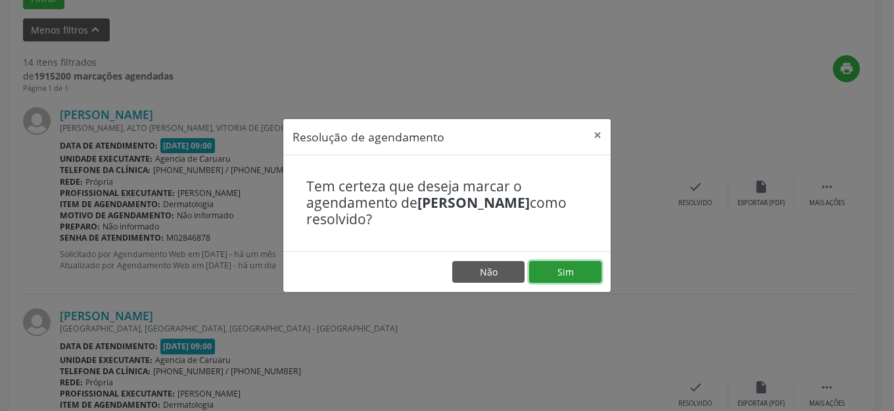
click at [568, 280] on button "Sim" at bounding box center [565, 272] width 72 height 22
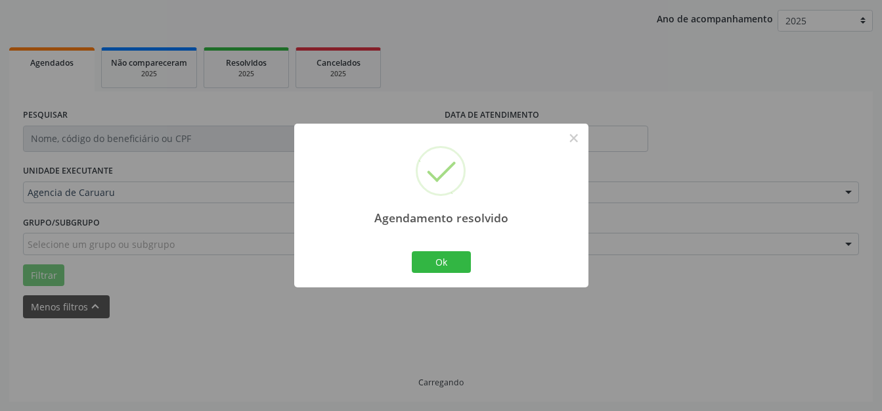
scroll to position [163, 0]
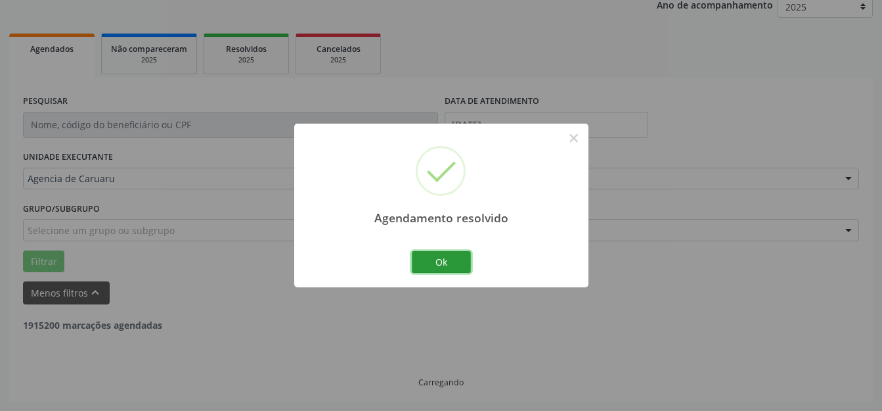
click at [453, 266] on button "Ok" at bounding box center [441, 262] width 59 height 22
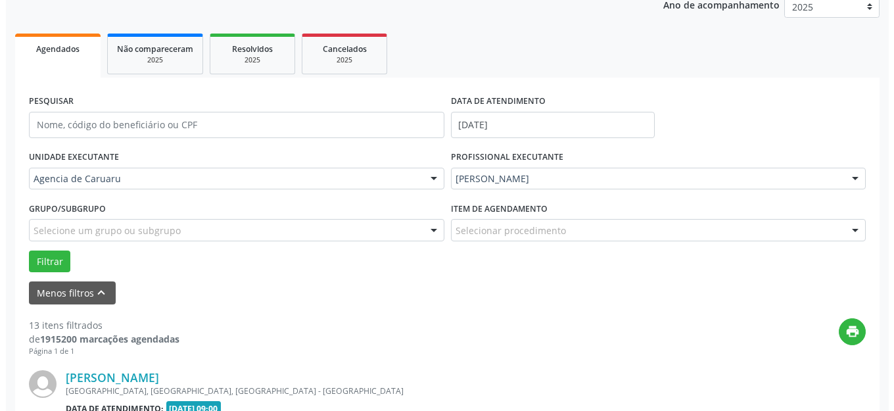
scroll to position [426, 0]
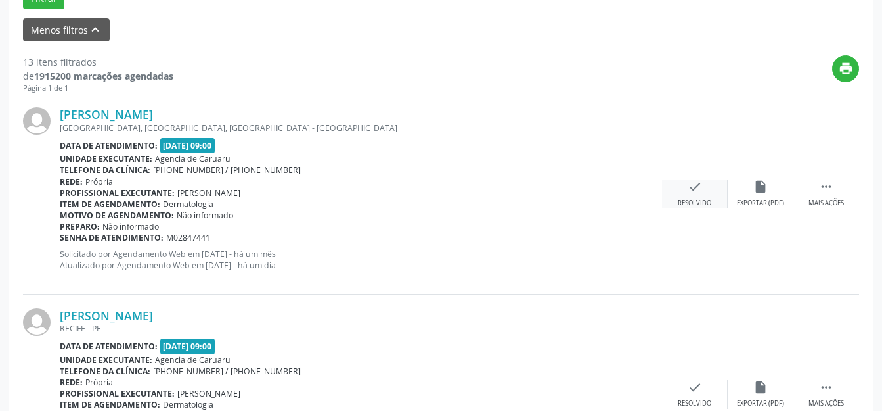
click at [680, 194] on div "check Resolvido" at bounding box center [695, 193] width 66 height 28
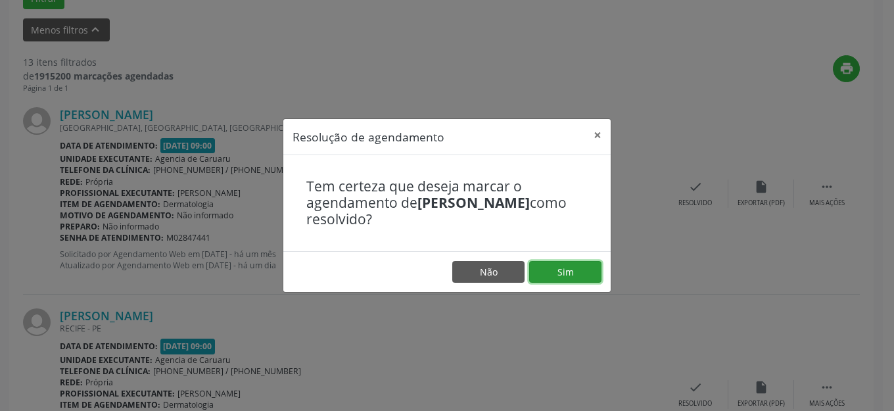
click at [566, 279] on button "Sim" at bounding box center [565, 272] width 72 height 22
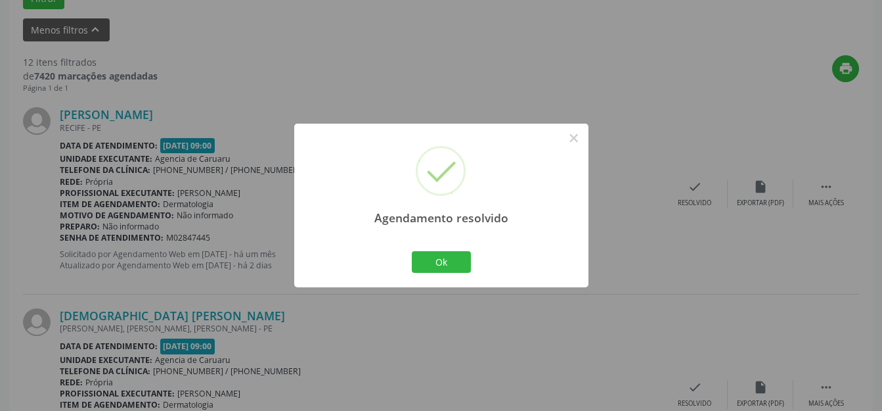
click at [428, 248] on div "Ok Cancel" at bounding box center [441, 262] width 65 height 28
click at [451, 262] on button "Ok" at bounding box center [441, 262] width 59 height 22
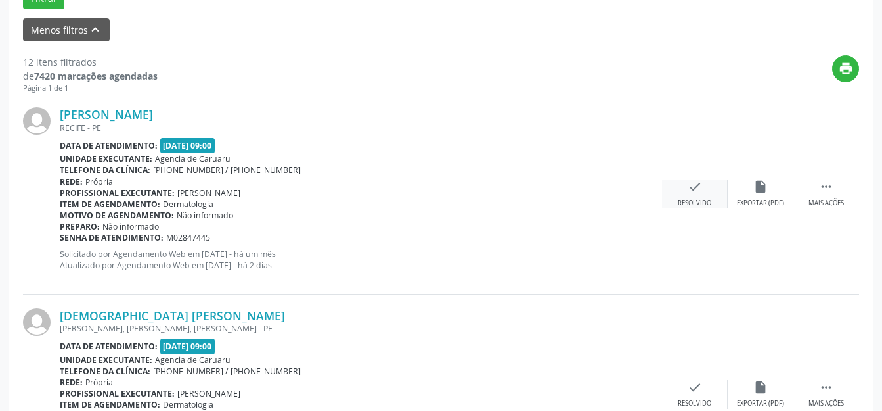
click at [697, 197] on div "check Resolvido" at bounding box center [695, 193] width 66 height 28
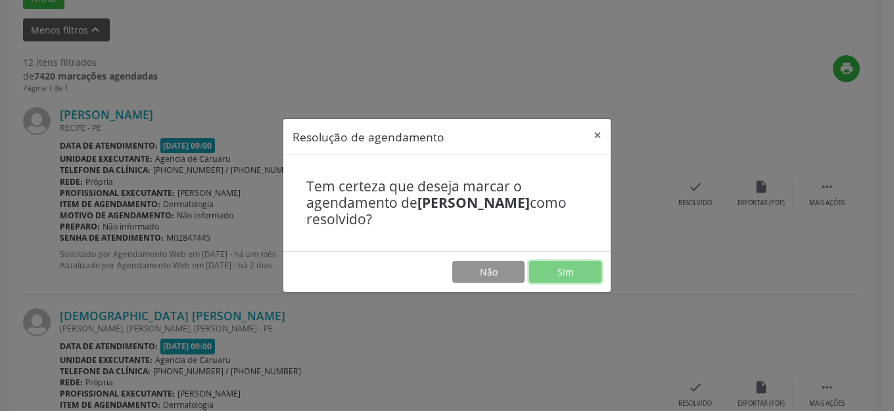
click at [549, 267] on button "Sim" at bounding box center [565, 272] width 72 height 22
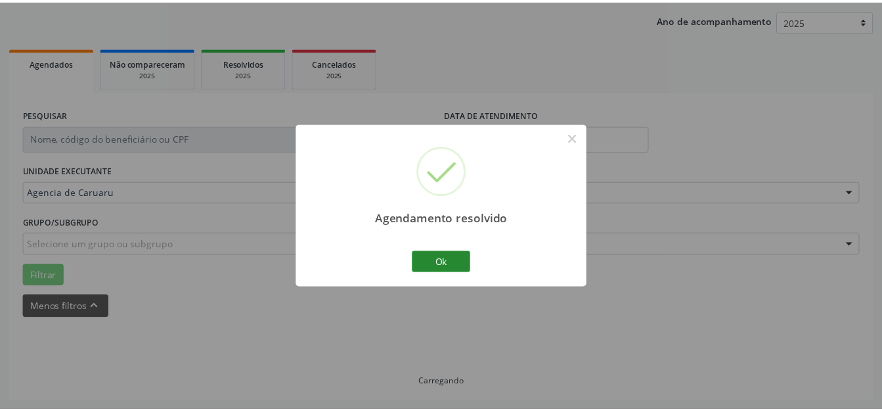
scroll to position [149, 0]
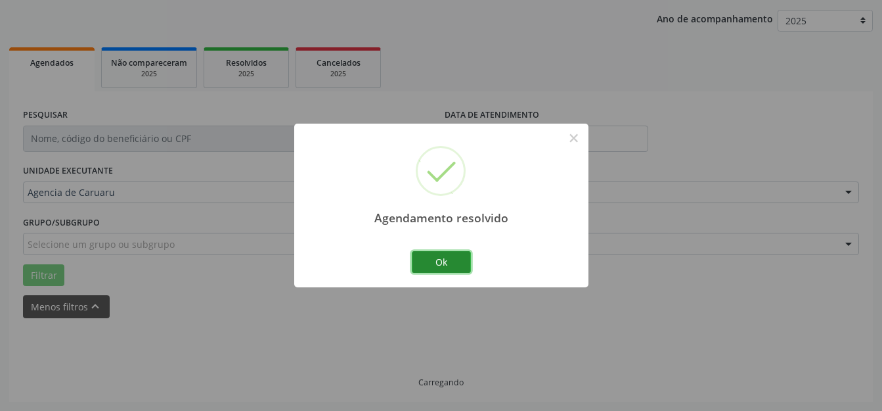
click at [445, 256] on button "Ok" at bounding box center [441, 262] width 59 height 22
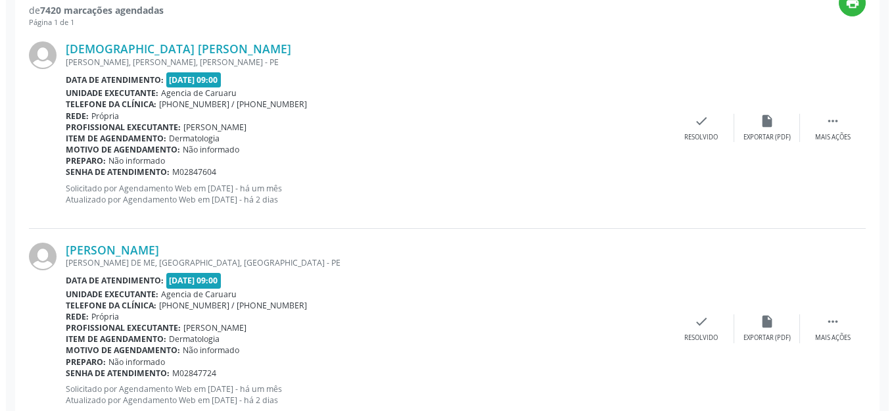
scroll to position [426, 0]
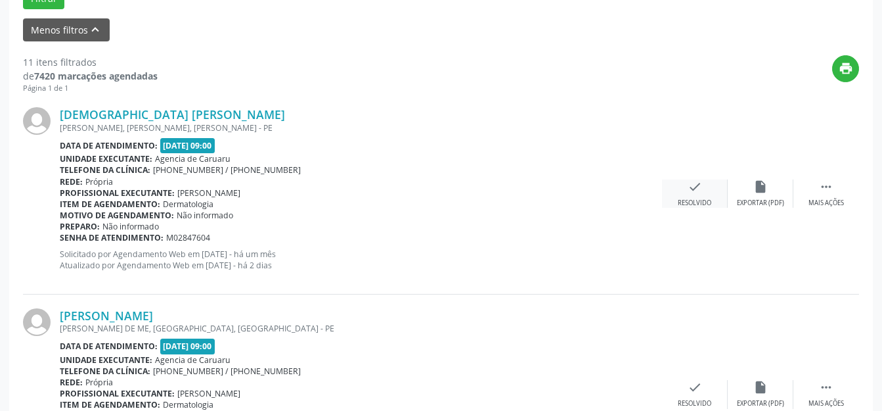
click at [686, 194] on div "check Resolvido" at bounding box center [695, 193] width 66 height 28
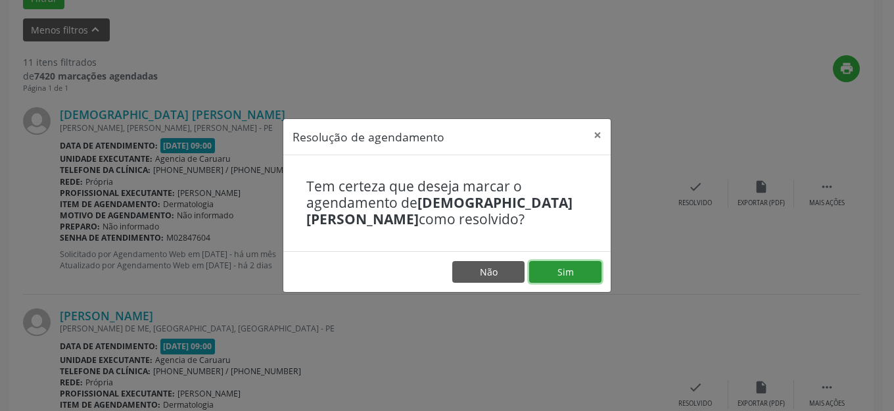
click at [567, 265] on button "Sim" at bounding box center [565, 272] width 72 height 22
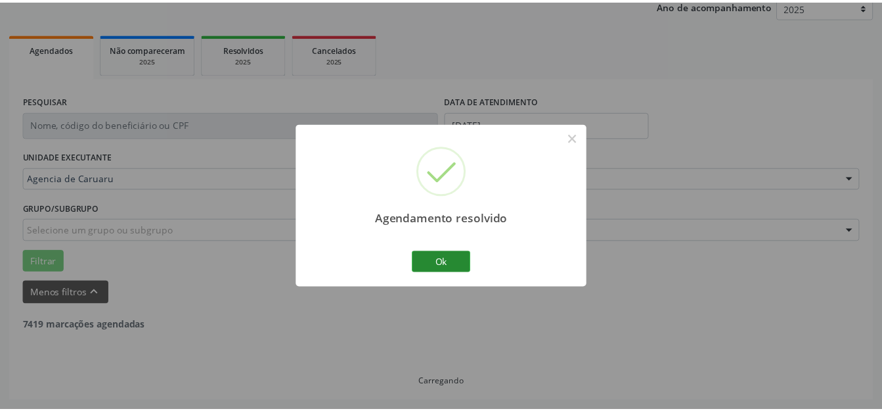
scroll to position [163, 0]
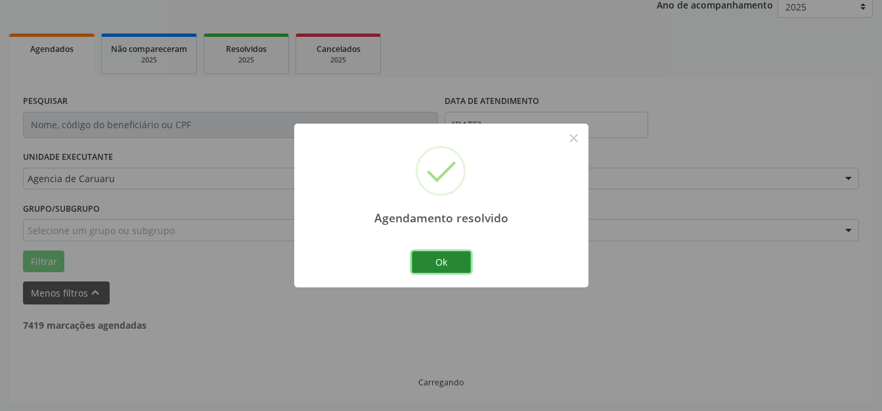
click at [444, 265] on button "Ok" at bounding box center [441, 262] width 59 height 22
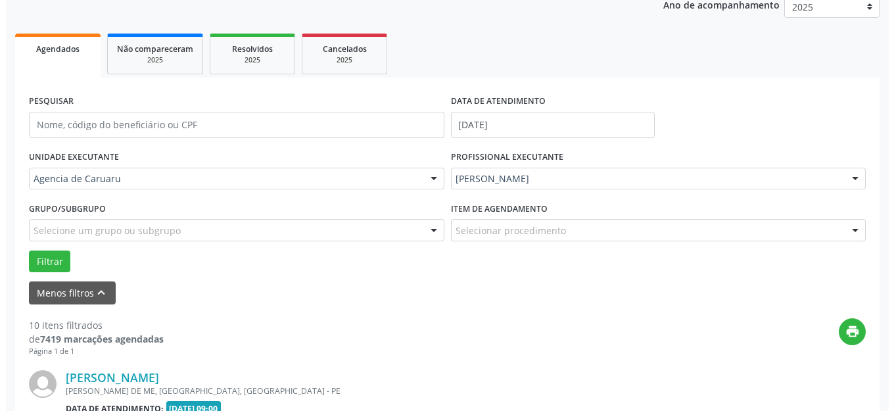
scroll to position [360, 0]
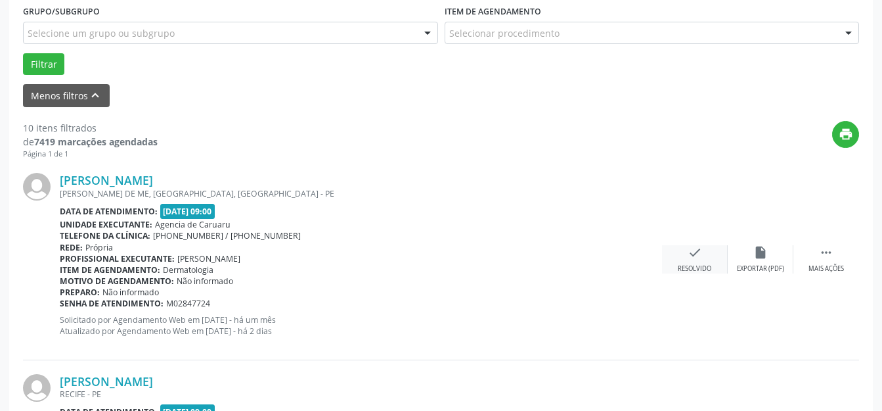
click at [695, 263] on div "check Resolvido" at bounding box center [695, 259] width 66 height 28
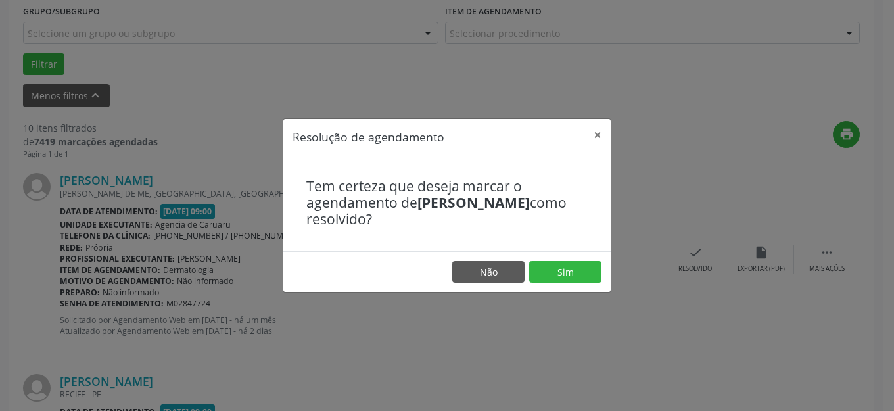
click at [569, 259] on footer "Não Sim" at bounding box center [446, 271] width 327 height 41
click at [562, 262] on button "Sim" at bounding box center [565, 272] width 72 height 22
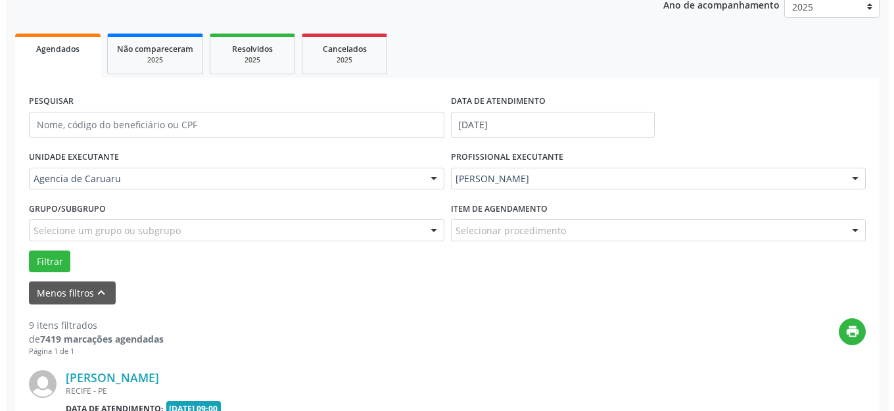
scroll to position [491, 0]
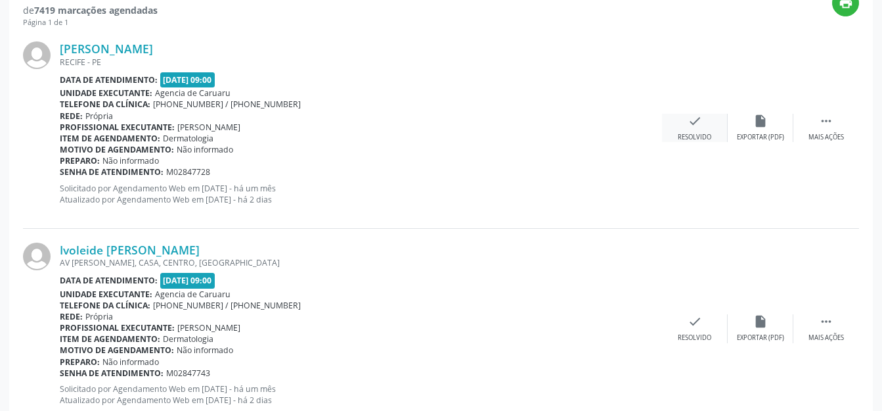
click at [698, 129] on div "check Resolvido" at bounding box center [695, 128] width 66 height 28
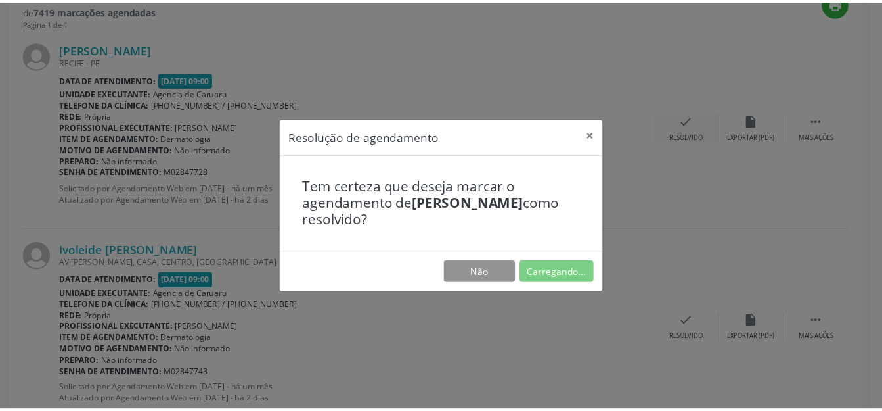
scroll to position [149, 0]
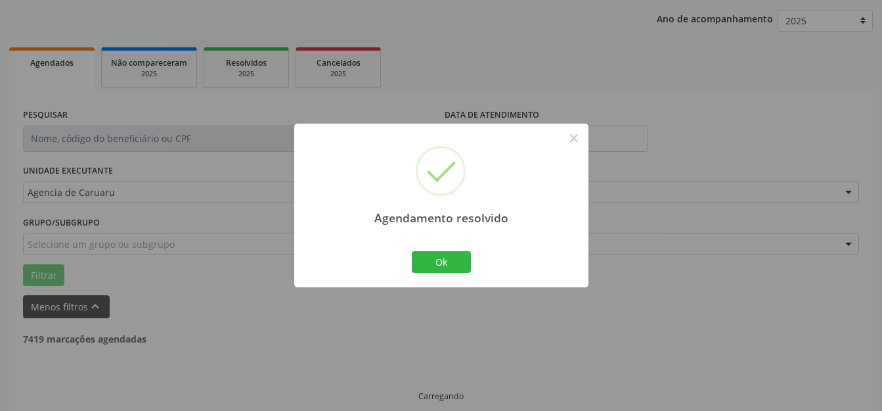
click at [436, 239] on div "Agendamento resolvido × Ok Cancel" at bounding box center [441, 206] width 294 height 164
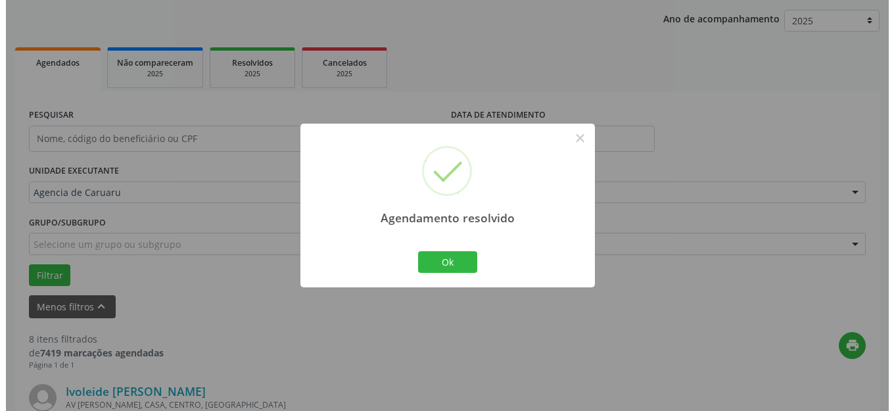
scroll to position [491, 0]
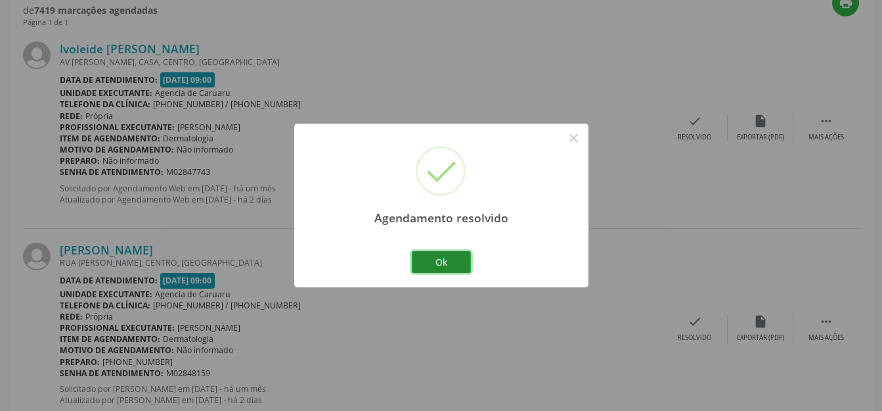
click at [438, 257] on button "Ok" at bounding box center [441, 262] width 59 height 22
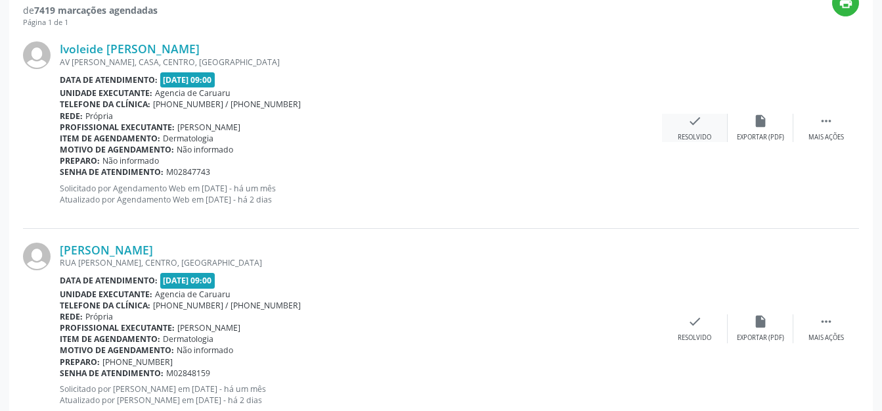
click at [700, 129] on div "check Resolvido" at bounding box center [695, 128] width 66 height 28
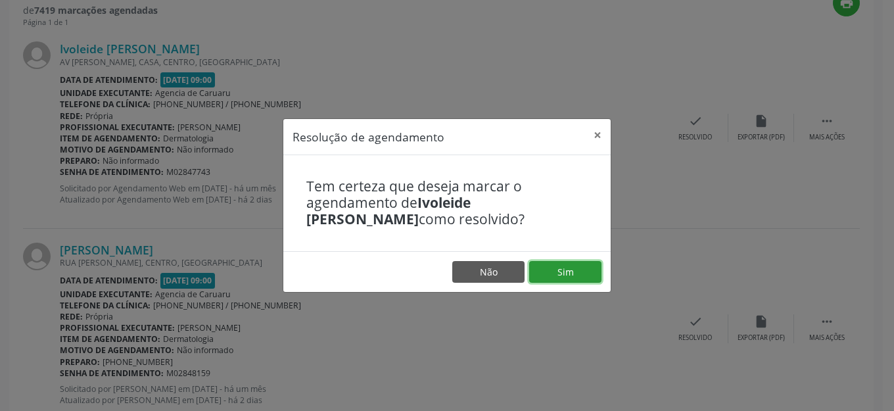
click at [555, 275] on button "Sim" at bounding box center [565, 272] width 72 height 22
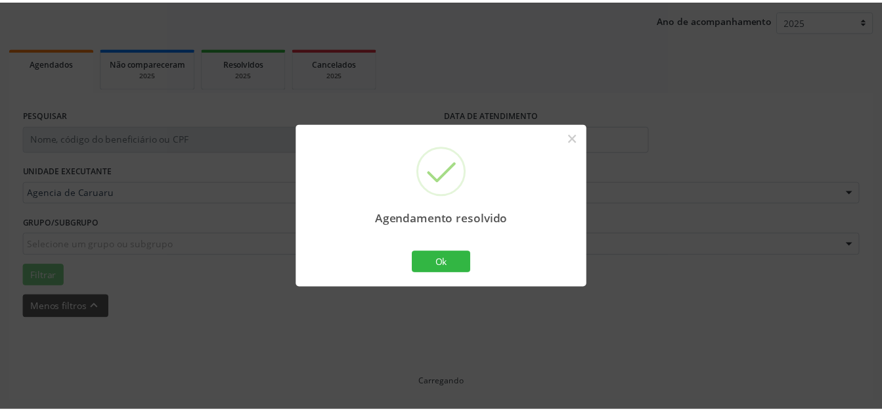
scroll to position [149, 0]
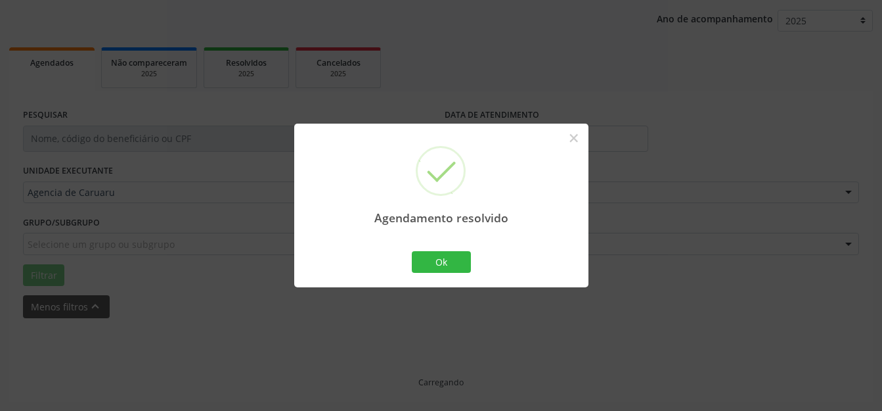
click at [555, 275] on div "Agendamento resolvido × Ok Cancel" at bounding box center [441, 206] width 294 height 164
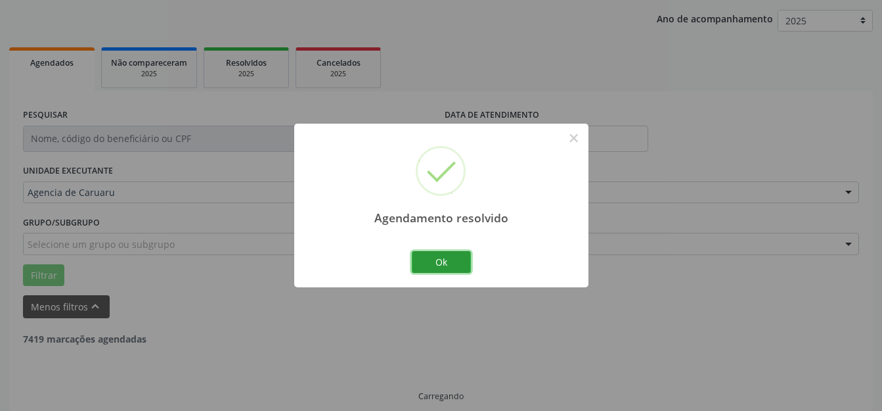
click at [456, 262] on button "Ok" at bounding box center [441, 262] width 59 height 22
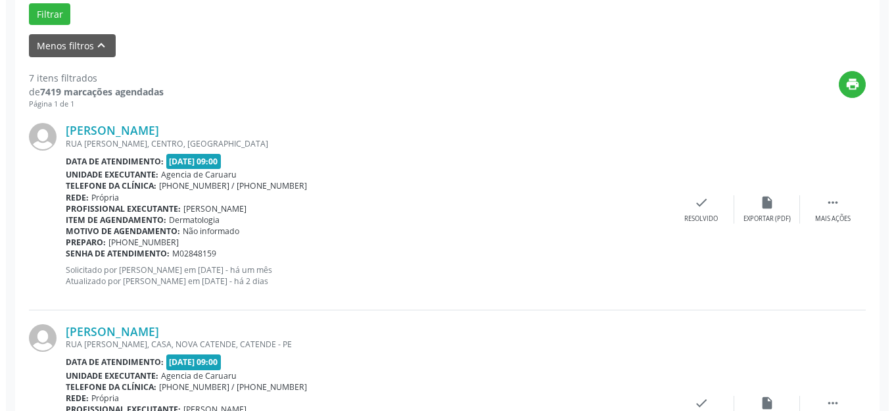
scroll to position [412, 0]
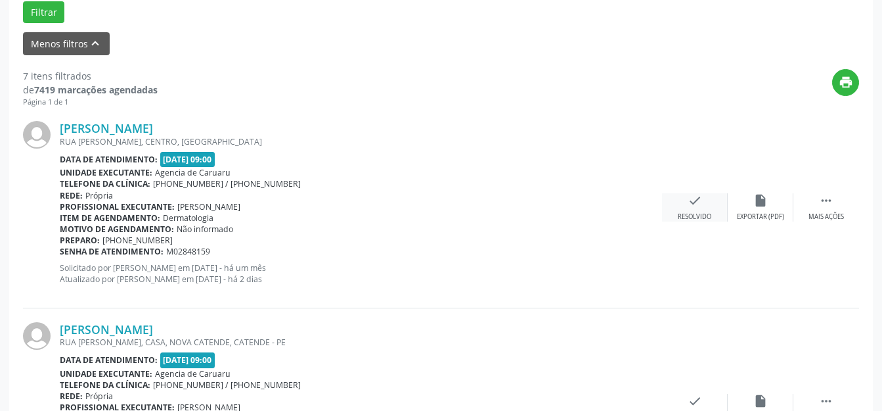
click at [718, 200] on div "check Resolvido" at bounding box center [695, 207] width 66 height 28
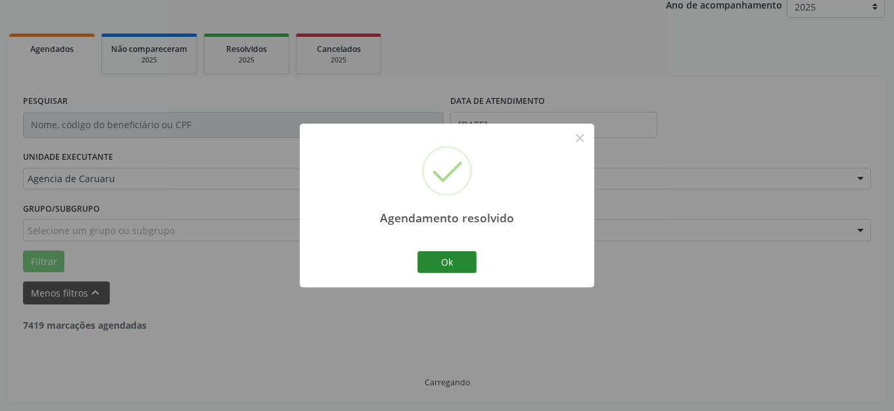
click at [471, 269] on div "Ok Cancel" at bounding box center [447, 262] width 65 height 28
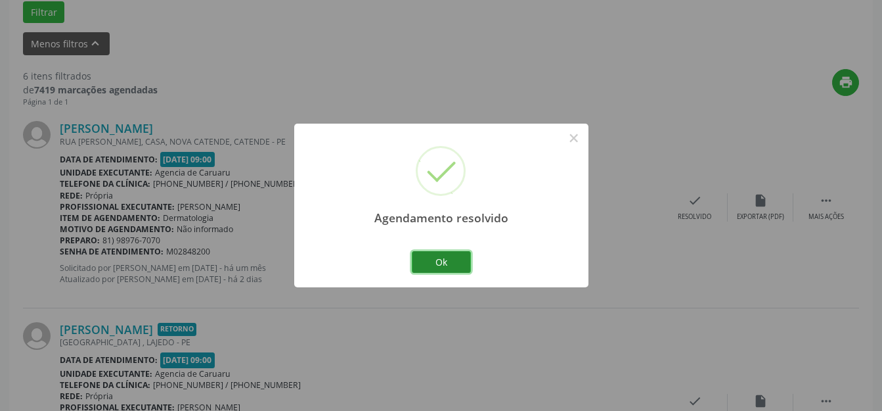
click at [457, 268] on button "Ok" at bounding box center [441, 262] width 59 height 22
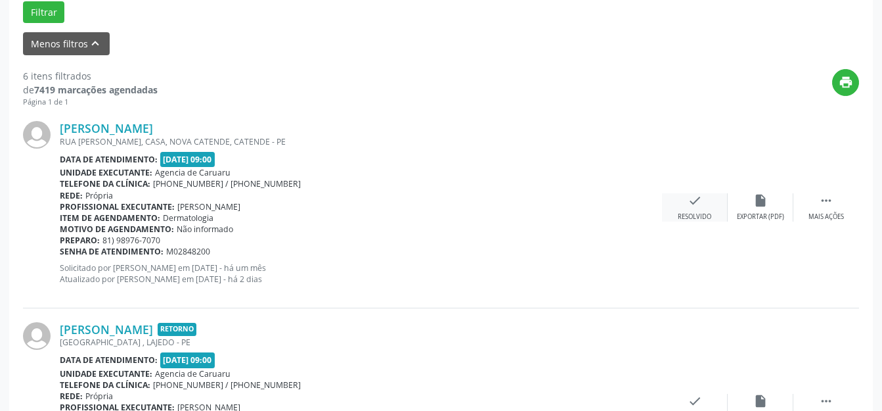
click at [699, 210] on div "check Resolvido" at bounding box center [695, 207] width 66 height 28
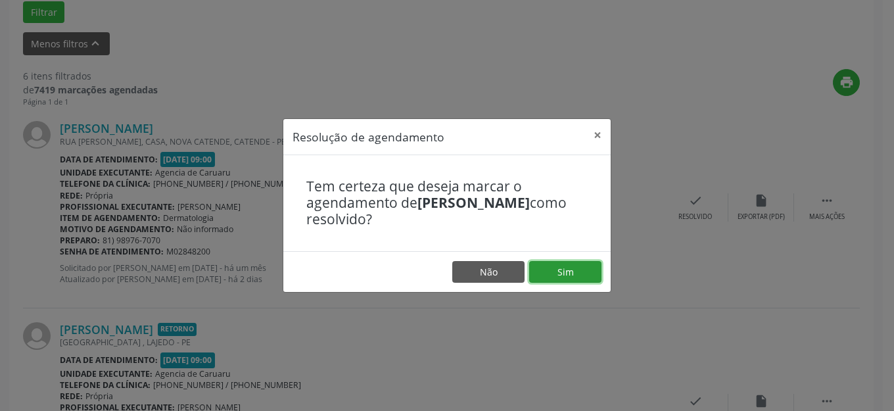
click at [556, 265] on button "Sim" at bounding box center [565, 272] width 72 height 22
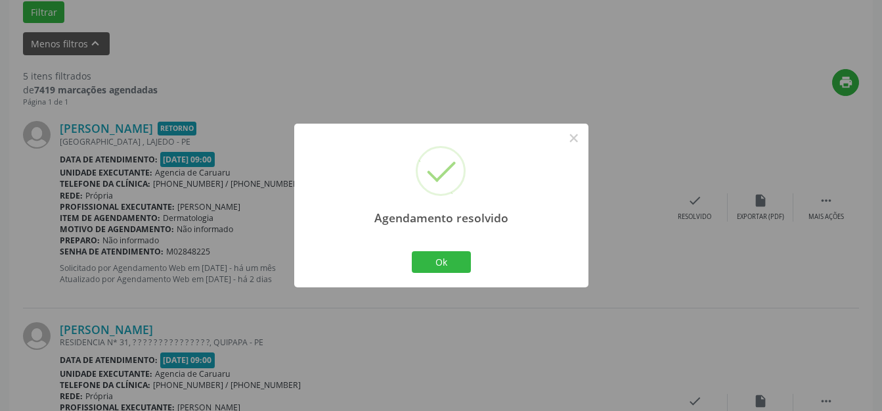
click at [442, 248] on div "Ok Cancel" at bounding box center [441, 262] width 65 height 28
click at [697, 199] on div "Agendamento resolvido × Ok Cancel" at bounding box center [441, 205] width 882 height 411
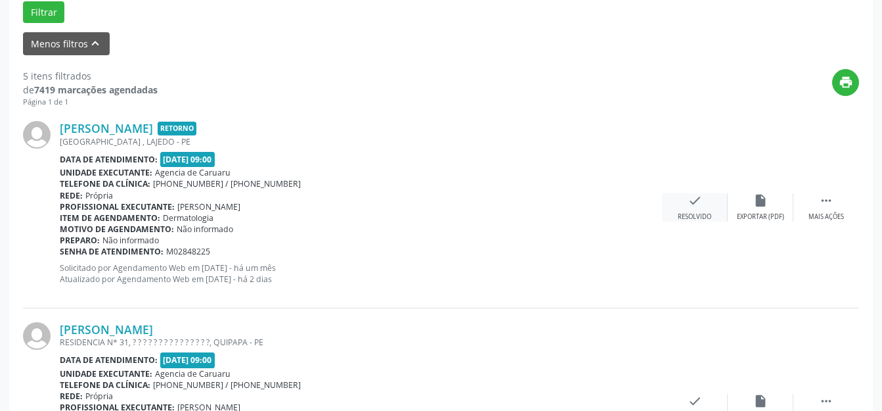
click at [687, 198] on div "check Resolvido" at bounding box center [695, 207] width 66 height 28
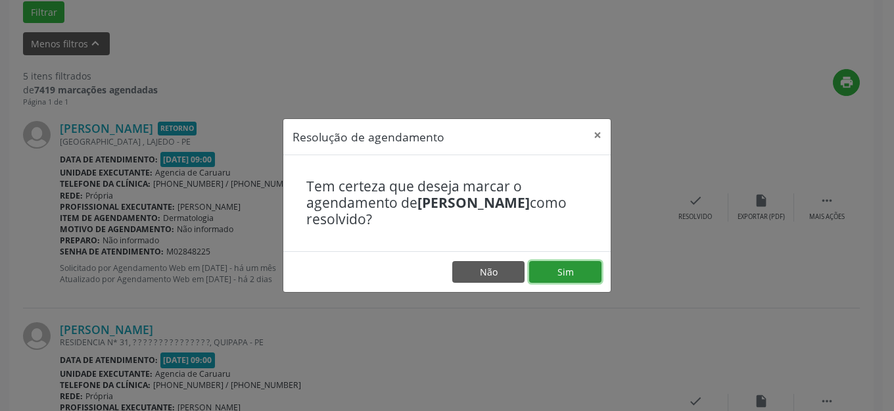
click at [568, 272] on button "Sim" at bounding box center [565, 272] width 72 height 22
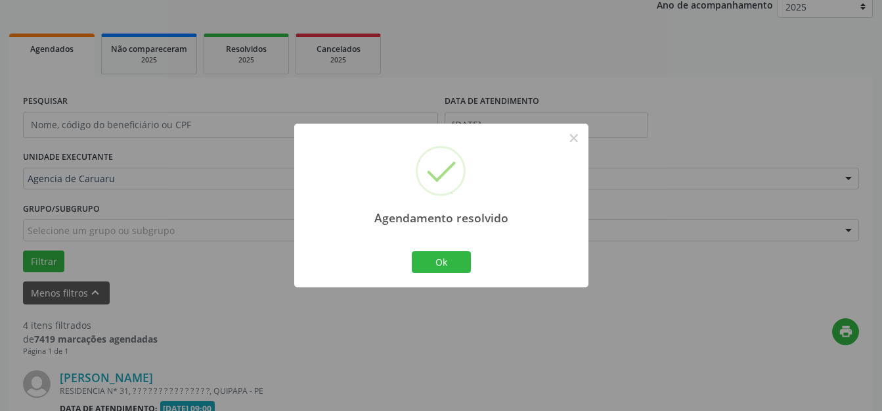
drag, startPoint x: 471, startPoint y: 248, endPoint x: 475, endPoint y: 255, distance: 8.2
click at [470, 248] on div "Ok Cancel" at bounding box center [441, 262] width 65 height 28
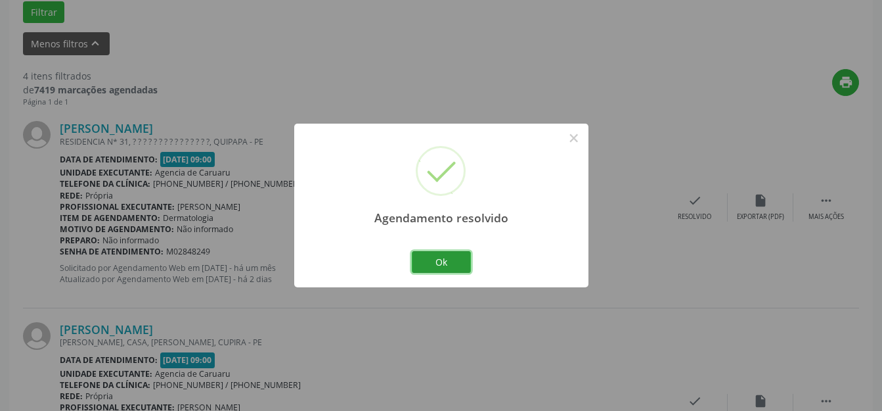
click at [457, 255] on button "Ok" at bounding box center [441, 262] width 59 height 22
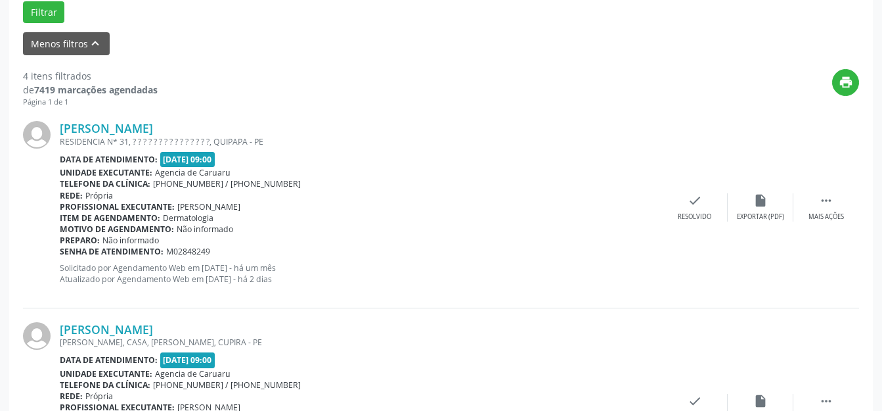
click at [701, 225] on div "[PERSON_NAME] RESIDENCIA N* 31, ? ? ? ? ? ? ? ? ? ? ? ? ? ? ?, QUIPAPA - PE Dat…" at bounding box center [441, 207] width 836 height 200
click at [685, 190] on div "[PERSON_NAME] RESIDENCIA N* 31, ? ? ? ? ? ? ? ? ? ? ? ? ? ? ?, QUIPAPA - PE Dat…" at bounding box center [441, 207] width 836 height 200
click at [691, 204] on icon "check" at bounding box center [695, 200] width 14 height 14
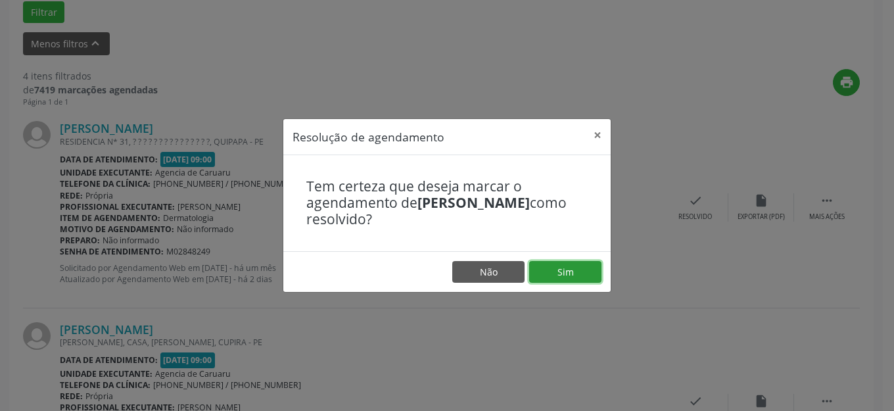
click at [547, 268] on button "Sim" at bounding box center [565, 272] width 72 height 22
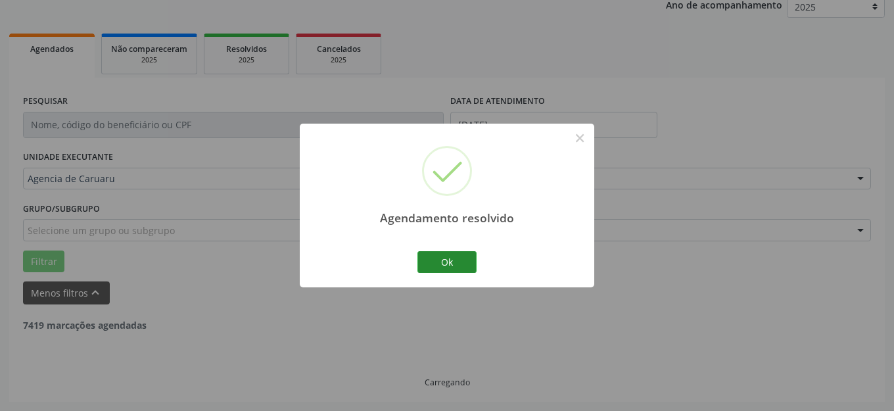
click at [422, 272] on div "Agendamento resolvido × Ok Cancel" at bounding box center [447, 206] width 294 height 164
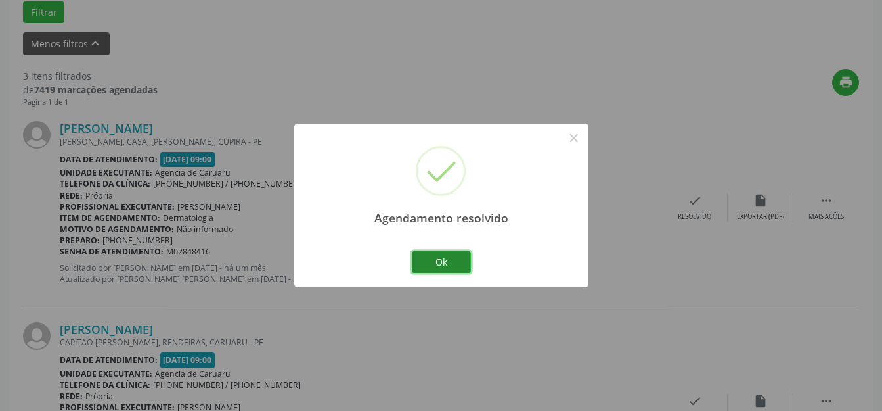
click at [433, 265] on button "Ok" at bounding box center [441, 262] width 59 height 22
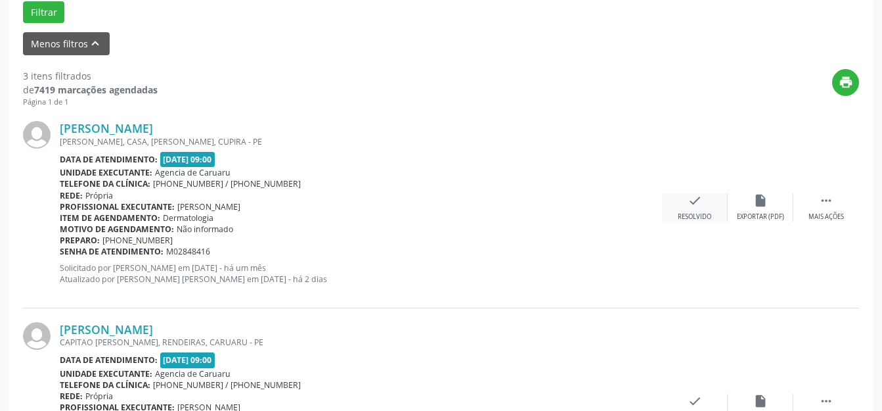
click at [685, 206] on div "check Resolvido" at bounding box center [695, 207] width 66 height 28
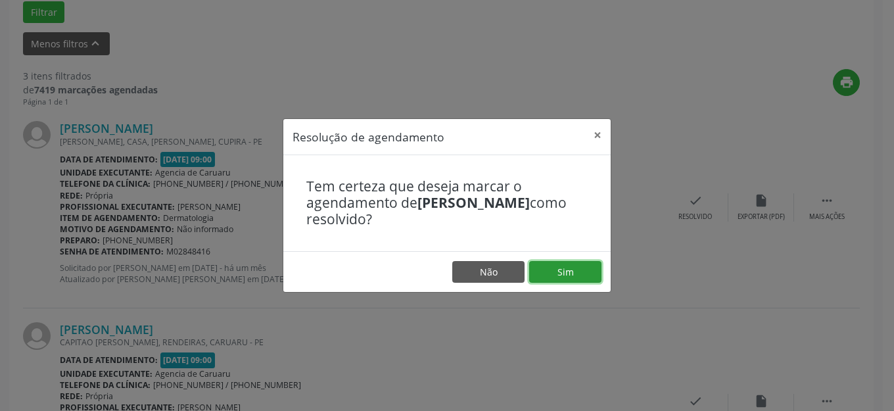
click at [540, 266] on button "Sim" at bounding box center [565, 272] width 72 height 22
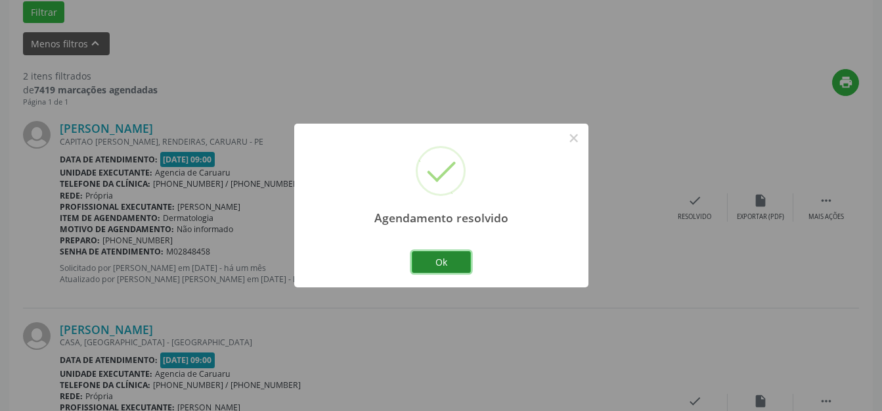
click at [460, 267] on button "Ok" at bounding box center [441, 262] width 59 height 22
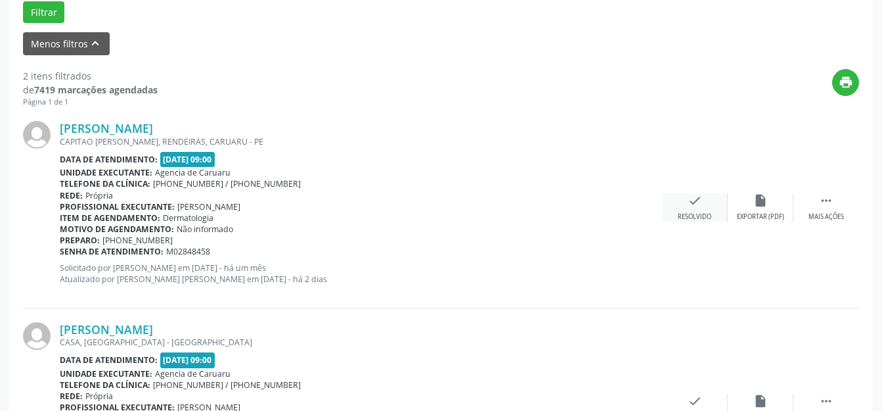
click at [698, 193] on div "check Resolvido" at bounding box center [695, 207] width 66 height 28
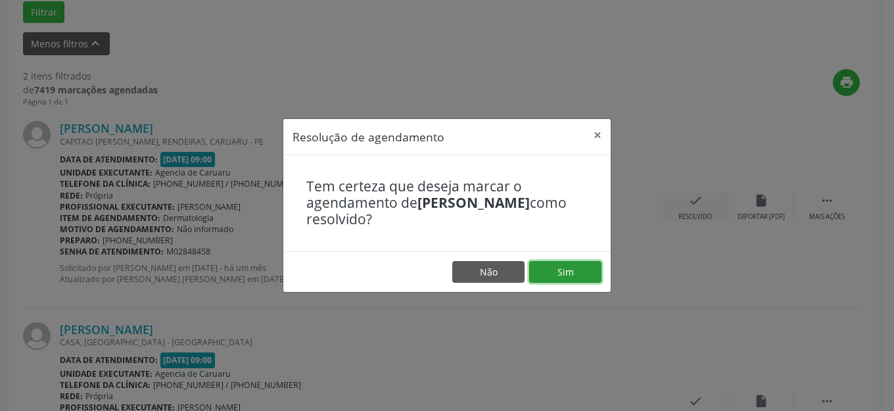
click at [574, 273] on button "Sim" at bounding box center [565, 272] width 72 height 22
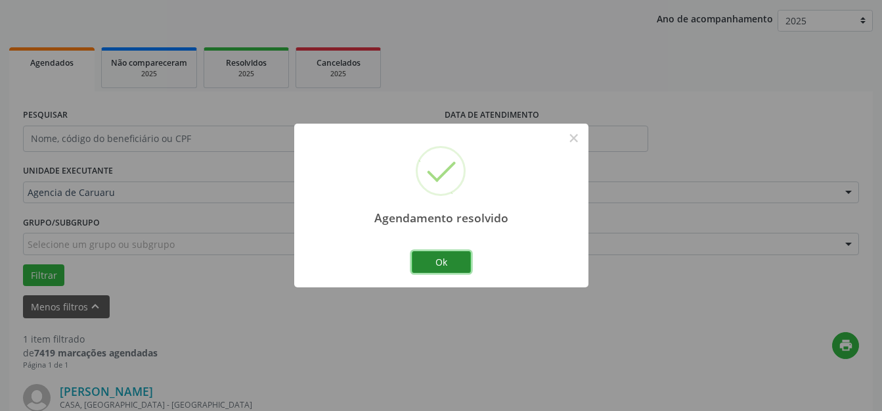
click at [449, 269] on button "Ok" at bounding box center [441, 262] width 59 height 22
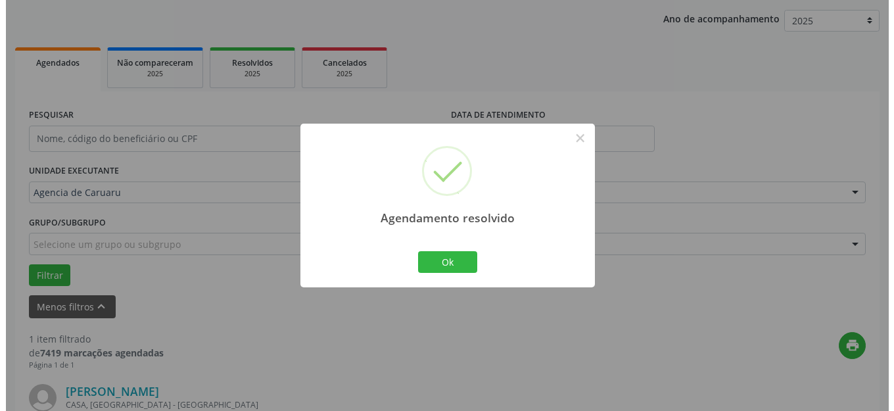
scroll to position [332, 0]
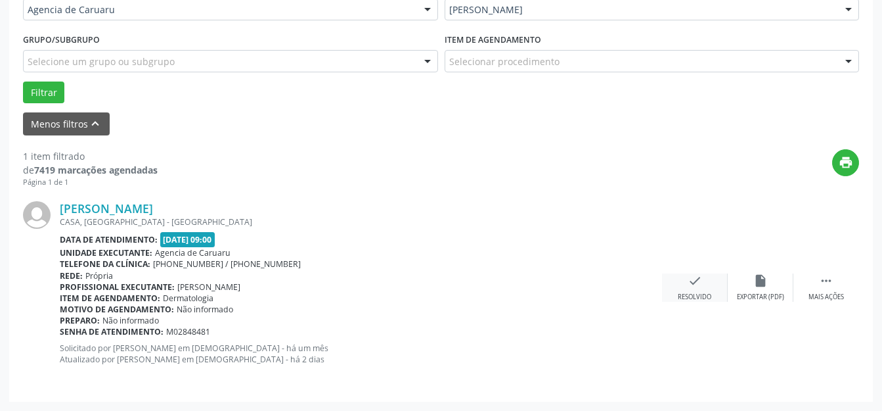
click at [691, 283] on icon "check" at bounding box center [695, 280] width 14 height 14
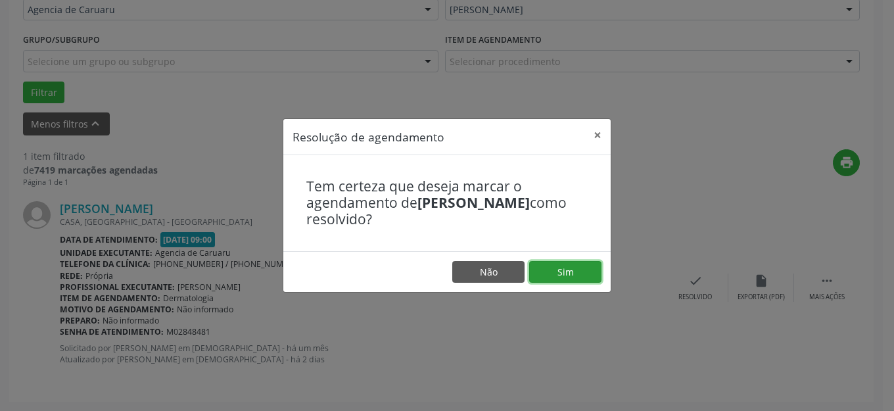
click at [570, 273] on button "Sim" at bounding box center [565, 272] width 72 height 22
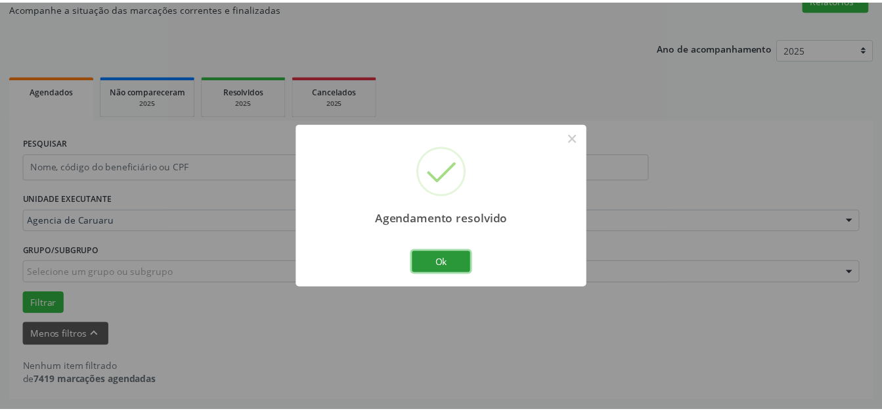
scroll to position [121, 0]
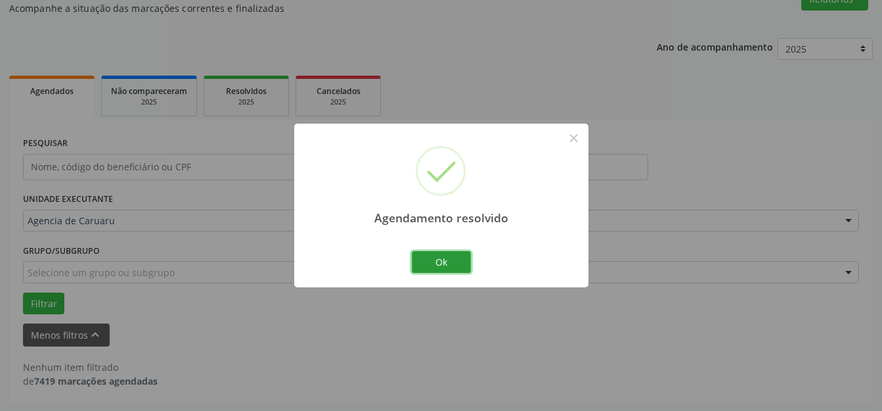
click at [419, 253] on button "Ok" at bounding box center [441, 262] width 59 height 22
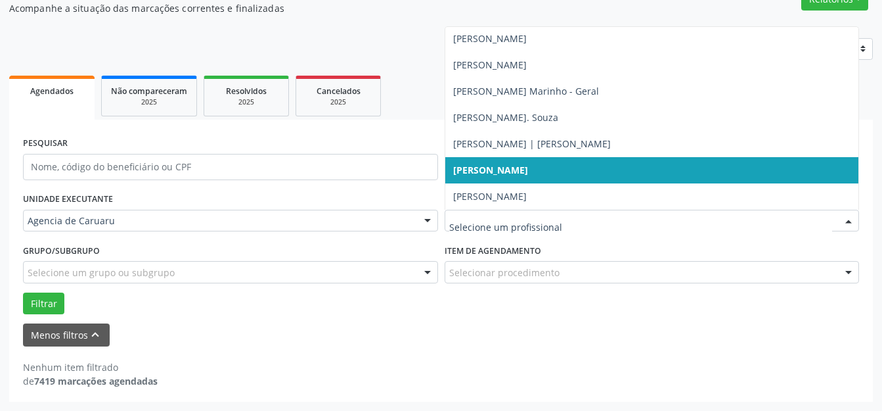
scroll to position [593, 0]
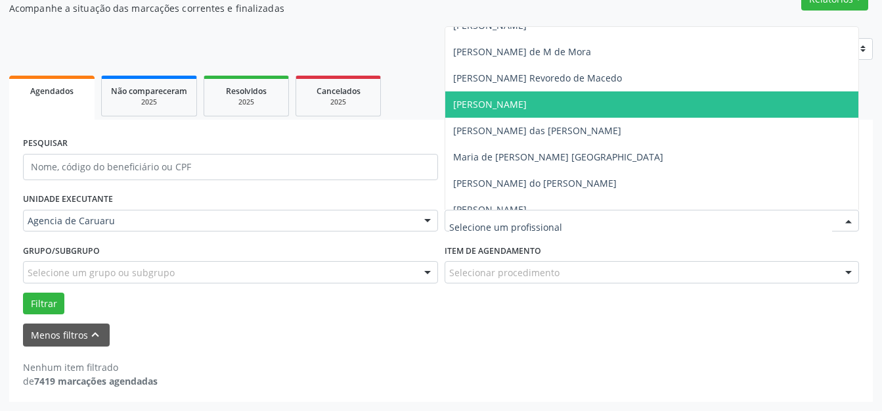
click at [519, 110] on span "[PERSON_NAME]" at bounding box center [652, 104] width 414 height 26
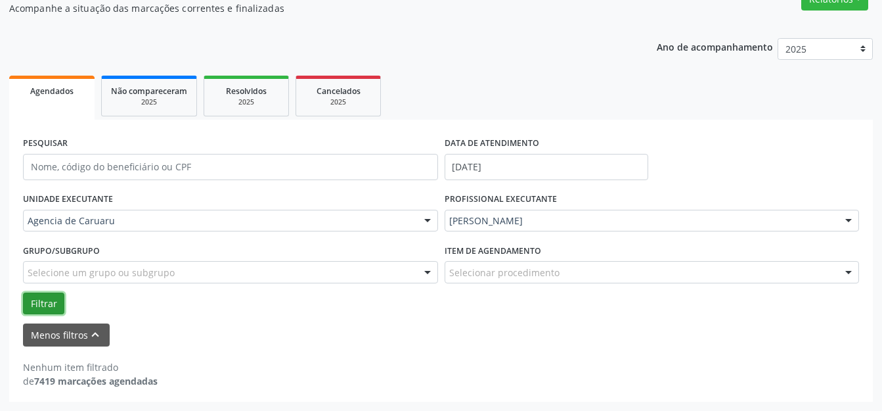
click at [46, 305] on button "Filtrar" at bounding box center [43, 303] width 41 height 22
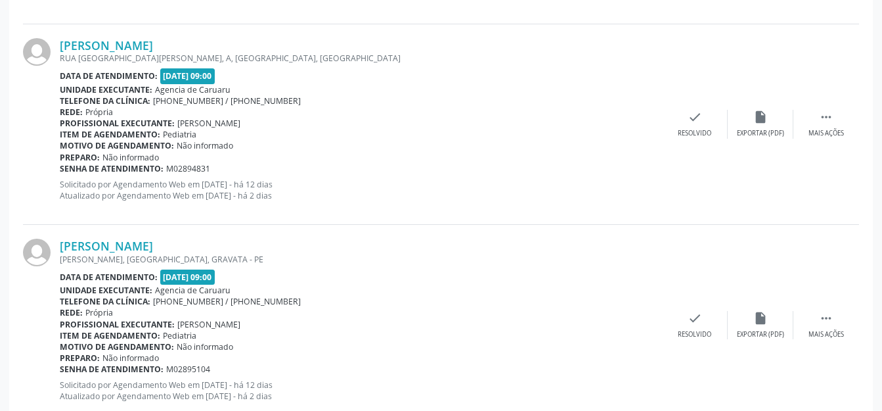
scroll to position [756, 0]
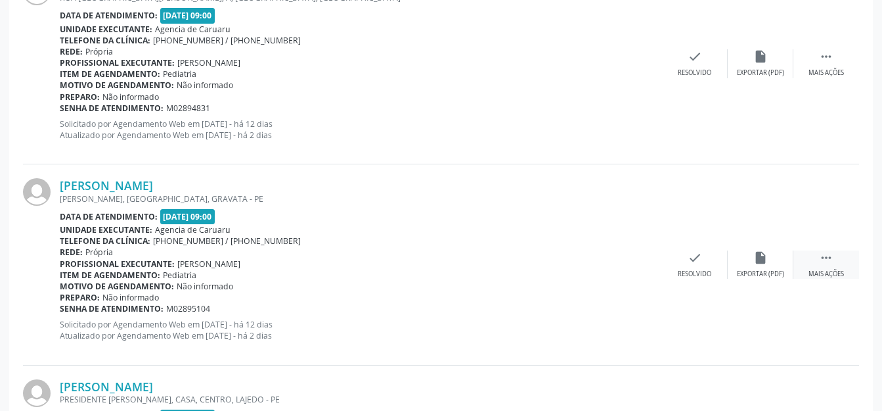
click at [821, 260] on icon "" at bounding box center [826, 257] width 14 height 14
click at [773, 260] on div "alarm_off Não compareceu" at bounding box center [761, 264] width 66 height 28
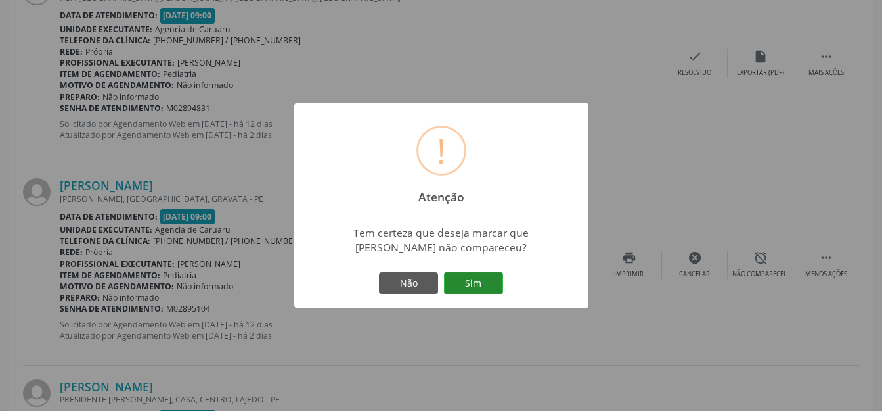
click at [489, 281] on button "Sim" at bounding box center [473, 283] width 59 height 22
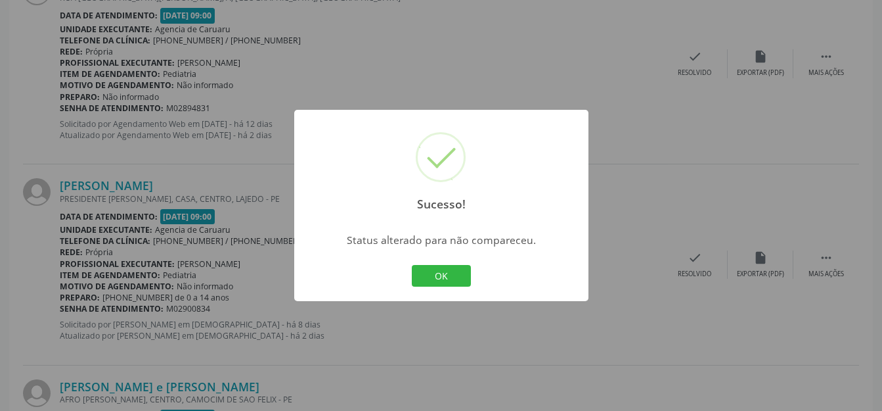
drag, startPoint x: 445, startPoint y: 267, endPoint x: 449, endPoint y: 250, distance: 18.2
click at [445, 267] on button "OK" at bounding box center [441, 276] width 59 height 22
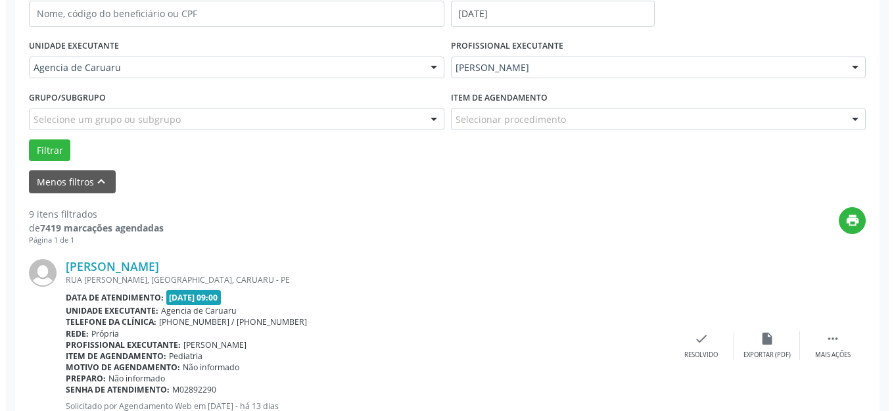
scroll to position [296, 0]
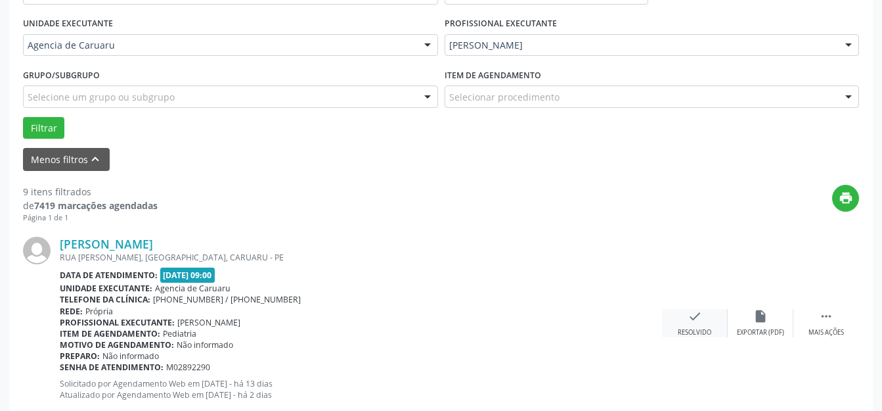
click at [686, 322] on div "check Resolvido" at bounding box center [695, 323] width 66 height 28
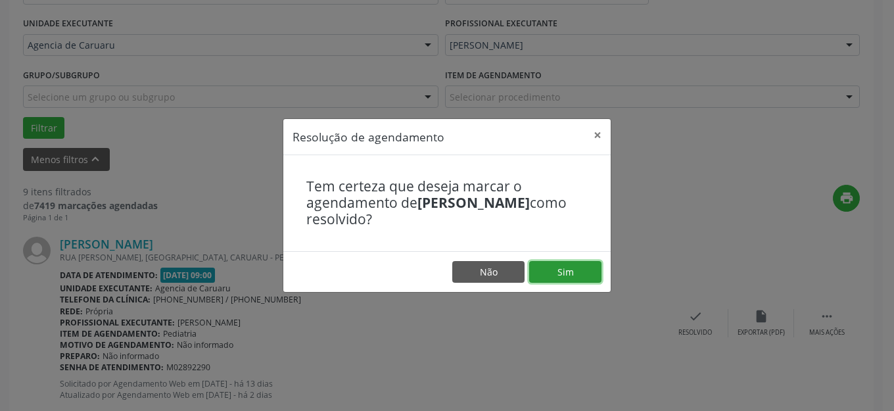
click at [555, 273] on button "Sim" at bounding box center [565, 272] width 72 height 22
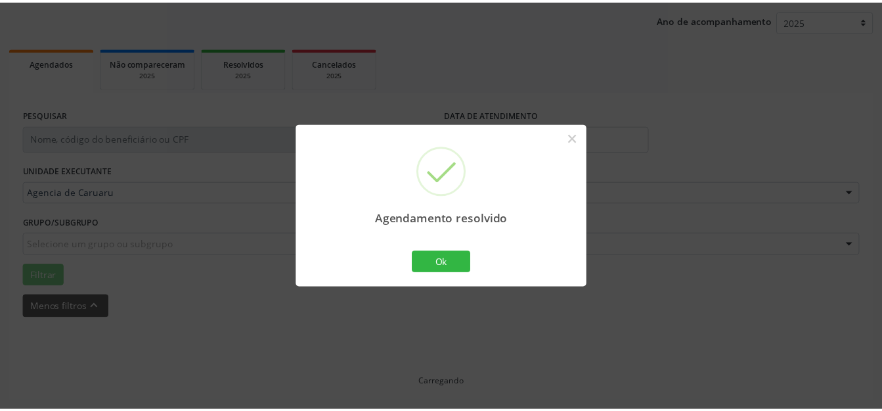
scroll to position [149, 0]
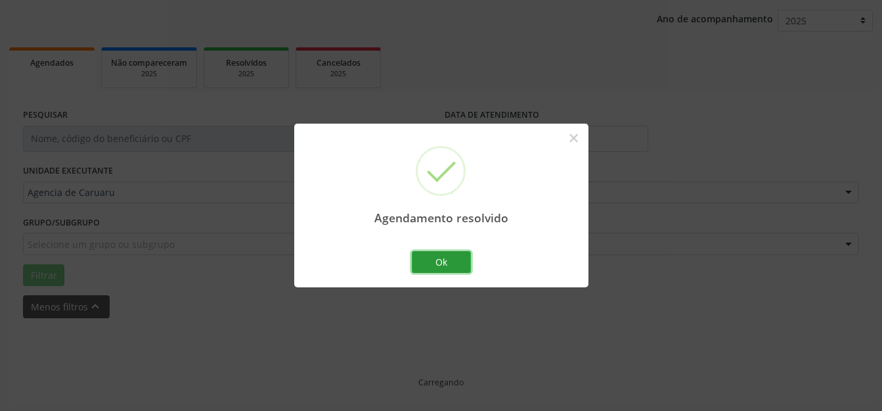
click at [416, 257] on button "Ok" at bounding box center [441, 262] width 59 height 22
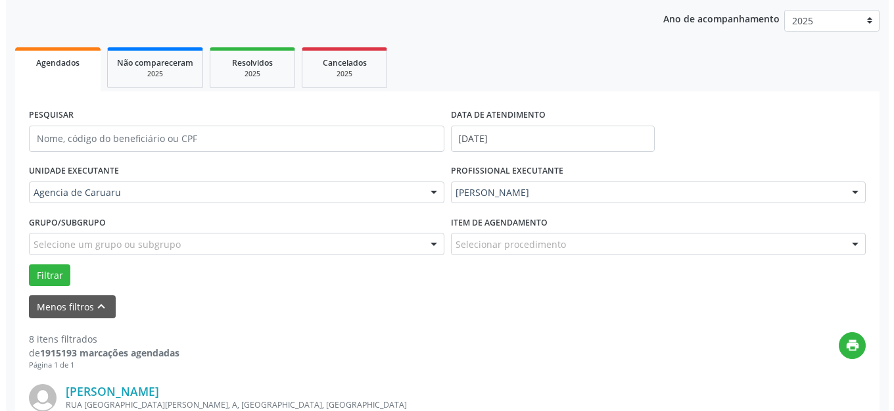
scroll to position [360, 0]
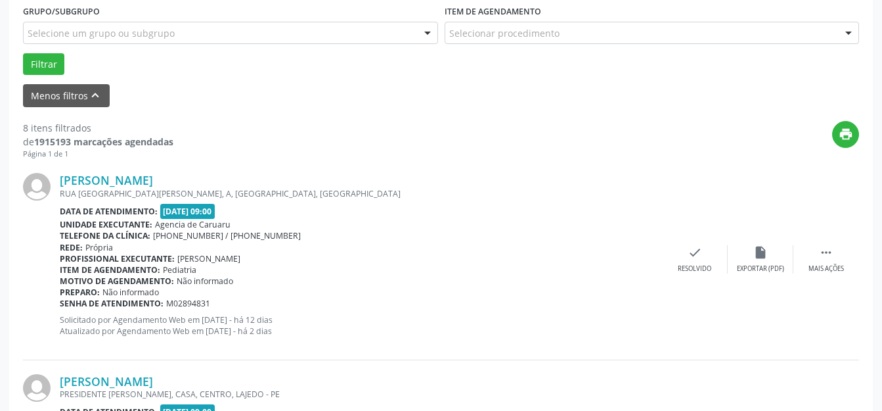
click at [659, 261] on div "Profissional executante: [PERSON_NAME]" at bounding box center [361, 258] width 603 height 11
click at [712, 257] on div "check Resolvido" at bounding box center [695, 259] width 66 height 28
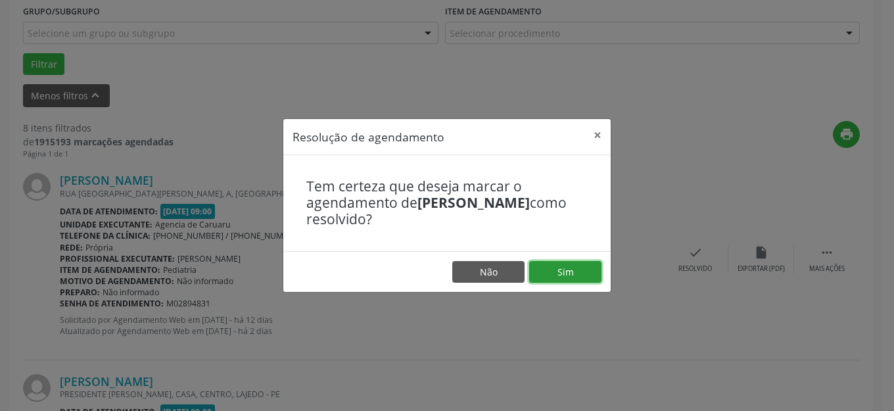
click at [587, 273] on button "Sim" at bounding box center [565, 272] width 72 height 22
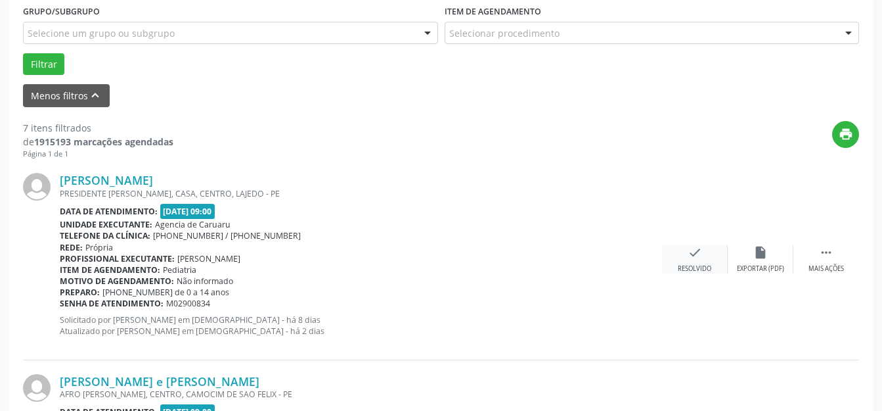
click at [702, 264] on div "Resolvido" at bounding box center [695, 268] width 34 height 9
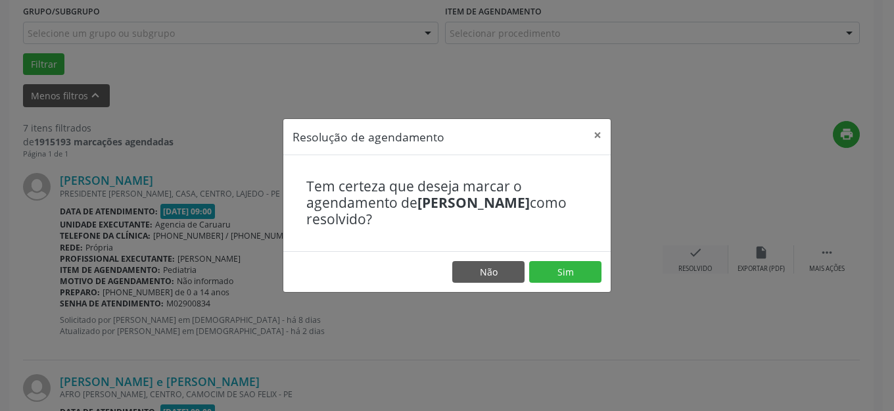
click at [574, 283] on footer "Não Sim" at bounding box center [446, 271] width 327 height 41
click at [570, 275] on button "Sim" at bounding box center [565, 272] width 72 height 22
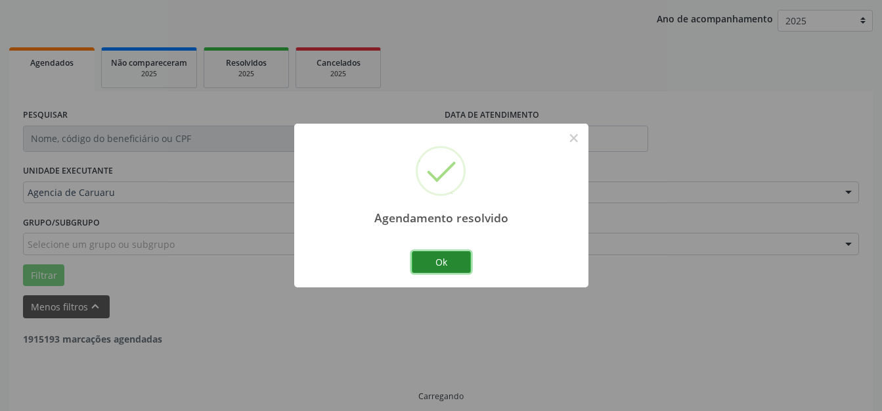
scroll to position [163, 0]
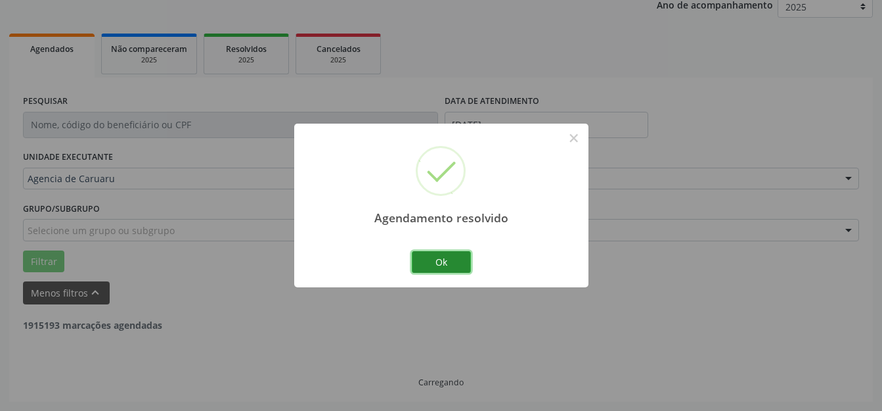
click at [427, 264] on button "Ok" at bounding box center [441, 262] width 59 height 22
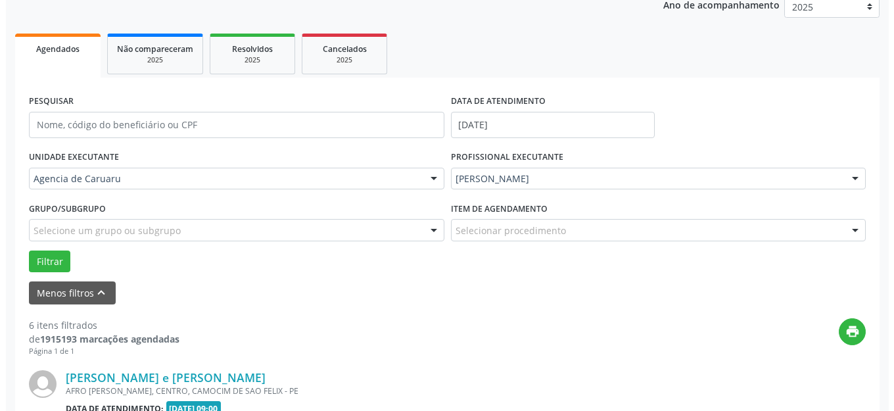
scroll to position [426, 0]
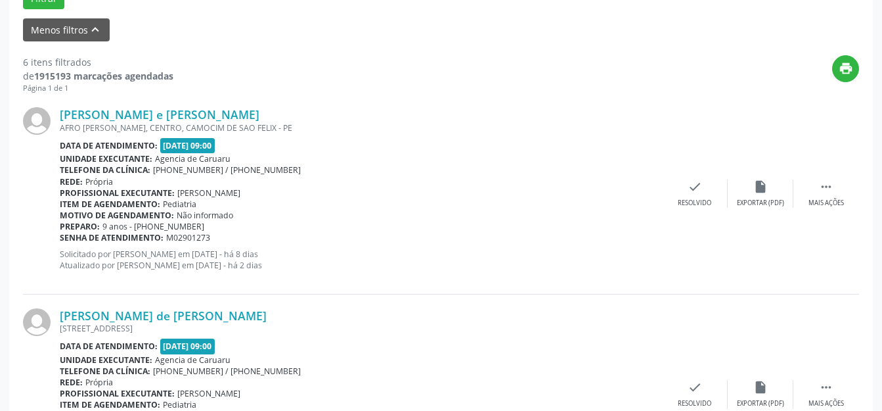
click at [688, 210] on div "[PERSON_NAME] e [PERSON_NAME] [PERSON_NAME], CENTRO, CAMOCIM DE SAO FELIX - PE …" at bounding box center [441, 193] width 836 height 200
click at [681, 197] on div "check Resolvido" at bounding box center [695, 193] width 66 height 28
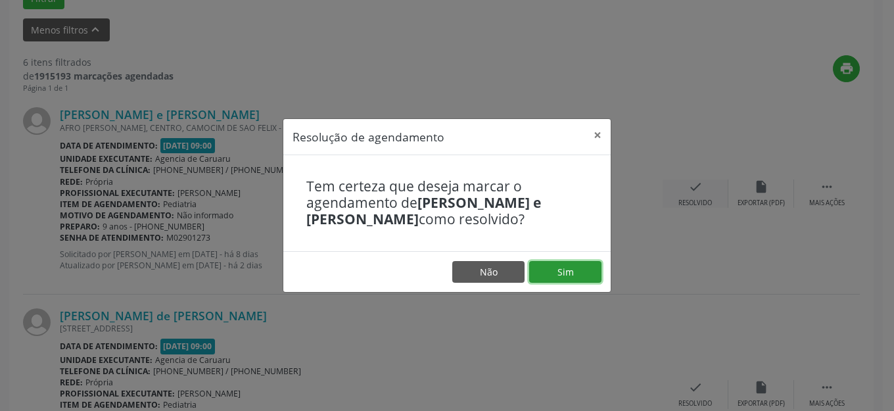
click at [588, 271] on button "Sim" at bounding box center [565, 272] width 72 height 22
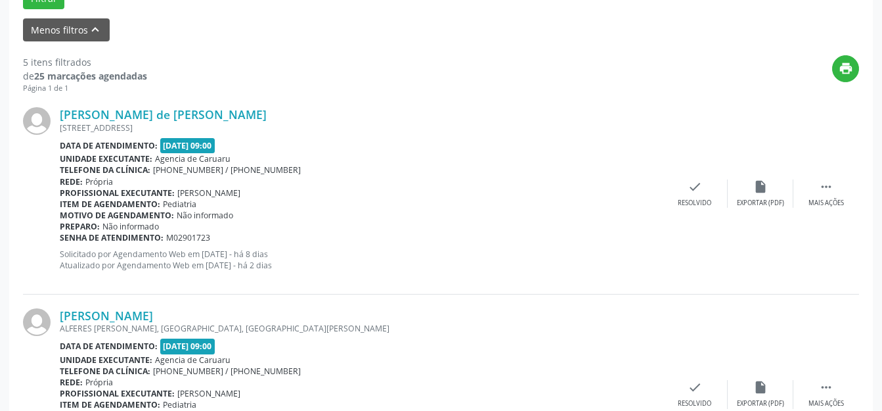
scroll to position [623, 0]
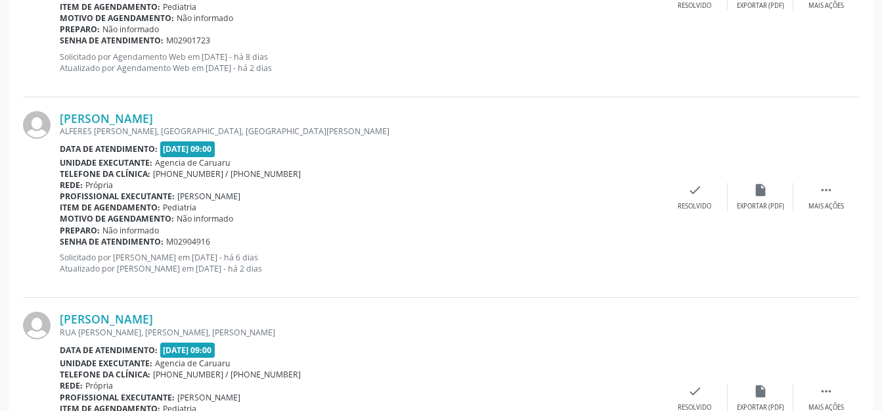
click at [681, 213] on div "[PERSON_NAME] [PERSON_NAME], [GEOGRAPHIC_DATA], [GEOGRAPHIC_DATA] Data de atend…" at bounding box center [441, 197] width 836 height 200
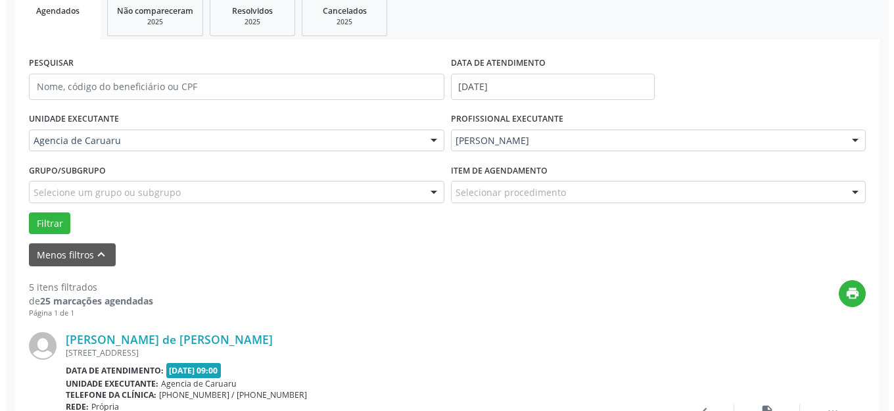
scroll to position [263, 0]
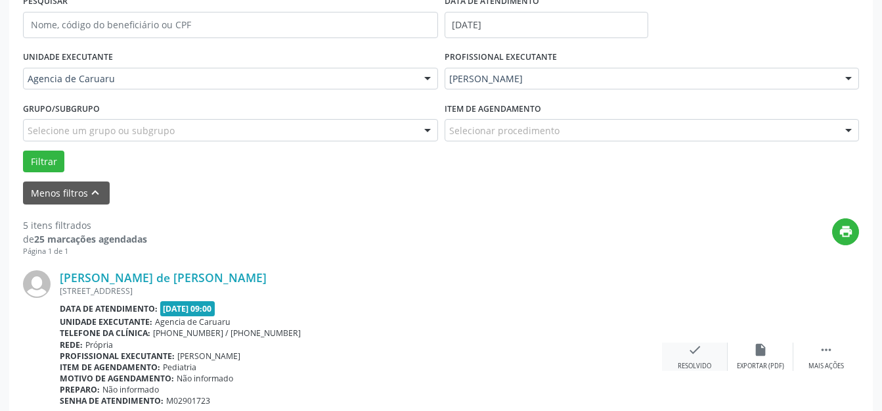
click at [696, 357] on div "check Resolvido" at bounding box center [695, 356] width 66 height 28
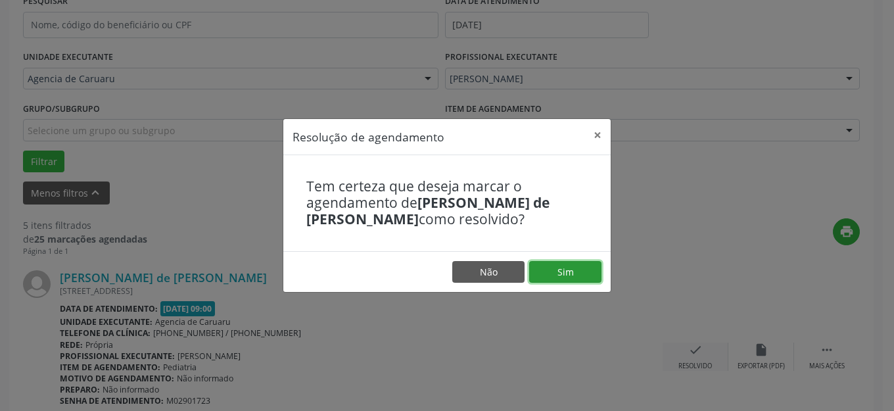
click at [584, 281] on button "Sim" at bounding box center [565, 272] width 72 height 22
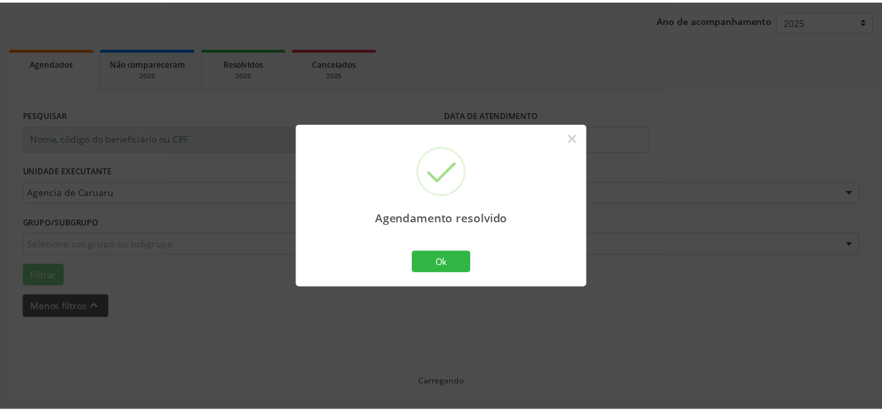
scroll to position [149, 0]
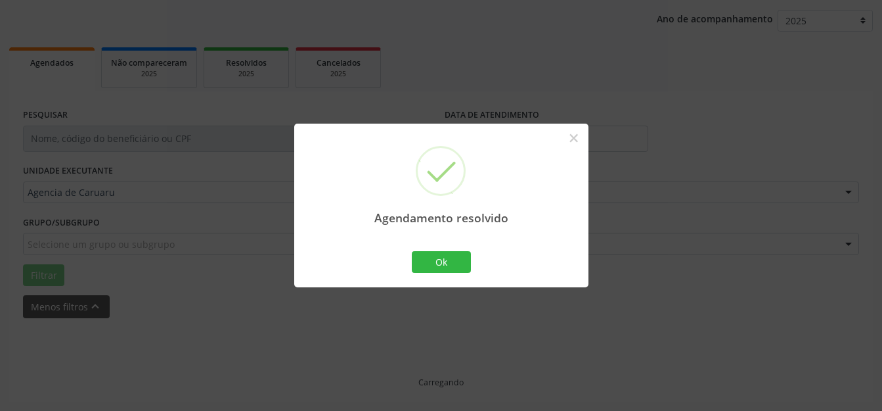
click at [423, 246] on div "Agendamento resolvido × Ok Cancel" at bounding box center [441, 206] width 294 height 164
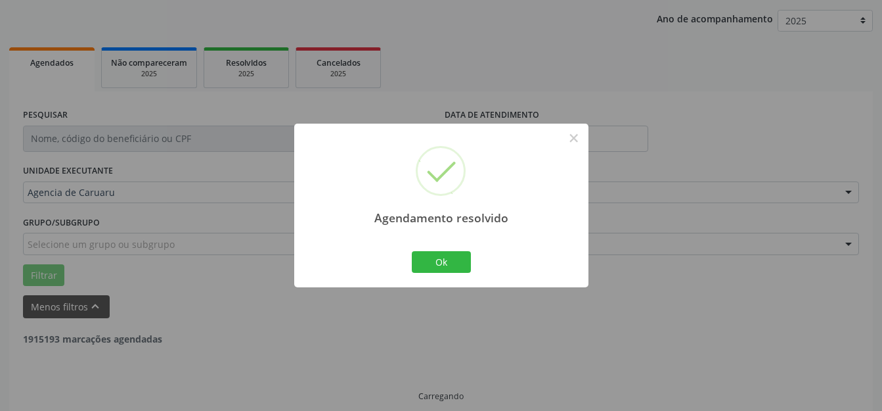
click at [440, 277] on div "Agendamento resolvido × Ok Cancel" at bounding box center [441, 206] width 294 height 164
click at [454, 265] on button "Ok" at bounding box center [441, 262] width 59 height 22
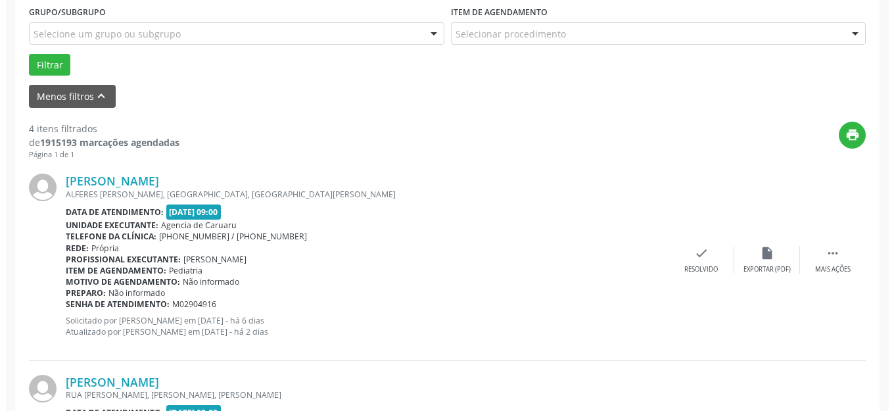
scroll to position [360, 0]
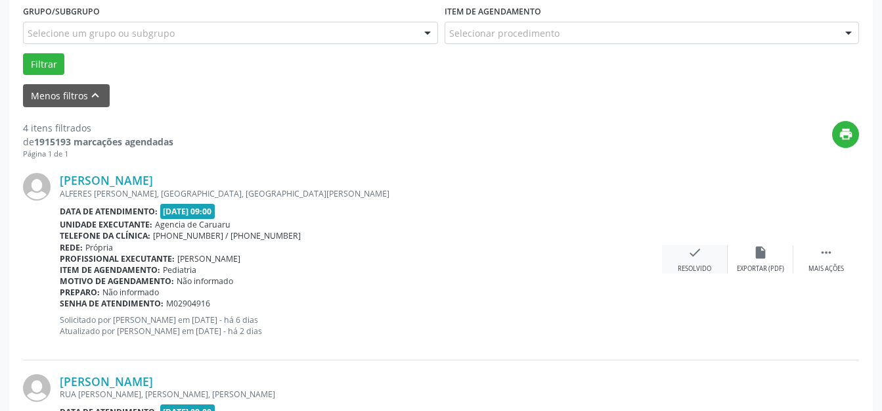
click at [718, 248] on div "check Resolvido" at bounding box center [695, 259] width 66 height 28
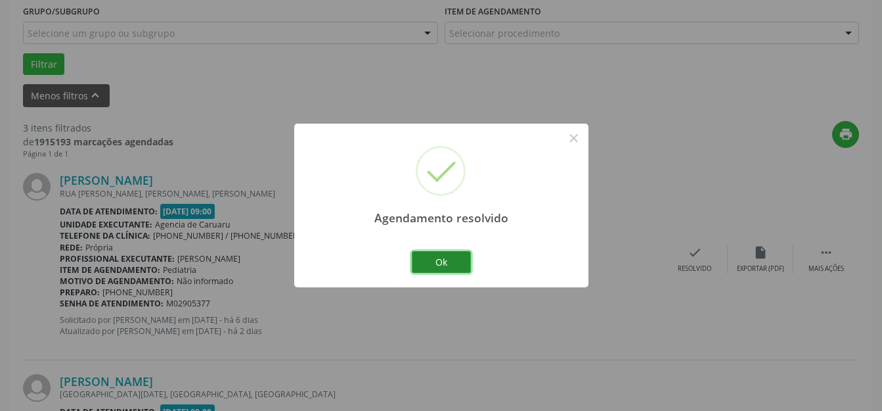
click at [449, 265] on button "Ok" at bounding box center [441, 262] width 59 height 22
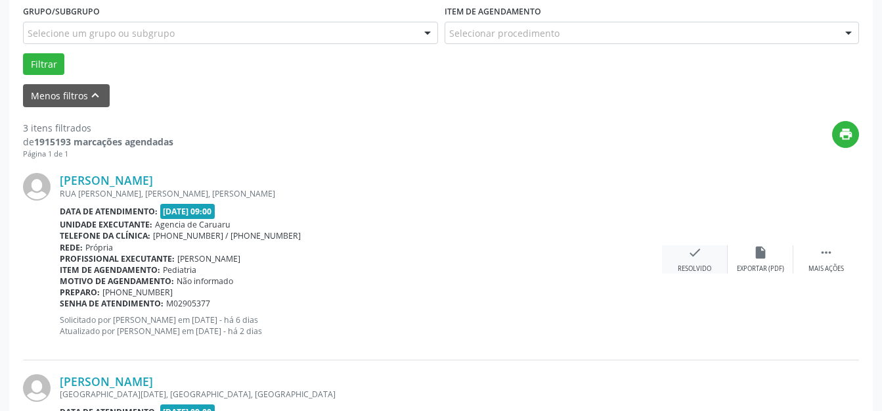
click at [715, 270] on div "check Resolvido" at bounding box center [695, 259] width 66 height 28
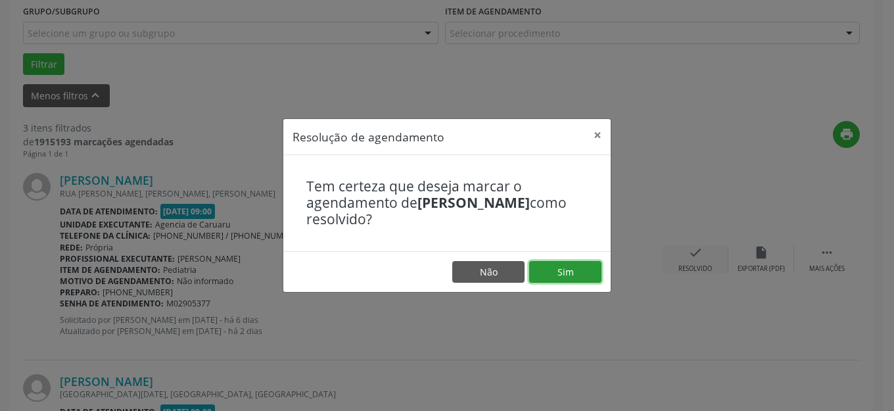
click at [568, 278] on button "Sim" at bounding box center [565, 272] width 72 height 22
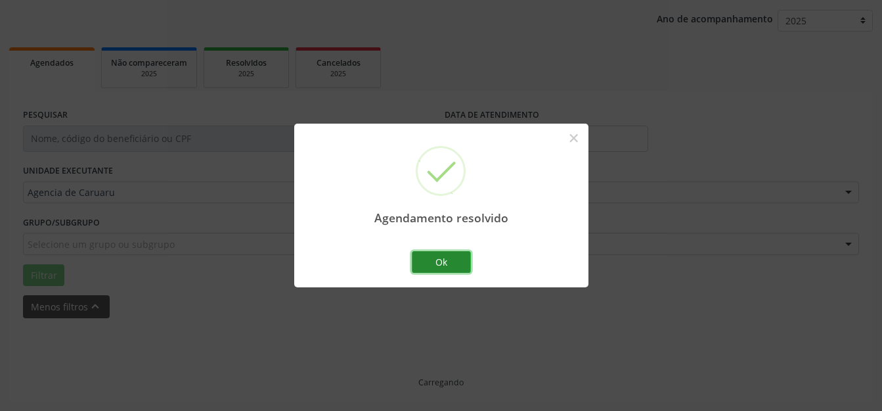
click at [455, 254] on button "Ok" at bounding box center [441, 262] width 59 height 22
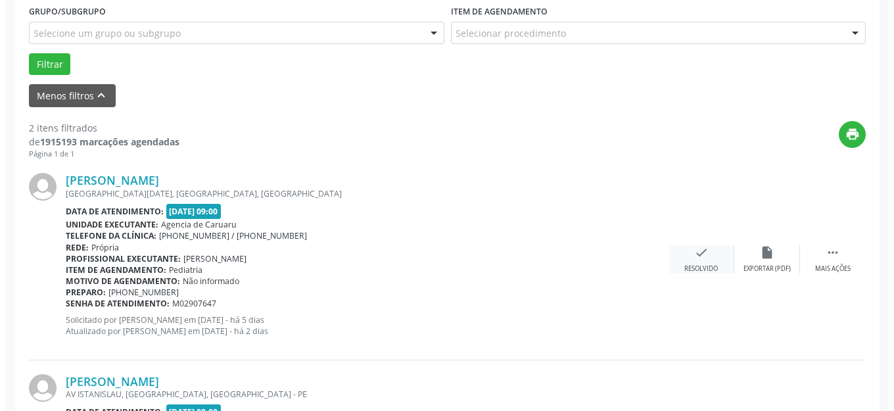
scroll to position [426, 0]
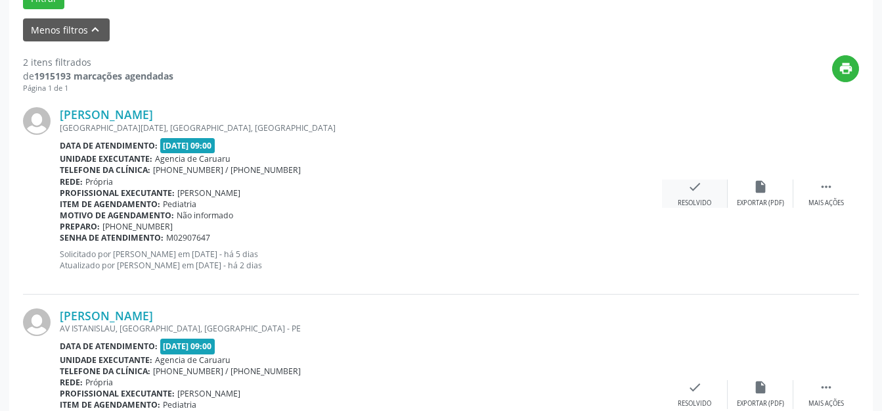
click at [717, 200] on div "check Resolvido" at bounding box center [695, 193] width 66 height 28
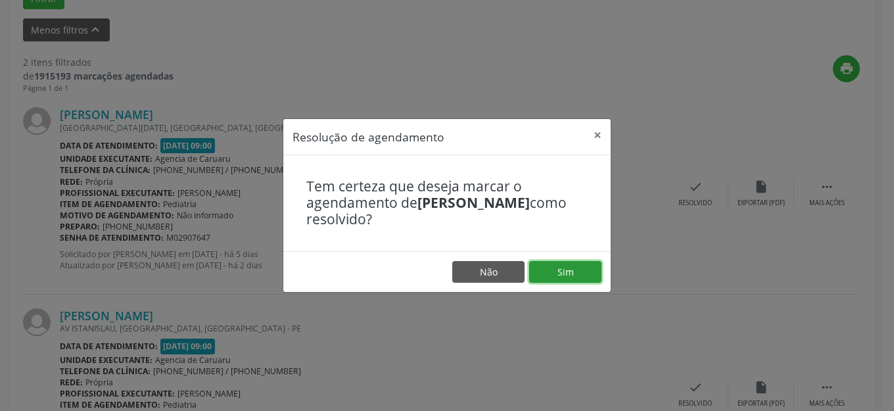
click at [566, 273] on button "Sim" at bounding box center [565, 272] width 72 height 22
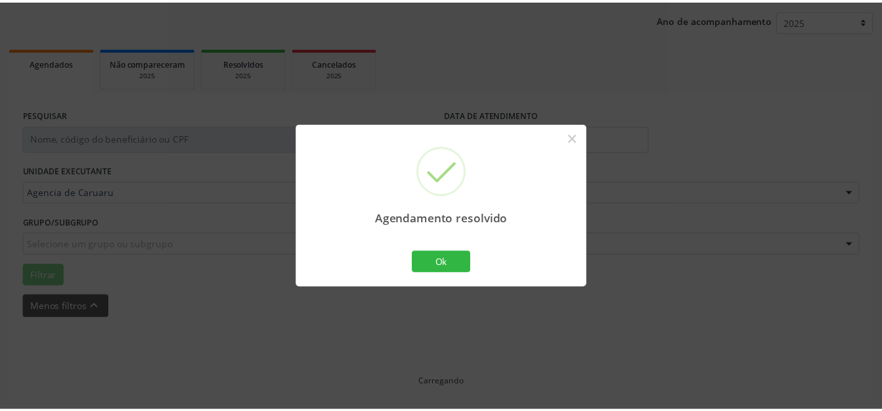
scroll to position [163, 0]
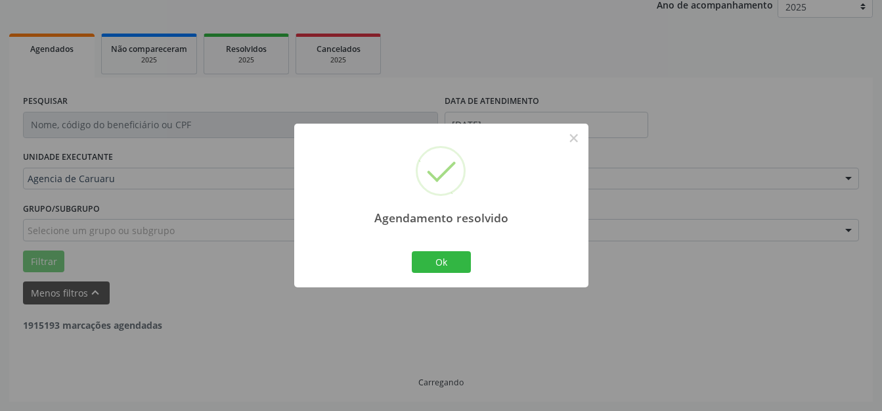
click at [455, 273] on div "Ok Cancel" at bounding box center [441, 262] width 65 height 28
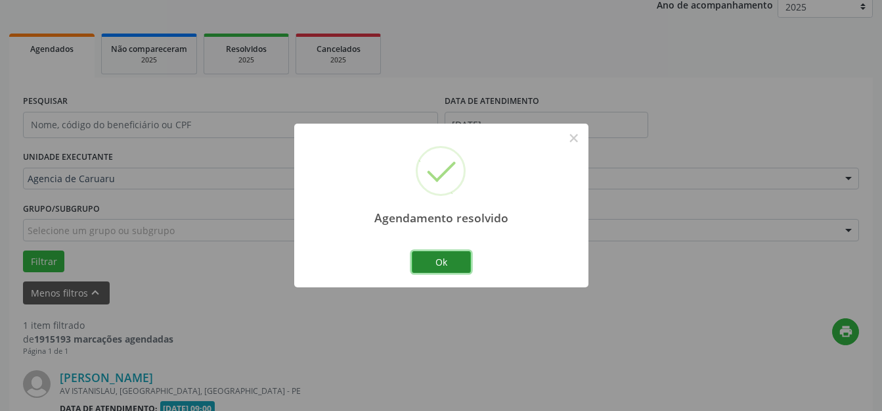
click at [466, 262] on button "Ok" at bounding box center [441, 262] width 59 height 22
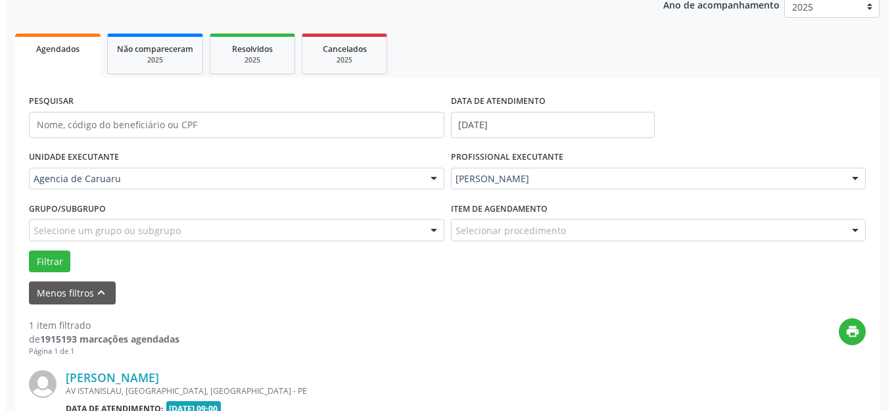
scroll to position [332, 0]
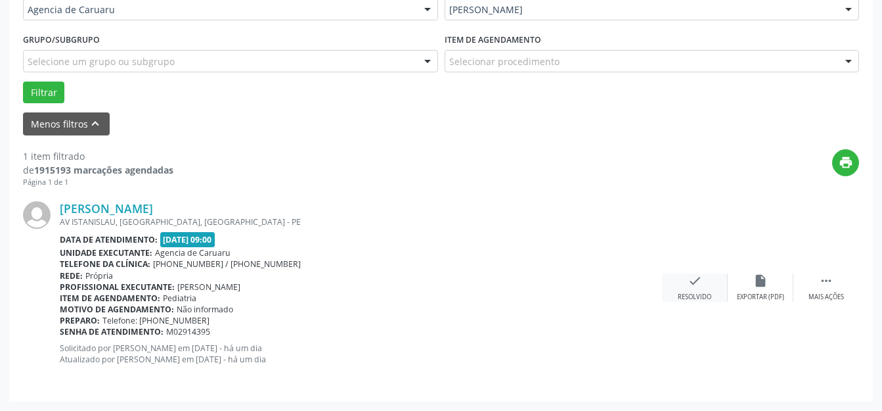
click at [695, 288] on div "check Resolvido" at bounding box center [695, 287] width 66 height 28
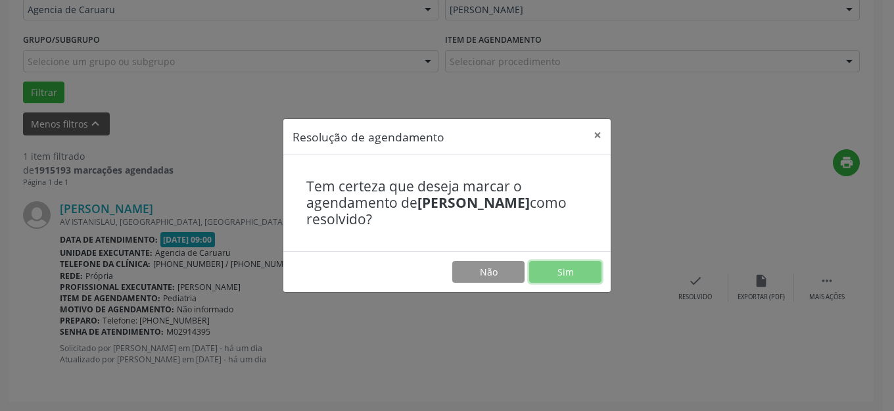
click at [566, 262] on button "Sim" at bounding box center [565, 272] width 72 height 22
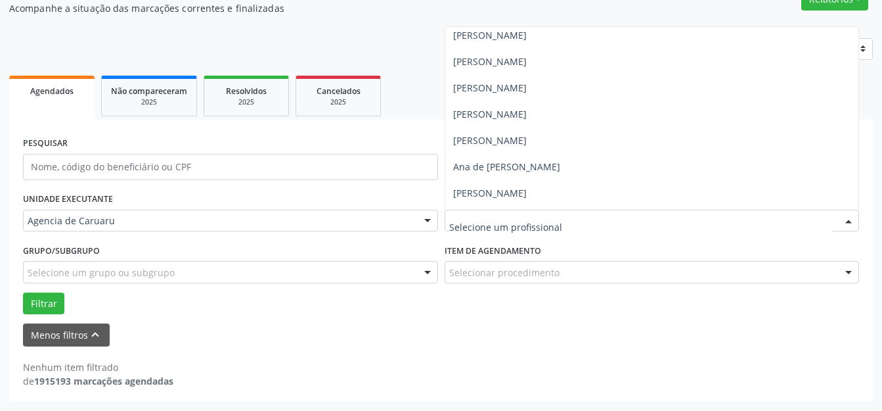
scroll to position [0, 0]
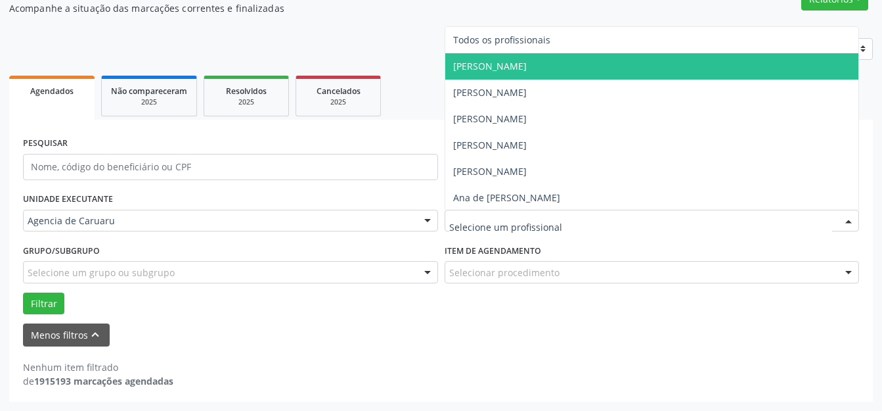
click at [511, 63] on span "[PERSON_NAME]" at bounding box center [490, 66] width 74 height 12
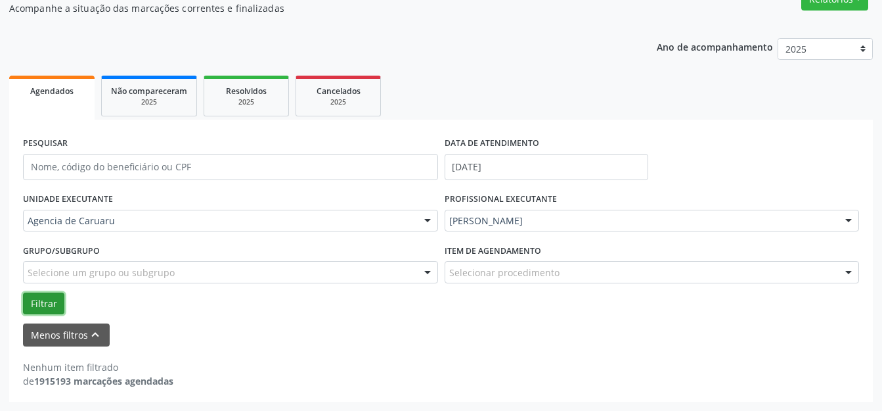
click at [49, 298] on button "Filtrar" at bounding box center [43, 303] width 41 height 22
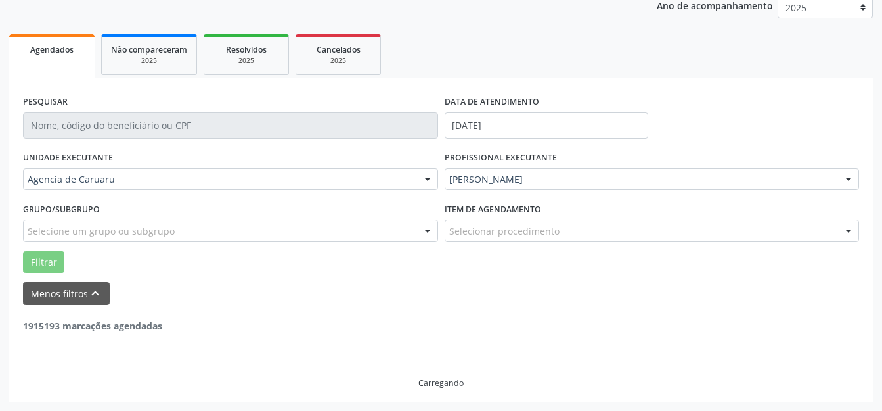
scroll to position [163, 0]
